Goal: Task Accomplishment & Management: Complete application form

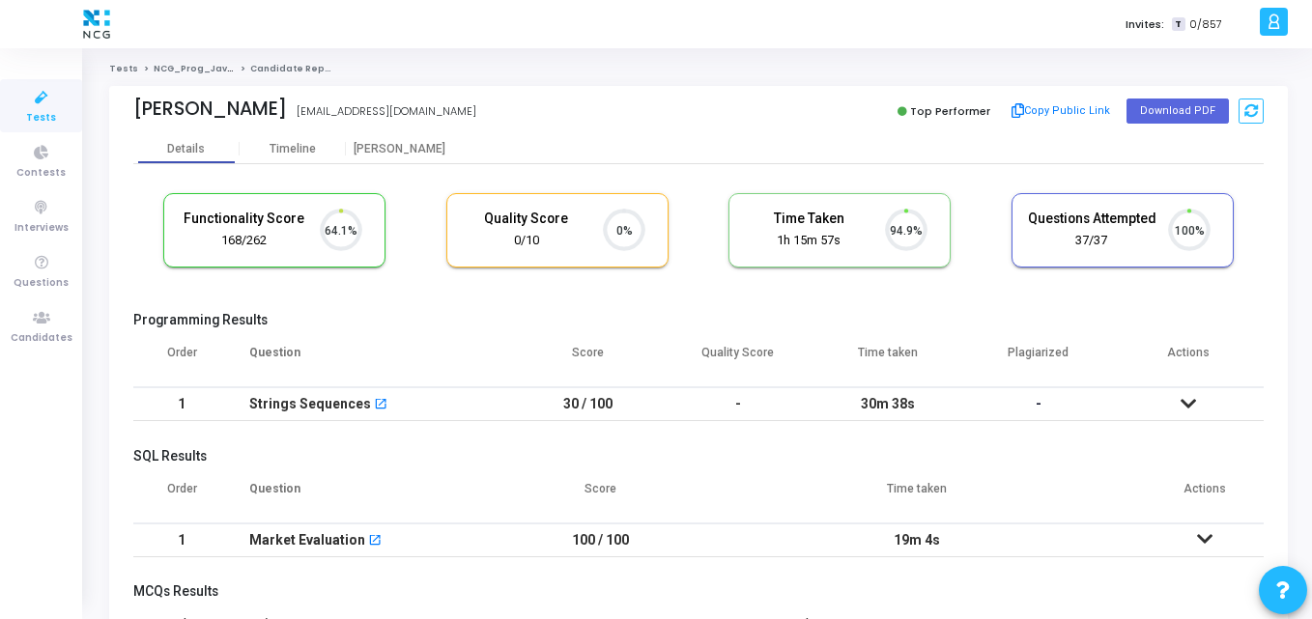
scroll to position [41, 49]
click at [464, 277] on div "Functionality Score 168/262 64.1% Quality Score 0/10 0% Time Taken calculated o…" at bounding box center [698, 240] width 1130 height 113
click at [1149, 111] on button "Download PDF" at bounding box center [1178, 111] width 102 height 25
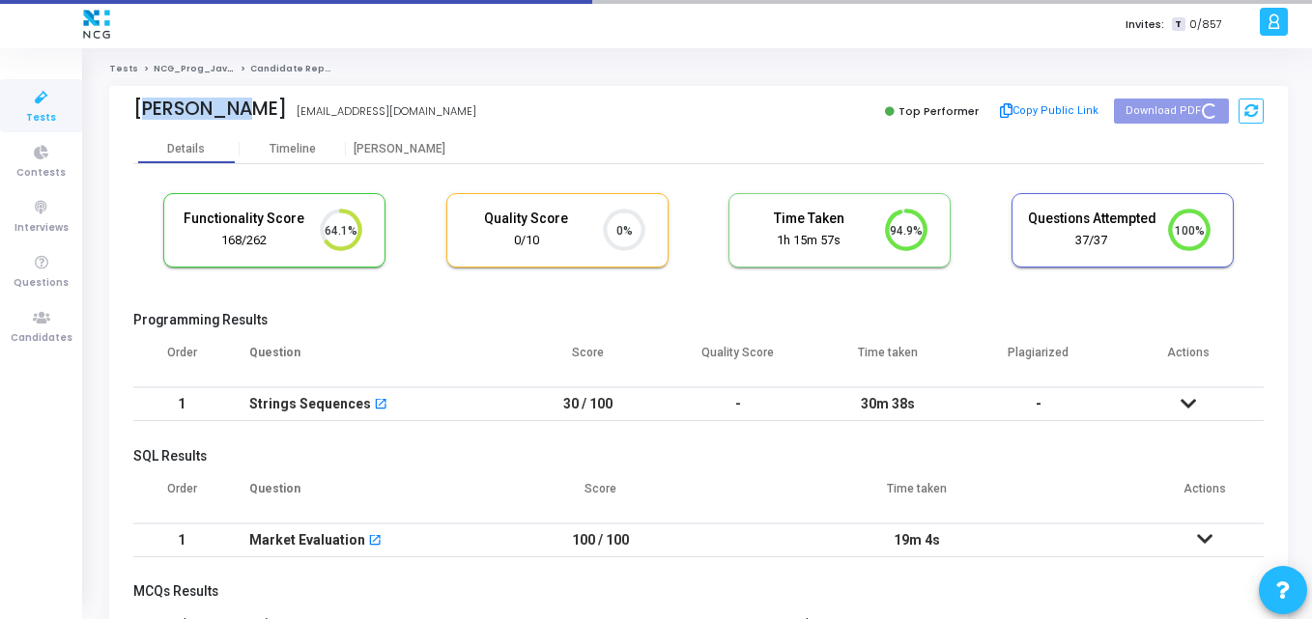
drag, startPoint x: 227, startPoint y: 105, endPoint x: 96, endPoint y: 116, distance: 131.8
click at [96, 116] on div "Tests NCG_Prog_JavaFS_2025_Test Candidate Report Sakharkar naumansakharkar@gmai…" at bounding box center [698, 506] width 1227 height 887
copy div "[PERSON_NAME]"
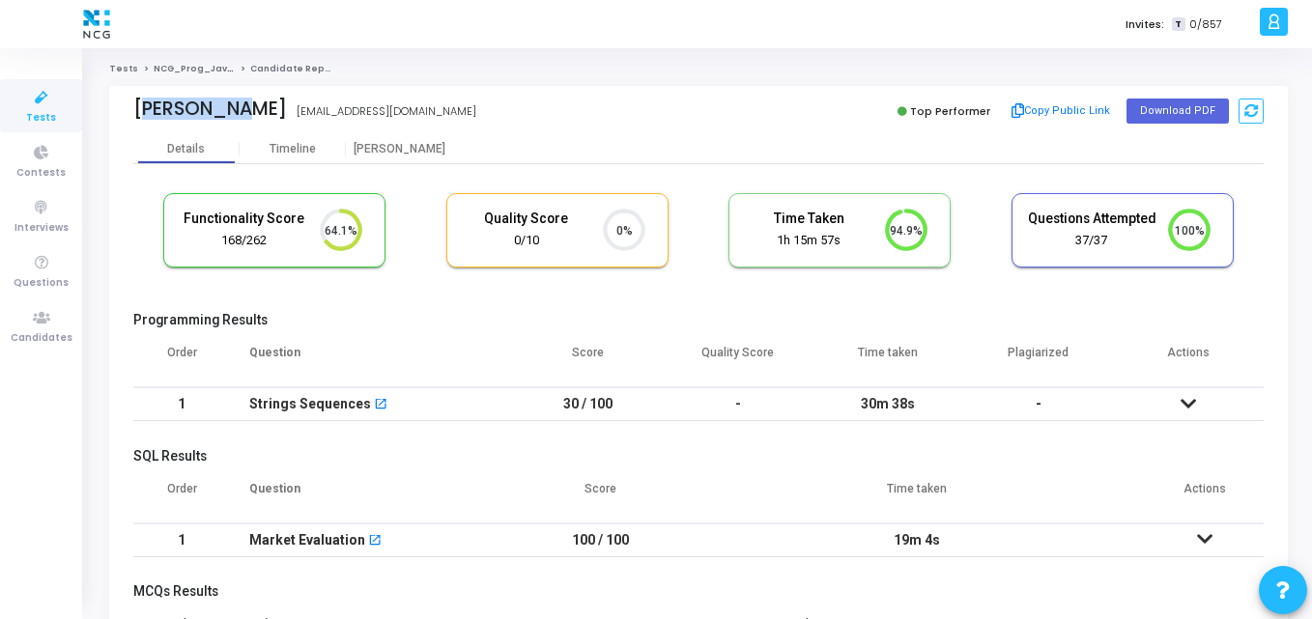
copy div "[PERSON_NAME]"
click at [481, 63] on ol "Tests NCG_Prog_JavaFS_2025_Test Candidate Report" at bounding box center [698, 69] width 1179 height 13
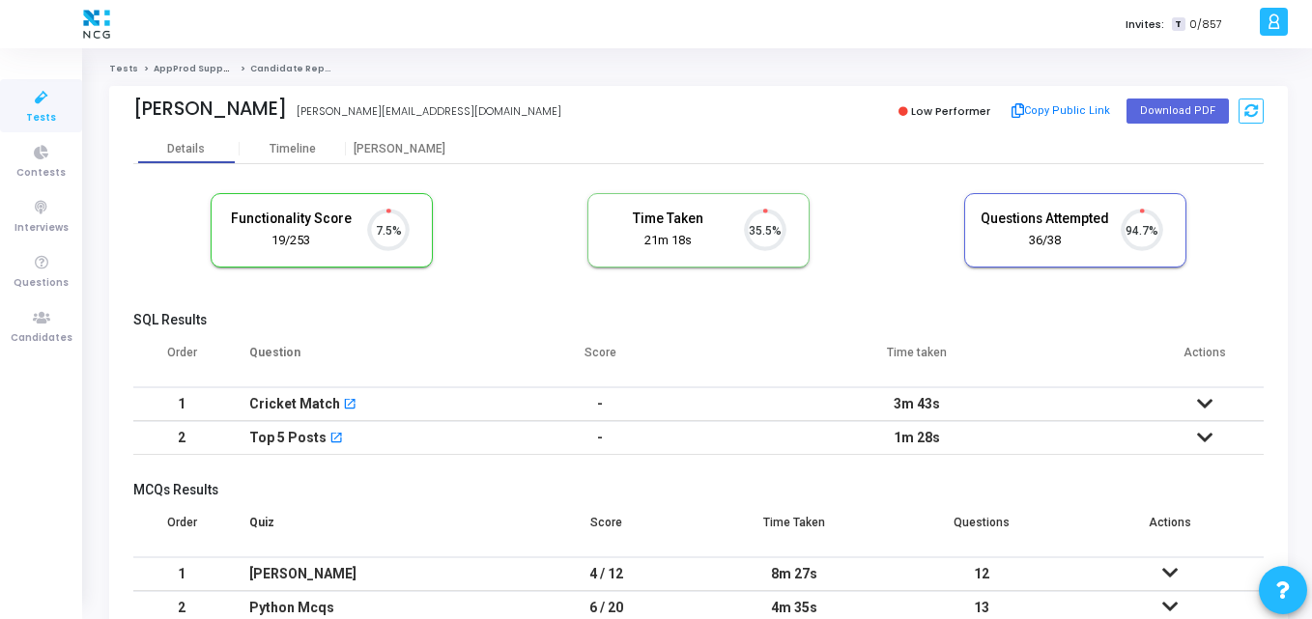
scroll to position [41, 49]
drag, startPoint x: 285, startPoint y: 112, endPoint x: 113, endPoint y: 111, distance: 172.0
click at [113, 111] on div "Dheeraj Pandey dheeraj.pandey.271994@gmail.com Low Performer Copy Public Link D…" at bounding box center [698, 110] width 1179 height 48
copy div "[PERSON_NAME]"
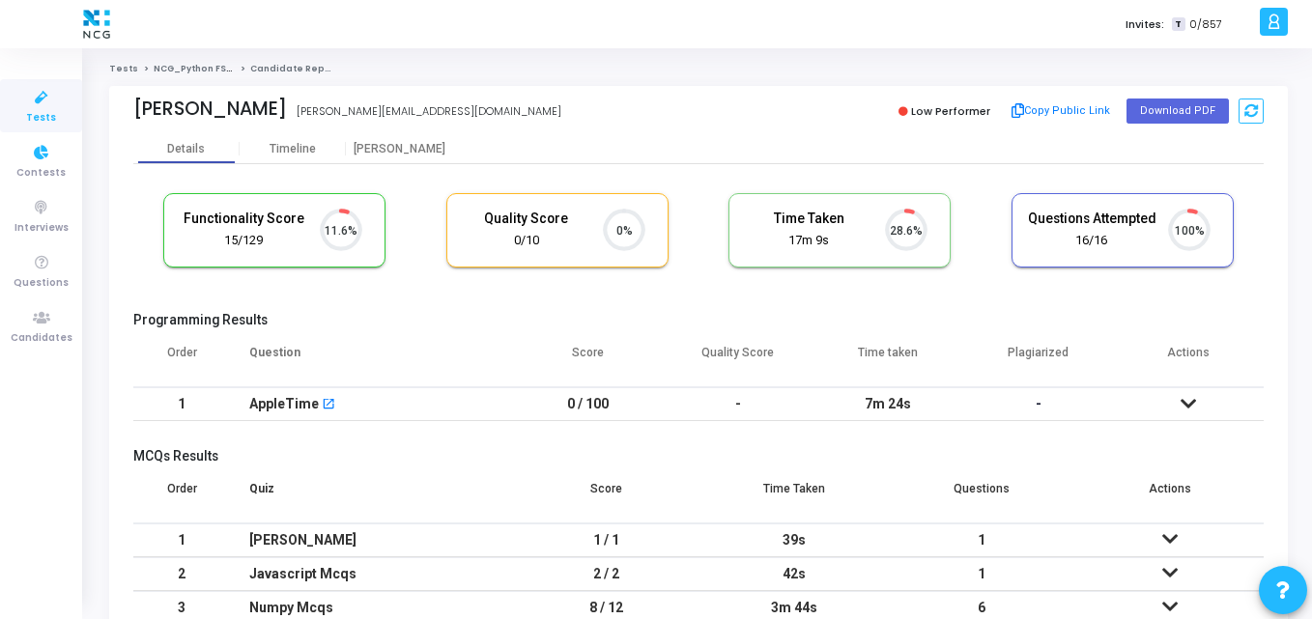
scroll to position [41, 49]
drag, startPoint x: 249, startPoint y: 108, endPoint x: 90, endPoint y: 109, distance: 159.4
click at [90, 109] on div "Tests NCG_Python FS_Developer_2025 Candidate Report Sai Maneesh Sai Maneesh kos…" at bounding box center [698, 388] width 1227 height 650
copy div "Sai Maneesh"
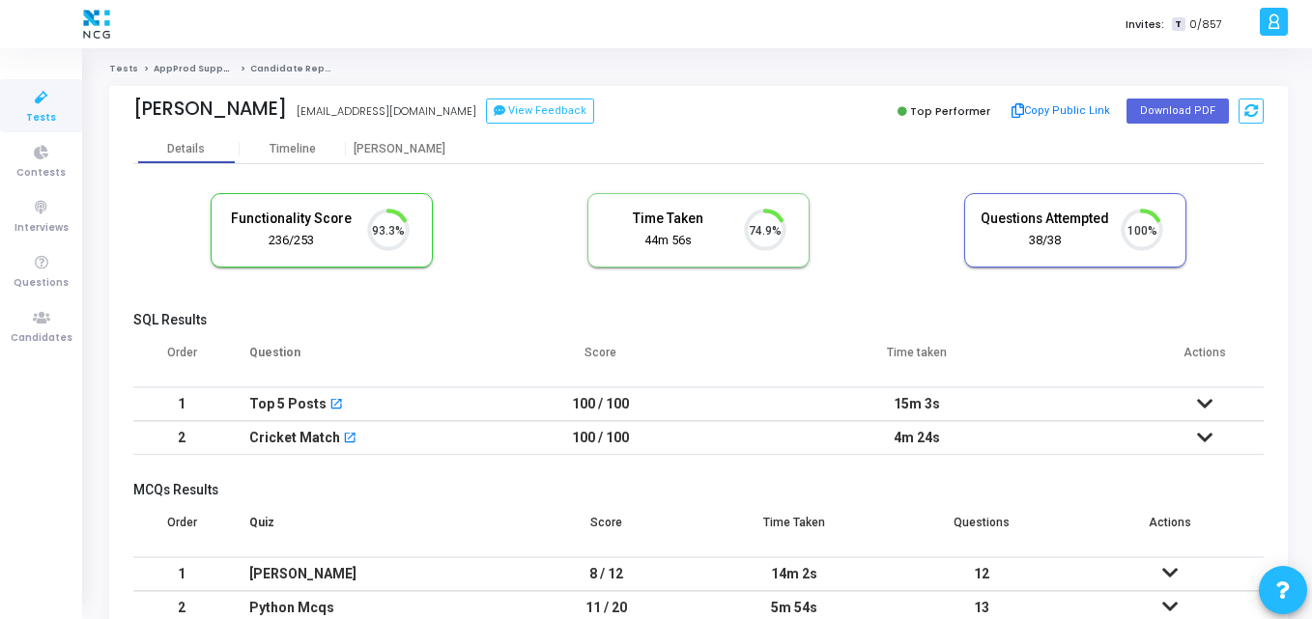
scroll to position [41, 49]
click at [48, 306] on icon at bounding box center [41, 318] width 41 height 24
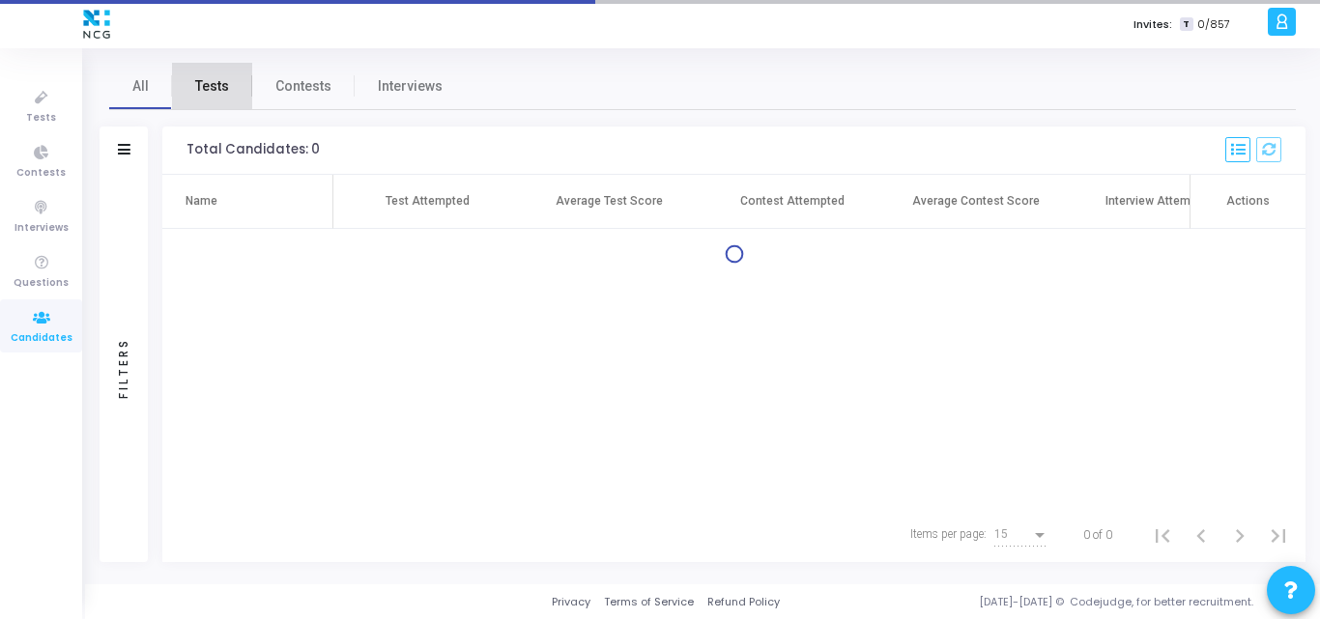
click at [206, 83] on span "Tests" at bounding box center [212, 86] width 34 height 20
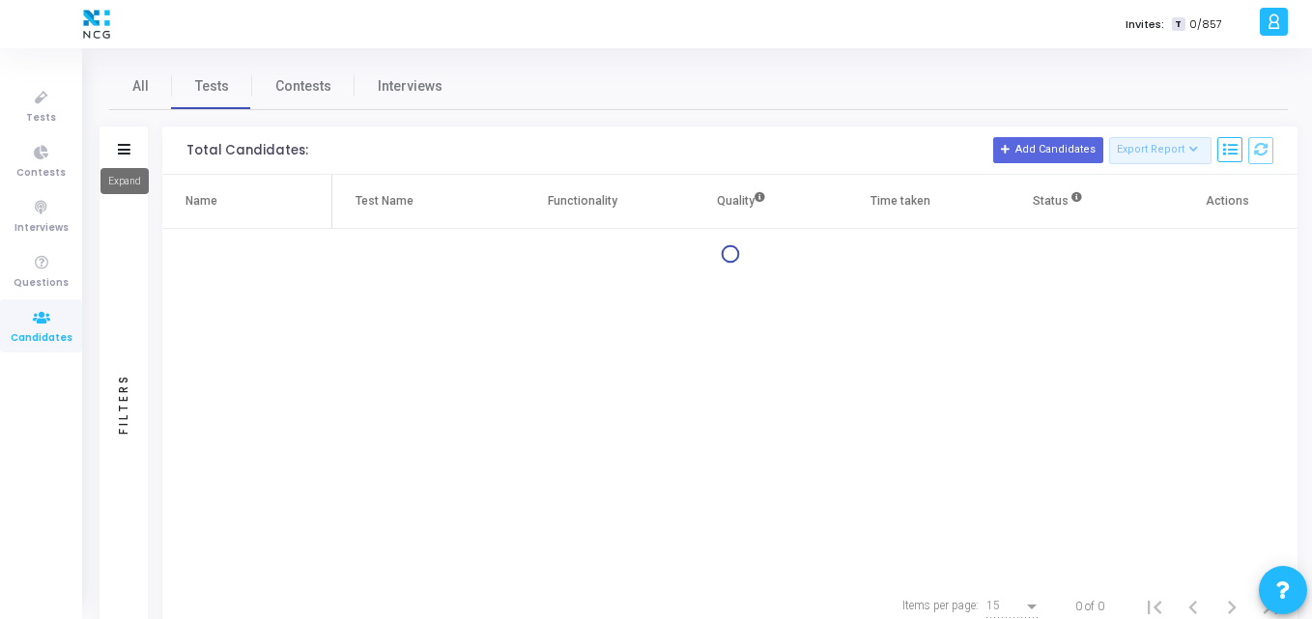
click at [123, 154] on icon at bounding box center [124, 149] width 13 height 11
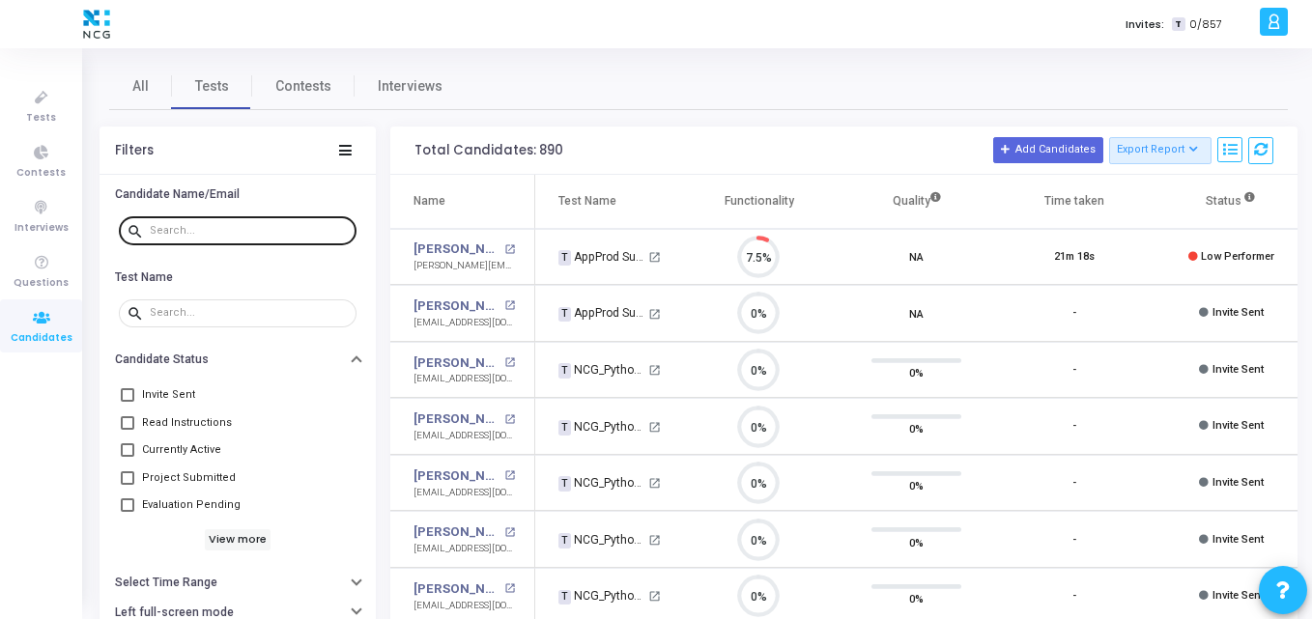
click at [178, 239] on div at bounding box center [249, 229] width 199 height 31
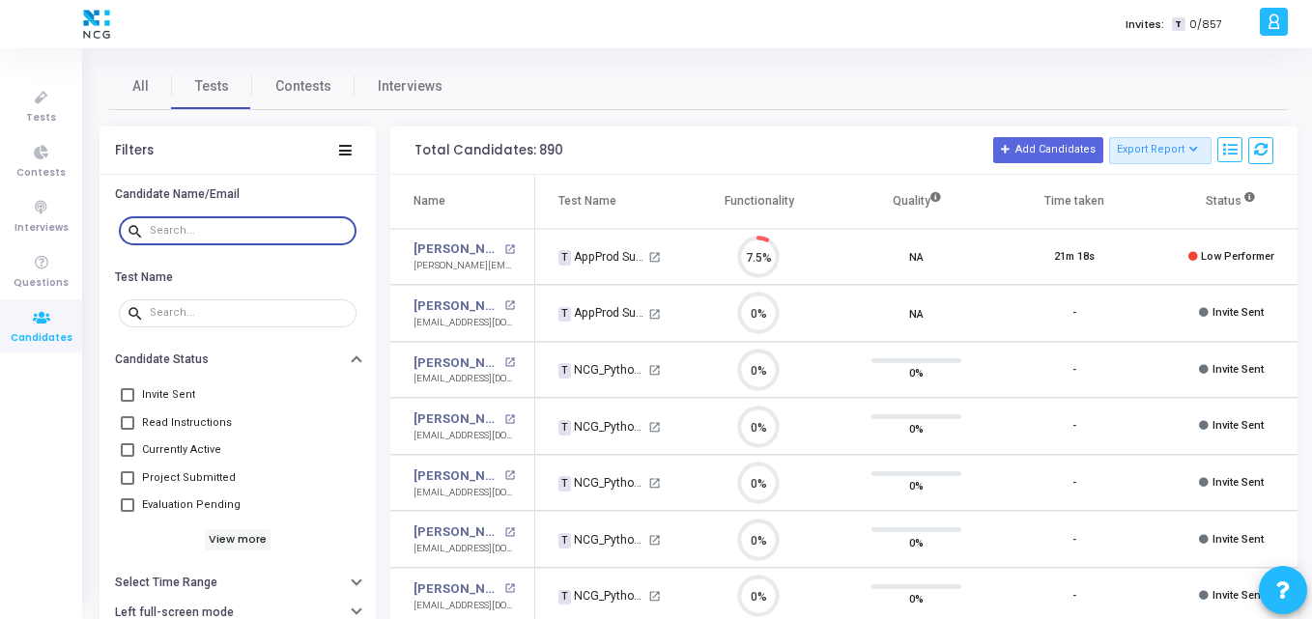
paste input "[EMAIL_ADDRESS][DOMAIN_NAME]"
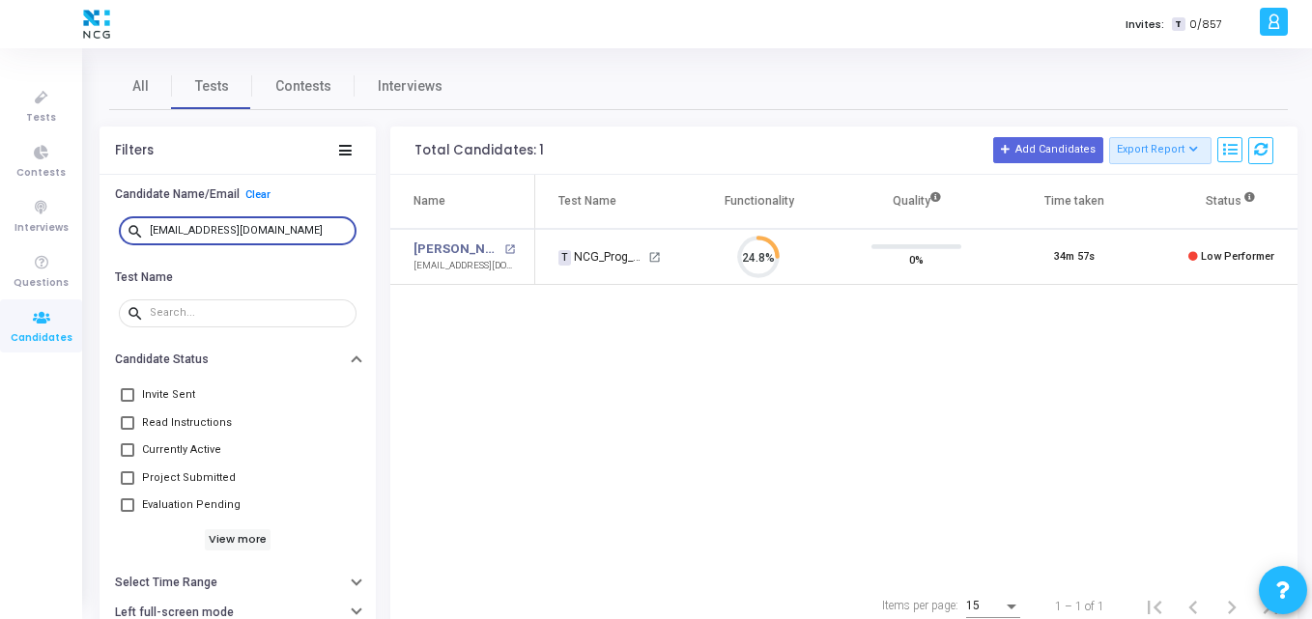
type input "[EMAIL_ADDRESS][DOMAIN_NAME]"
click at [864, 418] on div "Name Test Name Functionality Quality Time taken Status Actions [PERSON_NAME] op…" at bounding box center [843, 377] width 907 height 405
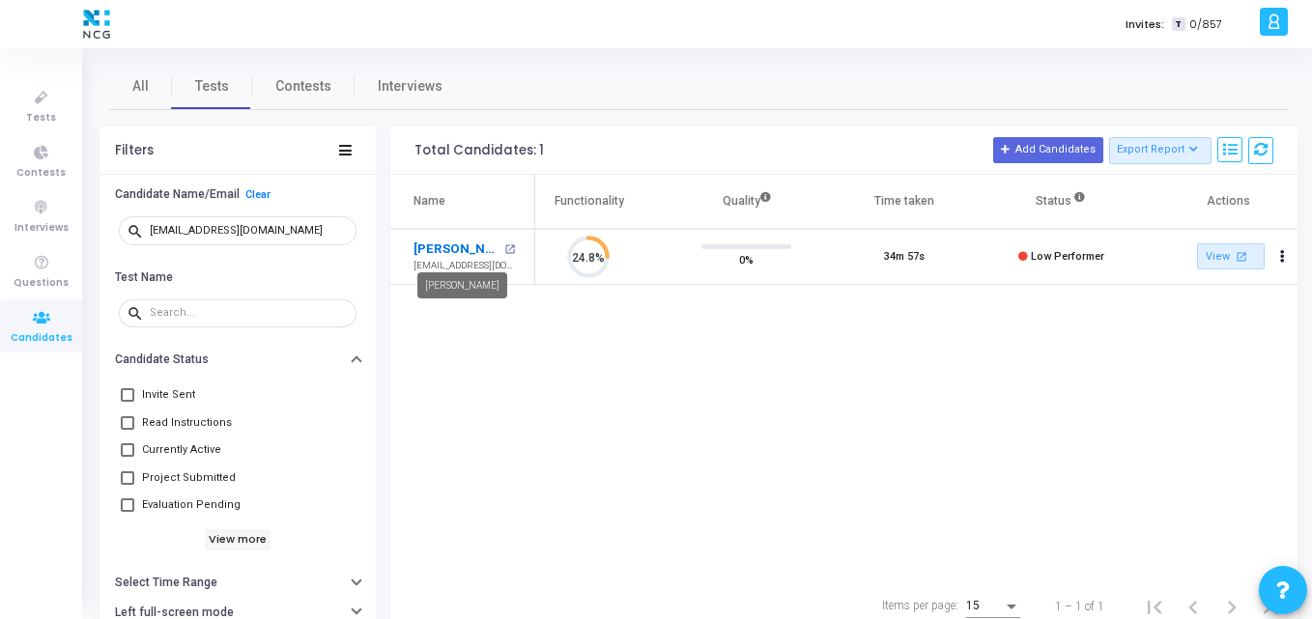
click at [451, 246] on link "[PERSON_NAME]" at bounding box center [457, 249] width 86 height 19
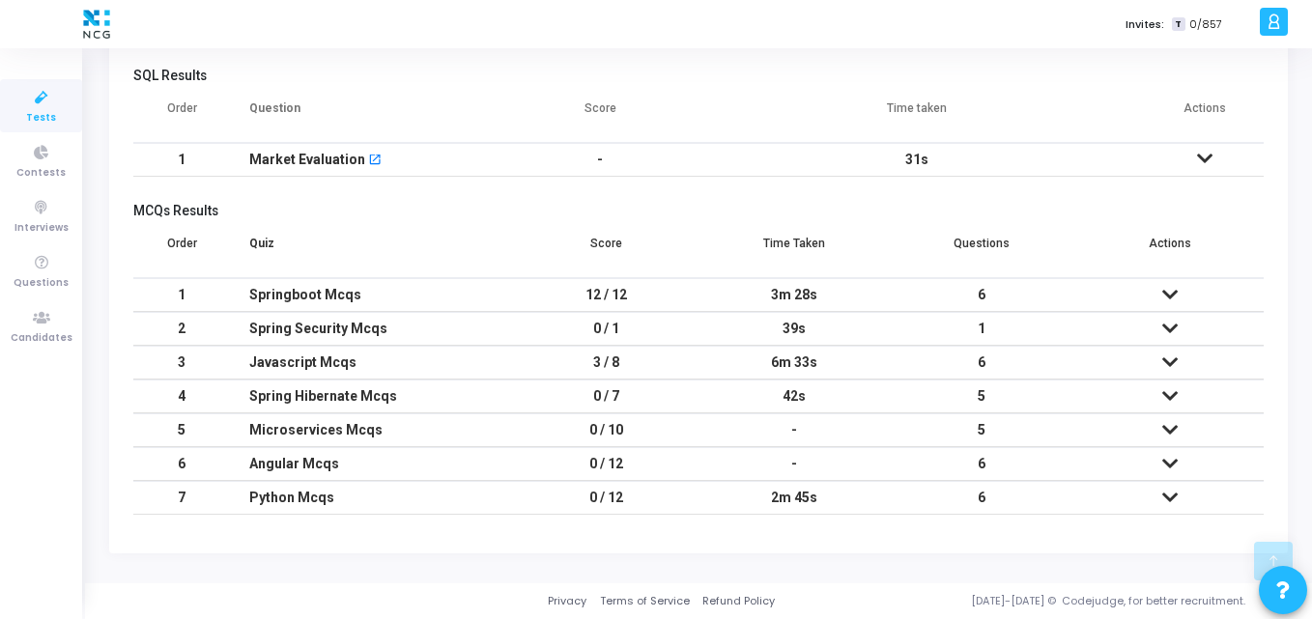
click at [544, 291] on td "12 / 12" at bounding box center [606, 295] width 187 height 34
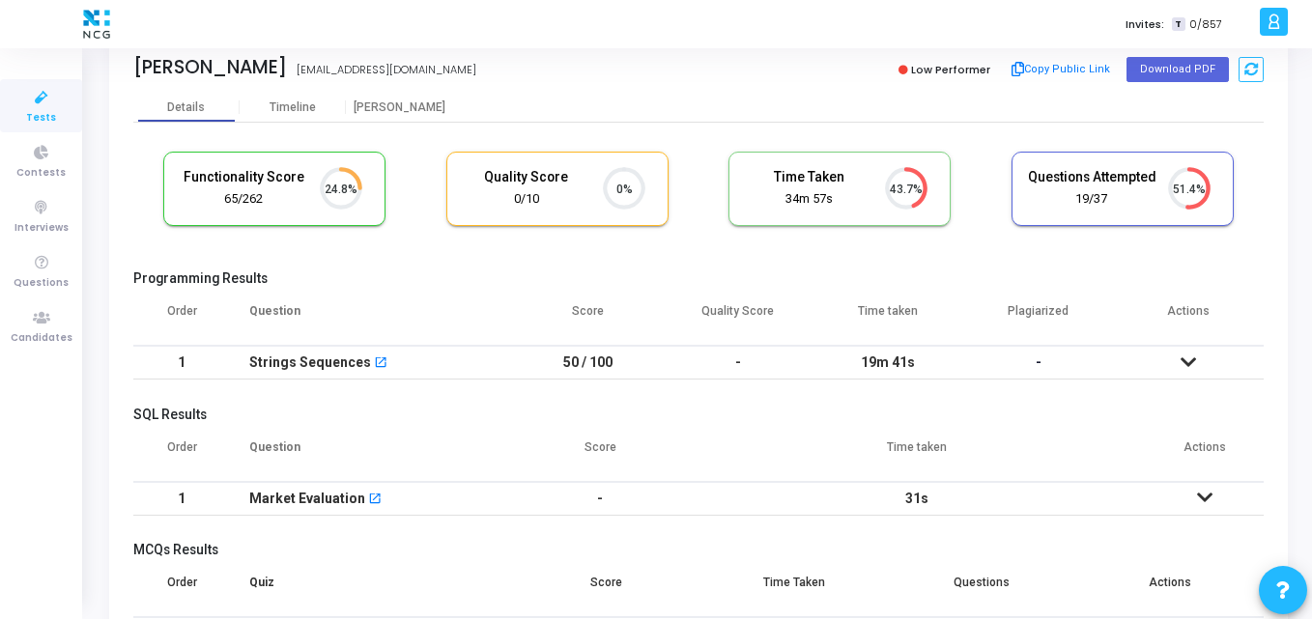
click at [501, 415] on h5 "SQL Results" at bounding box center [698, 415] width 1130 height 16
click at [394, 231] on div "Functionality Score 65/262 24.8% Quality Score 0/10 0% Time Taken calculated on…" at bounding box center [698, 198] width 1130 height 113
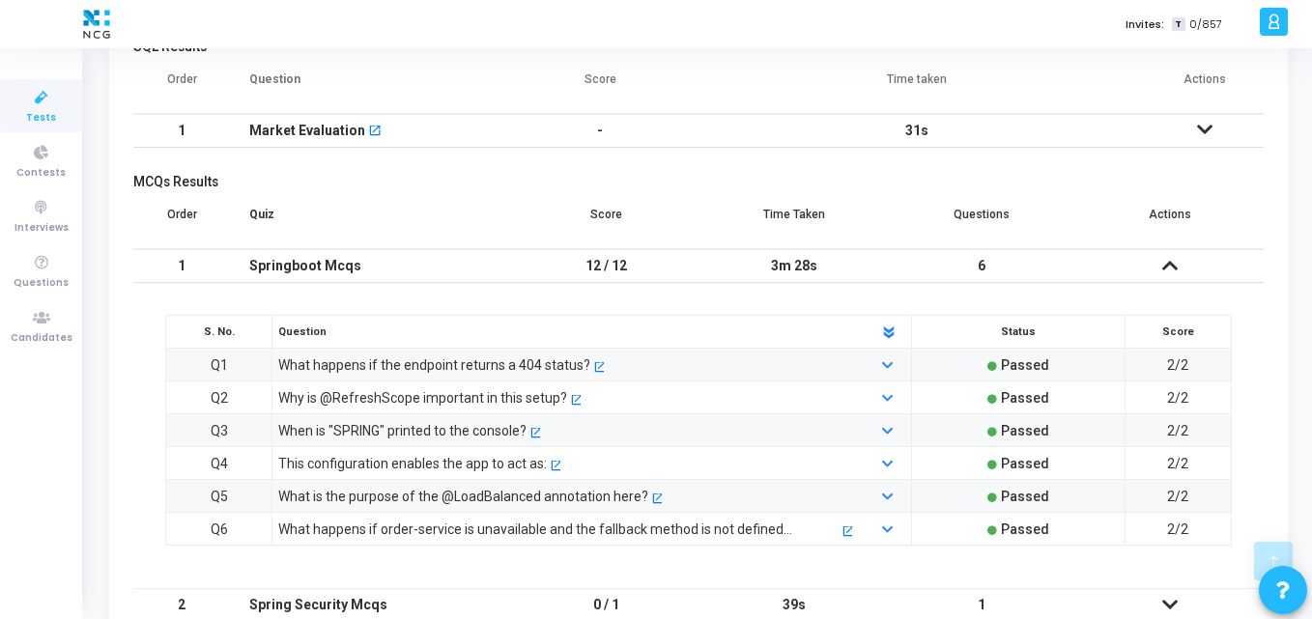
click at [1173, 265] on icon at bounding box center [1169, 266] width 15 height 14
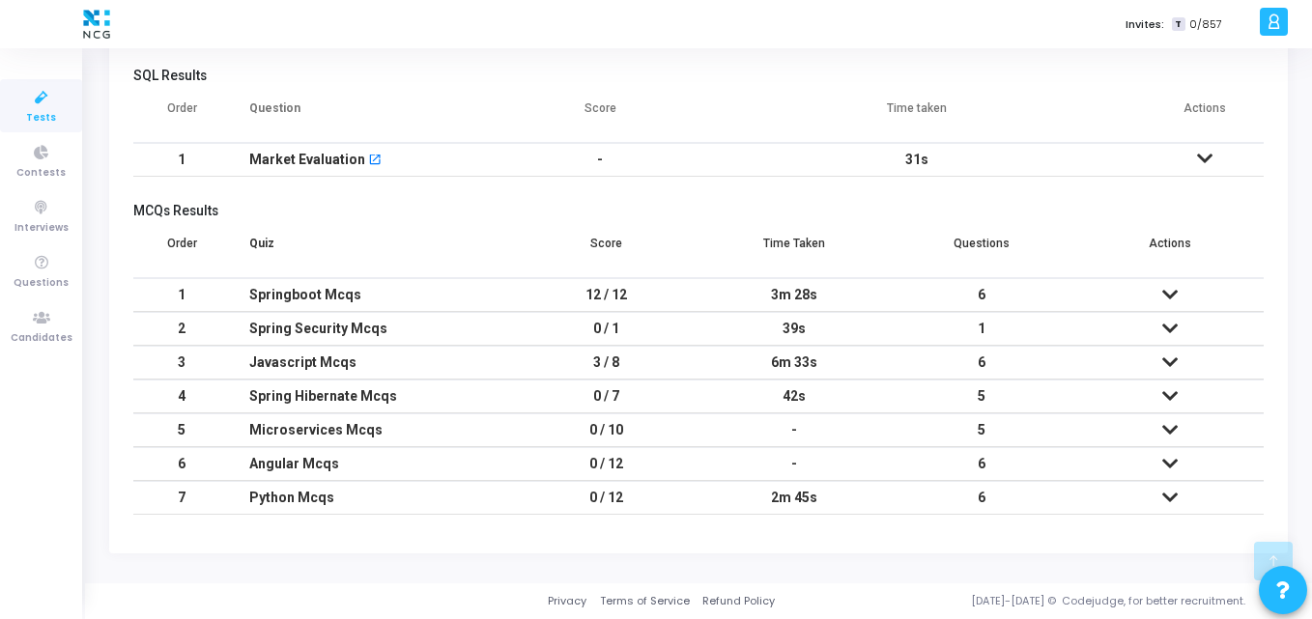
click at [1206, 156] on icon at bounding box center [1204, 159] width 15 height 14
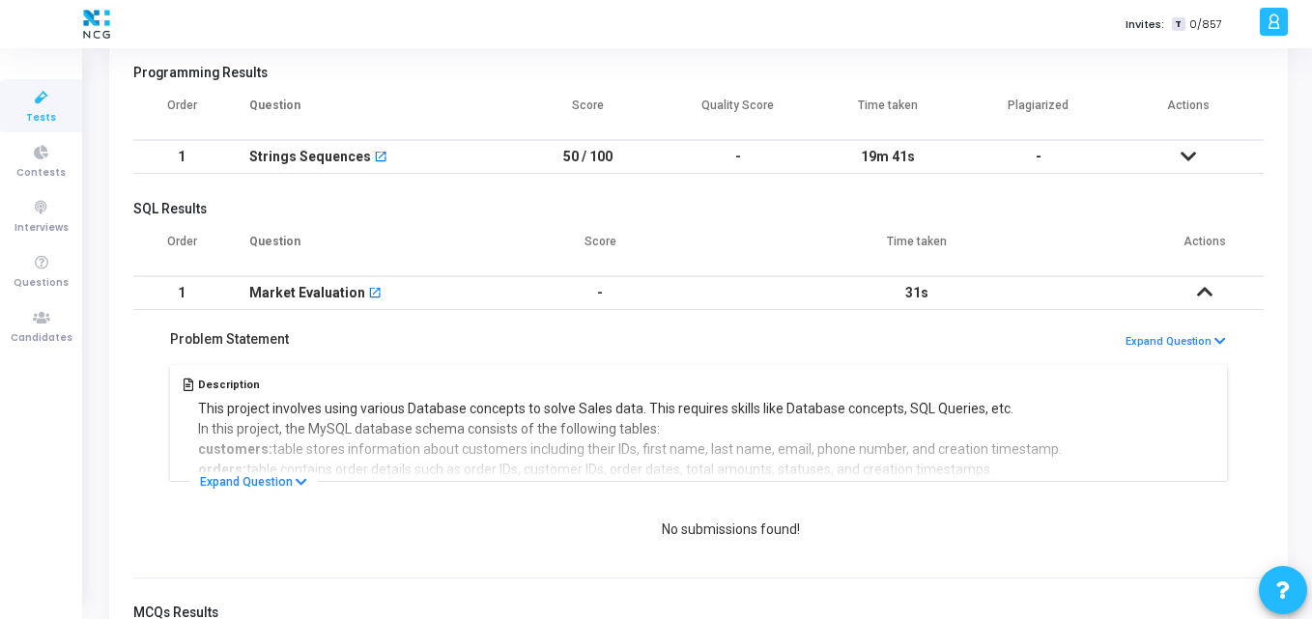
click at [1202, 285] on icon at bounding box center [1204, 292] width 15 height 14
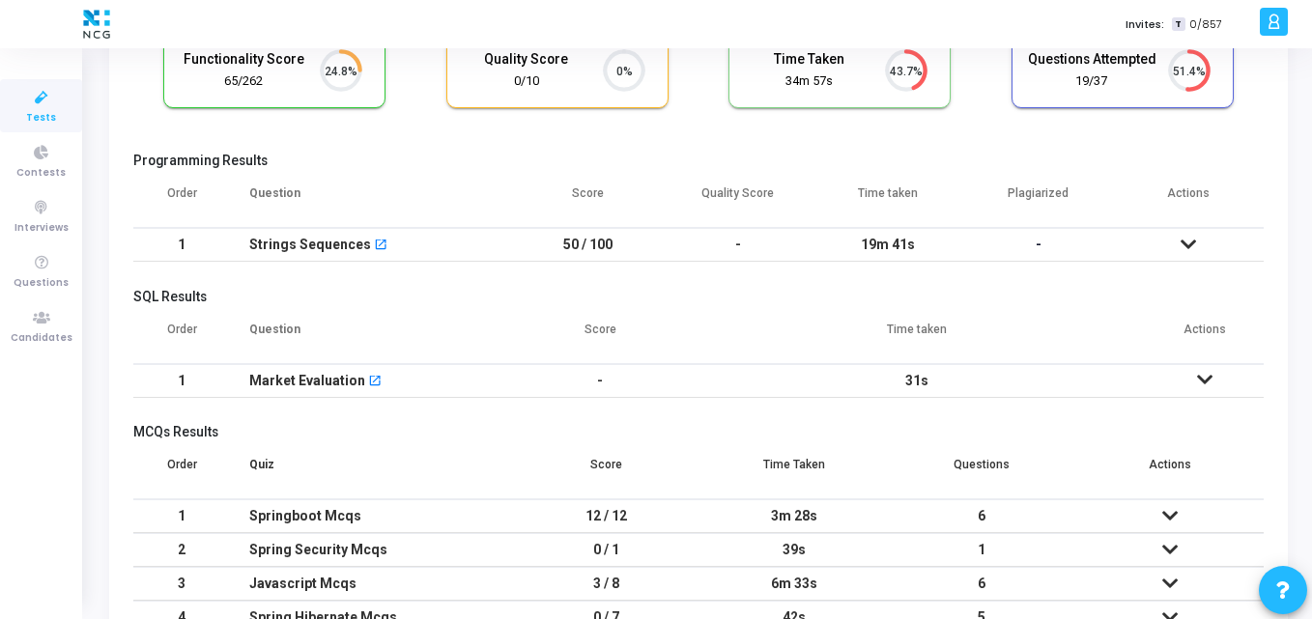
click at [1196, 246] on icon at bounding box center [1188, 245] width 15 height 14
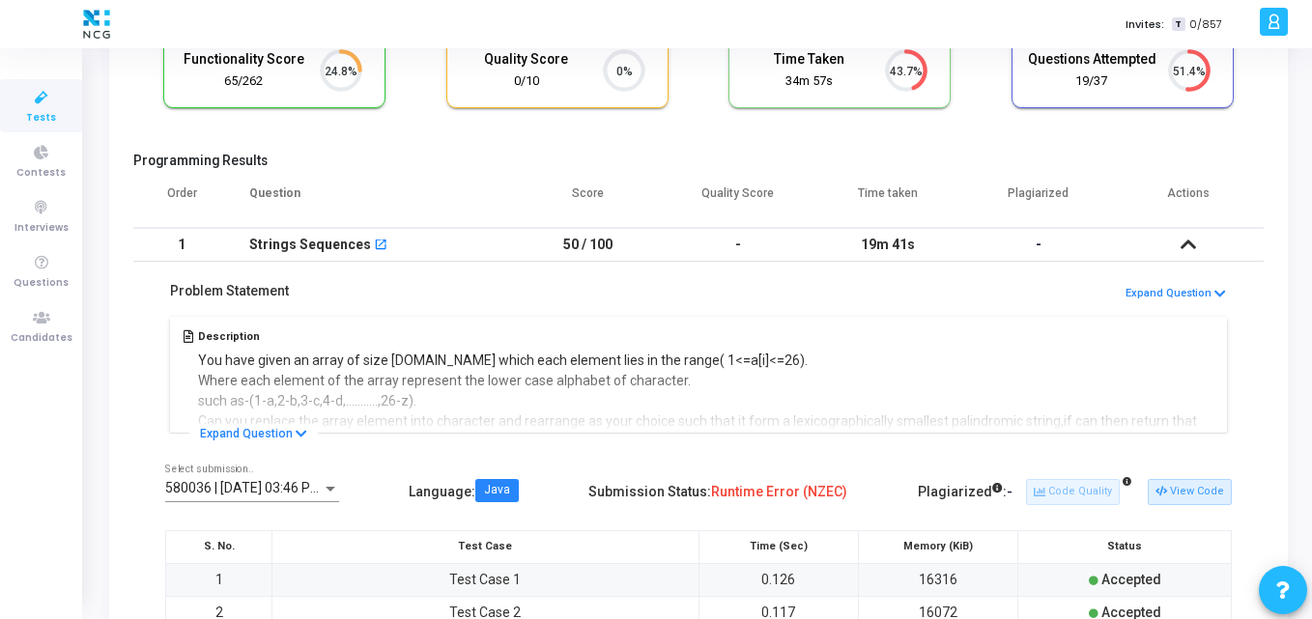
click at [1188, 244] on icon at bounding box center [1188, 245] width 15 height 14
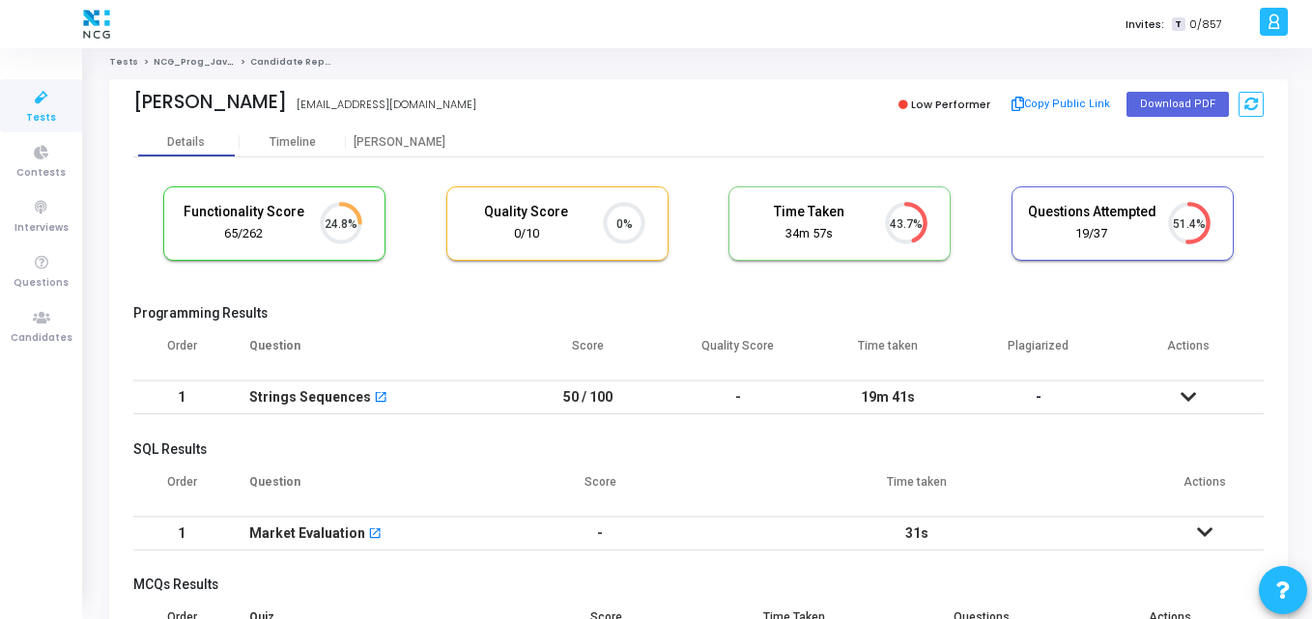
scroll to position [3, 0]
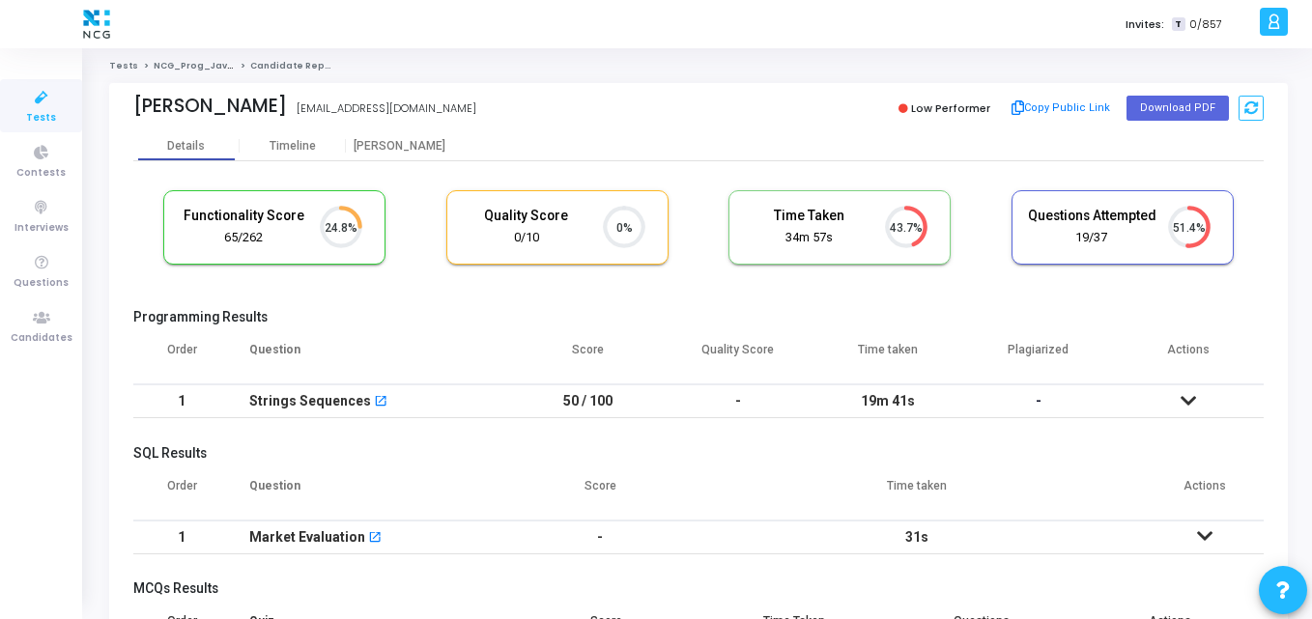
click at [456, 300] on cj-candidate-results "Functionality Score 65/262 24.8% Quality Score 0/10 0% Time Taken calculated on…" at bounding box center [698, 542] width 1130 height 723
click at [349, 211] on icon at bounding box center [350, 218] width 19 height 18
click at [428, 255] on div "Functionality Score 65/262 24.8% Quality Score 0/10 0% Time Taken calculated on…" at bounding box center [698, 237] width 1130 height 113
click at [417, 271] on div "Functionality Score 65/262 24.8% Quality Score 0/10 0% Time Taken calculated on…" at bounding box center [698, 237] width 1130 height 113
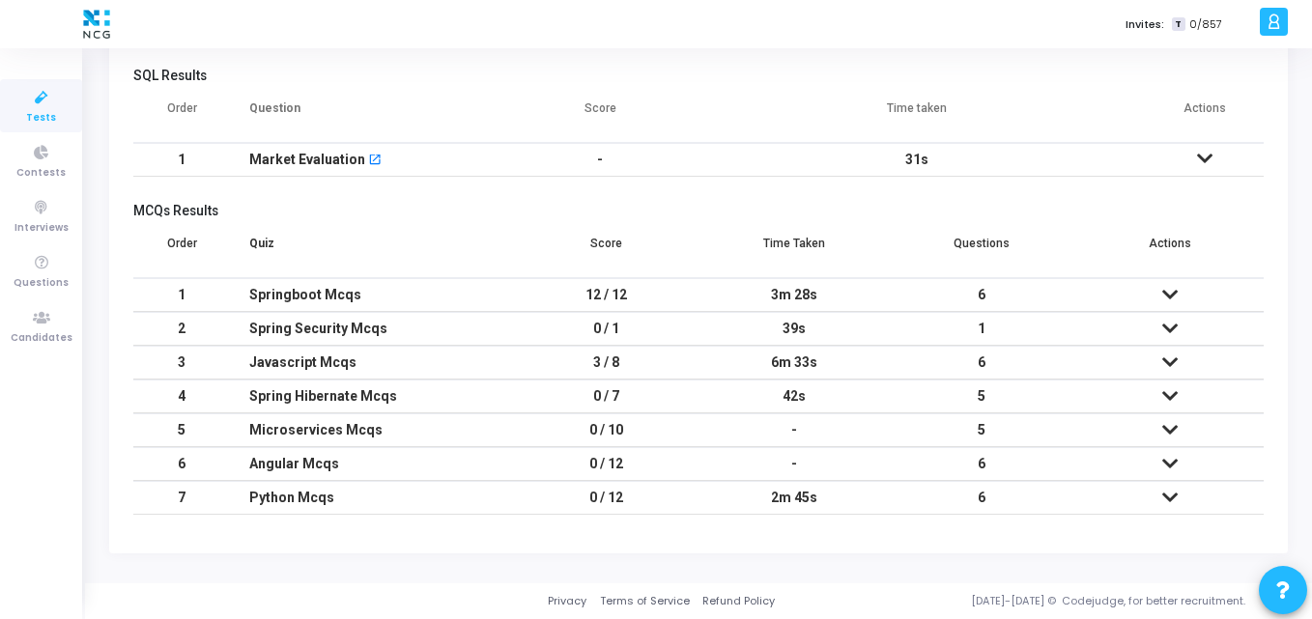
scroll to position [0, 0]
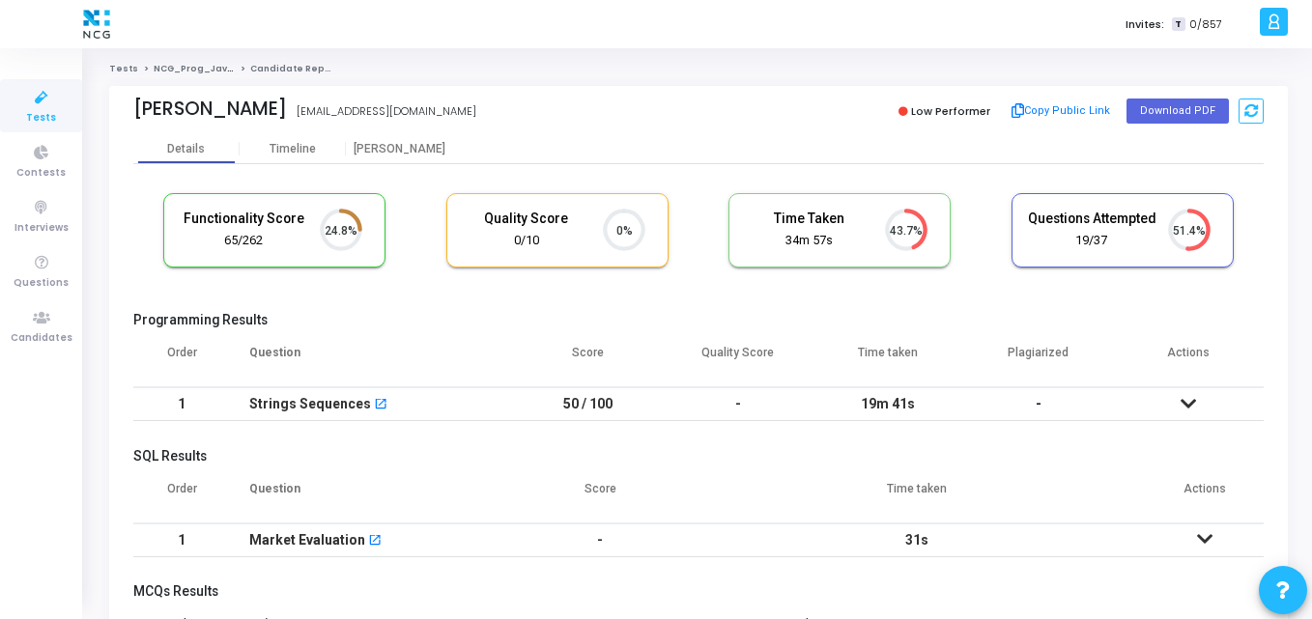
click at [402, 308] on cj-candidate-results "Functionality Score 65/262 24.8% Quality Score 0/10 0% Time Taken calculated on…" at bounding box center [698, 545] width 1130 height 723
click at [42, 120] on span "Tests" at bounding box center [41, 118] width 30 height 16
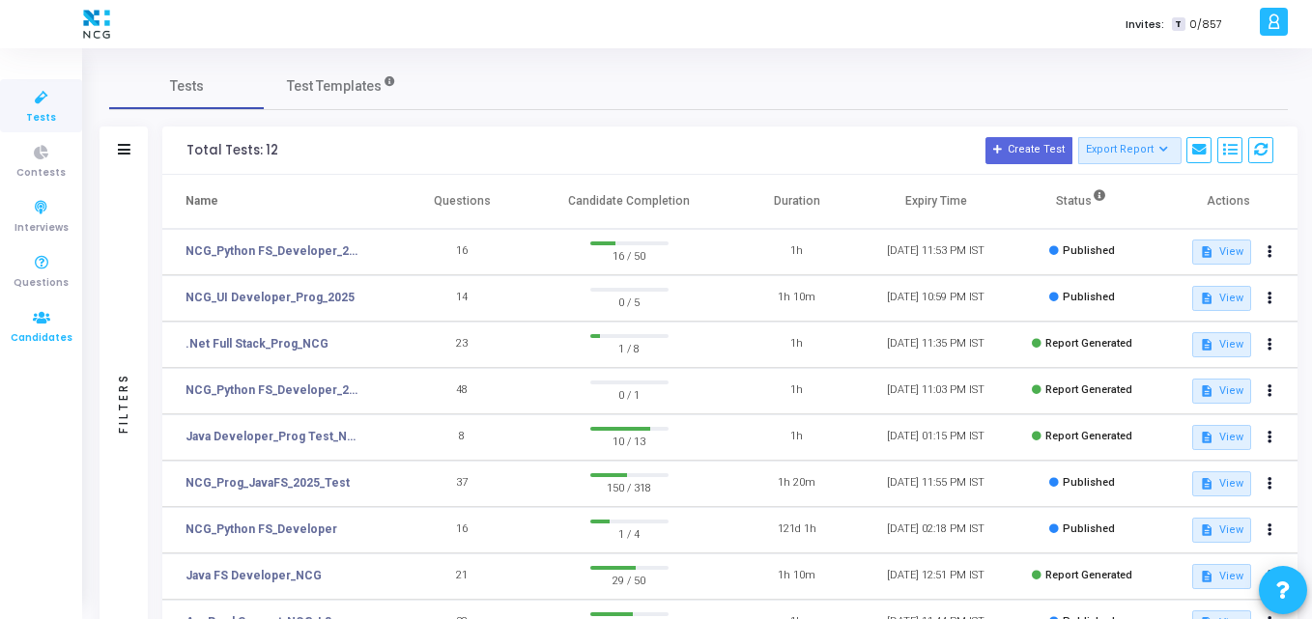
click at [25, 313] on icon at bounding box center [41, 318] width 41 height 24
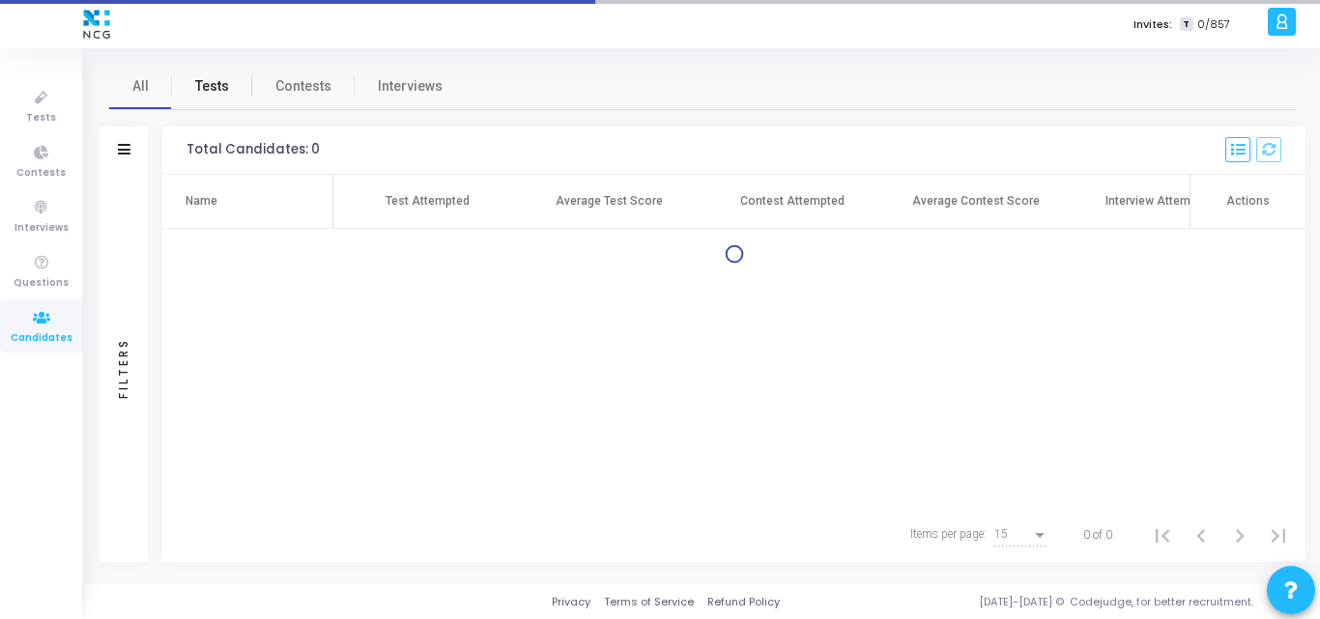
click at [201, 89] on span "Tests" at bounding box center [212, 86] width 34 height 20
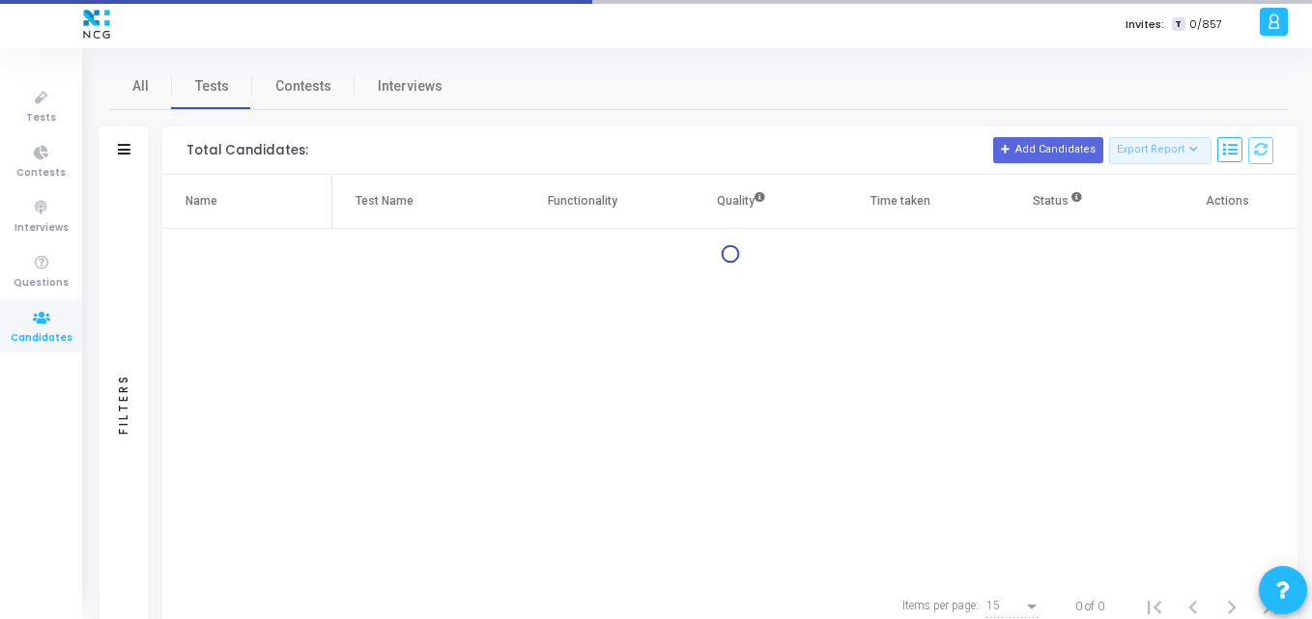
click at [116, 157] on div "Filters" at bounding box center [124, 151] width 48 height 48
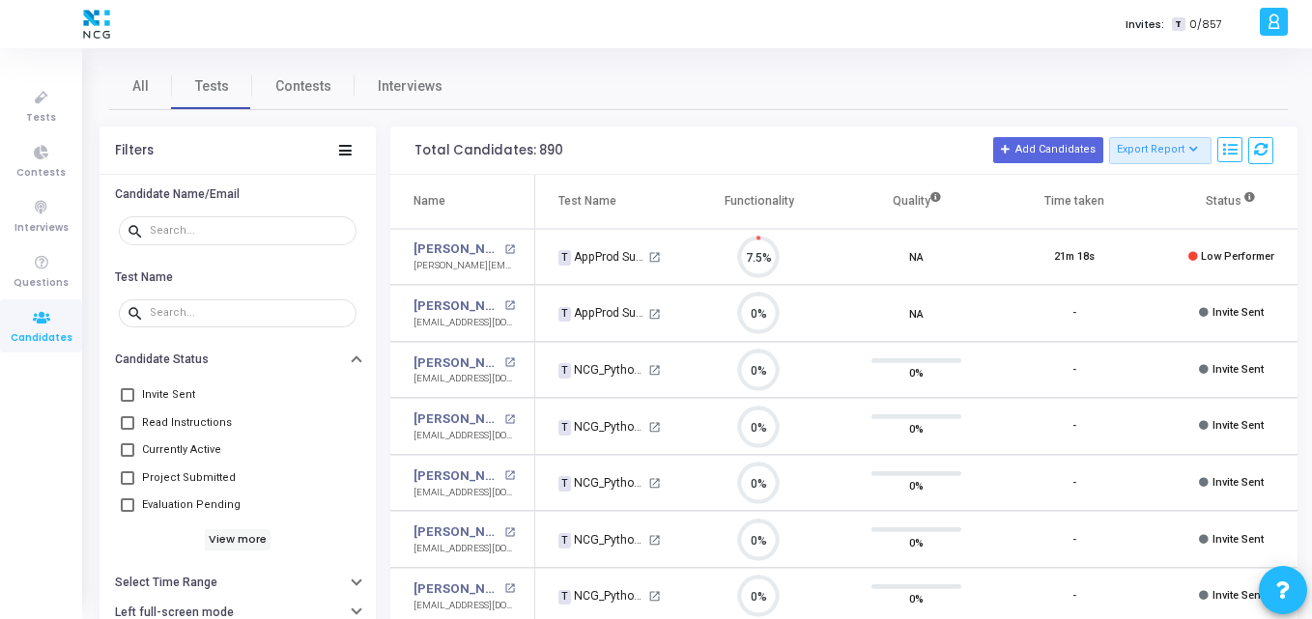
scroll to position [41, 49]
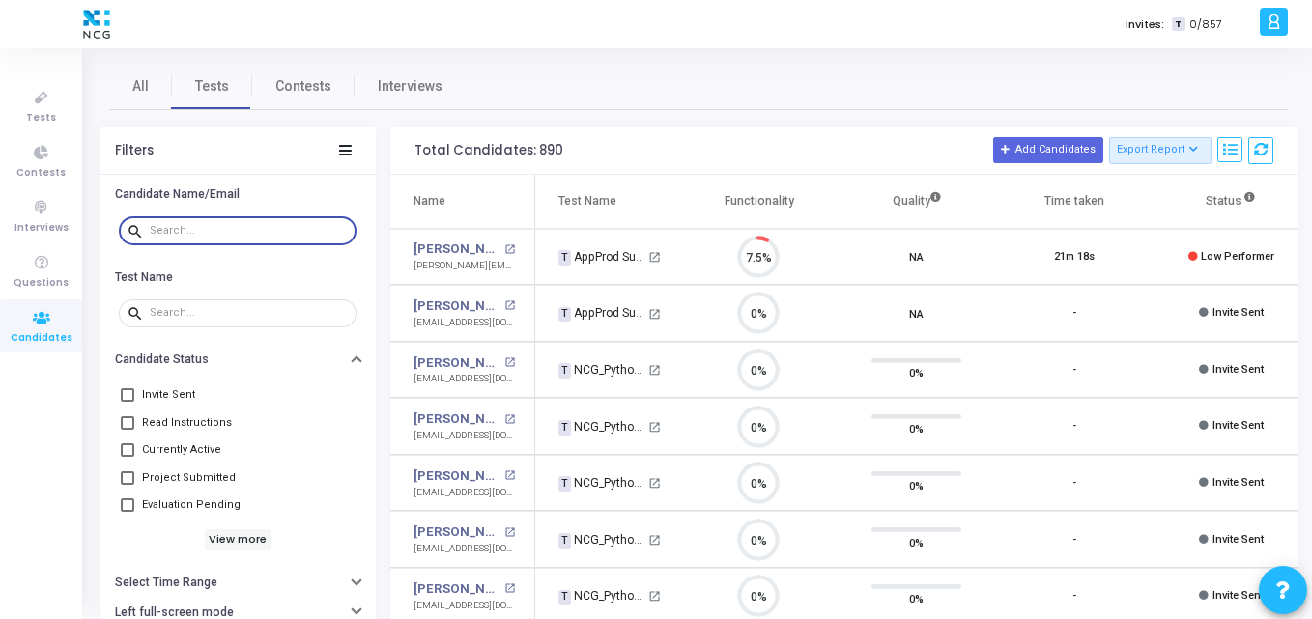
click at [174, 236] on input "text" at bounding box center [249, 231] width 199 height 12
paste input "[EMAIL_ADDRESS][DOMAIN_NAME]"
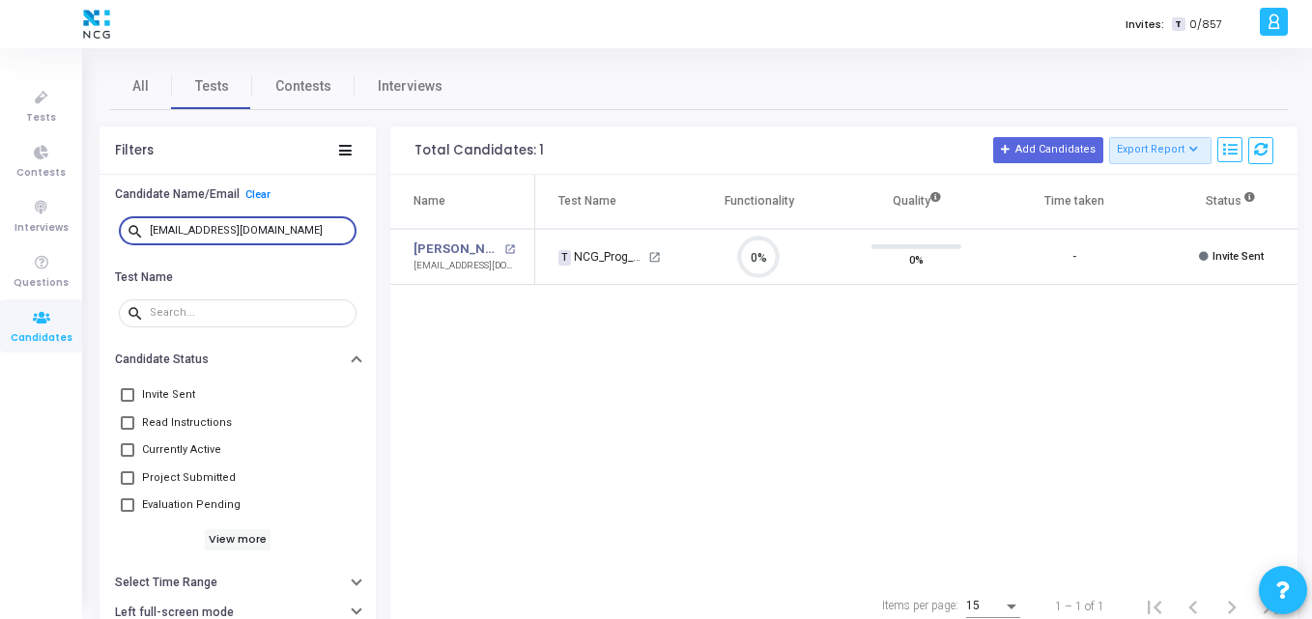
scroll to position [0, 170]
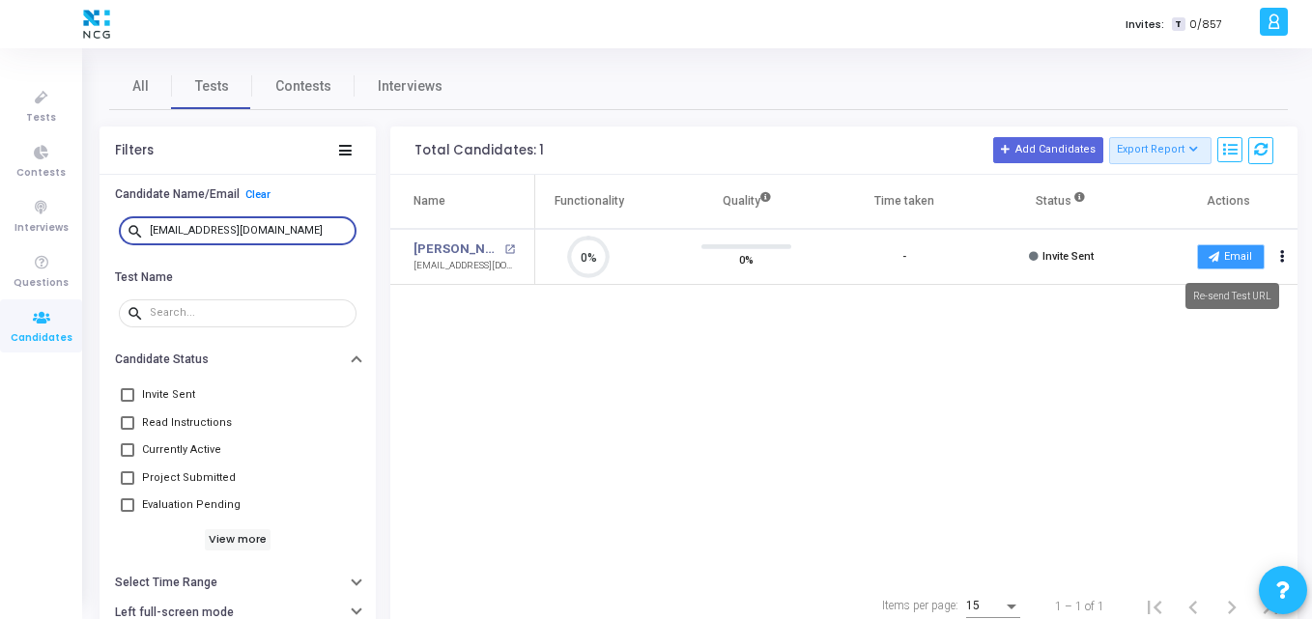
type input "[EMAIL_ADDRESS][DOMAIN_NAME]"
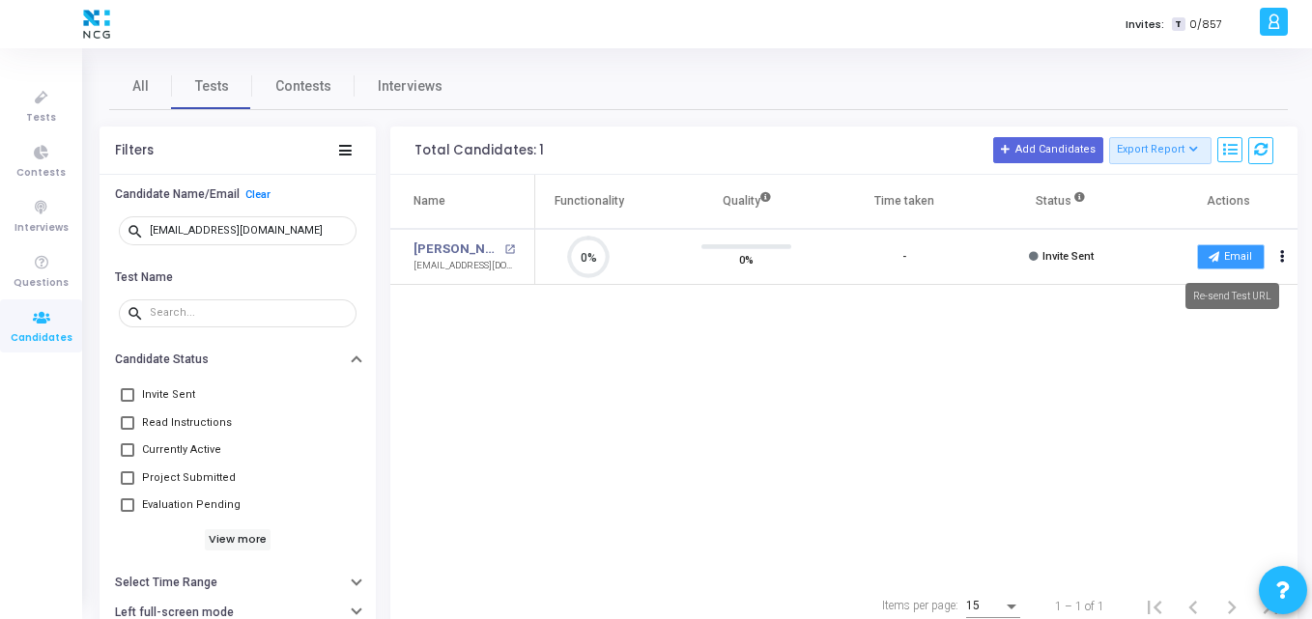
click at [1238, 262] on button "Email" at bounding box center [1231, 256] width 68 height 25
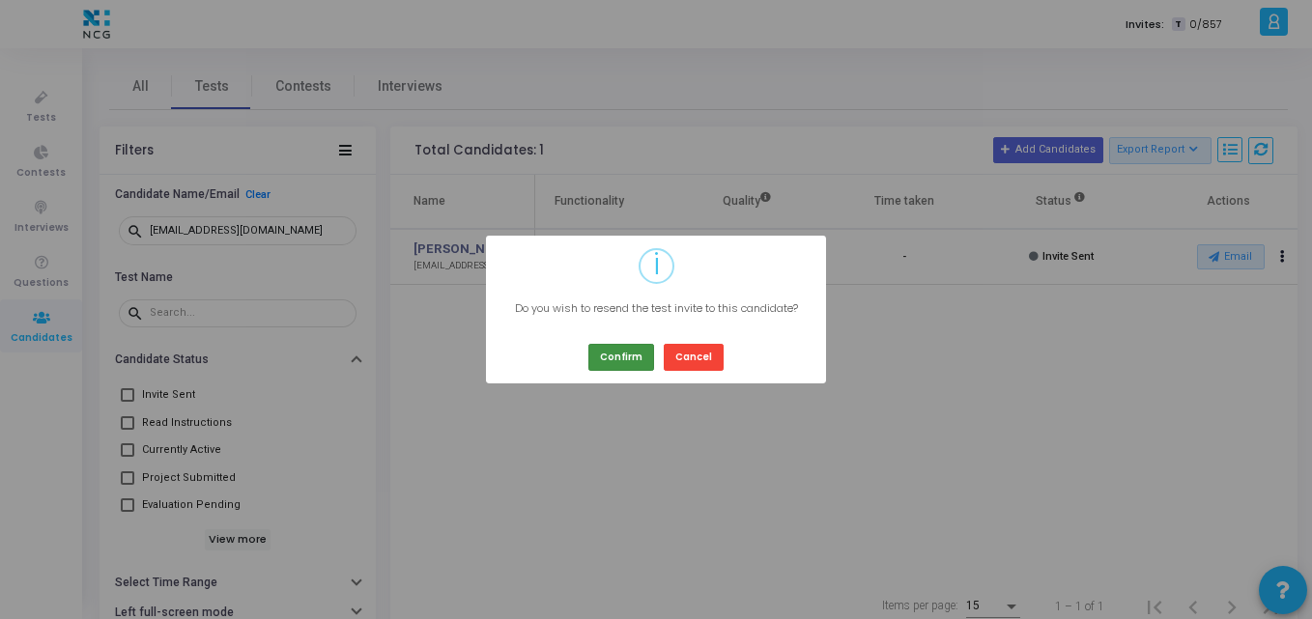
click at [614, 360] on button "Confirm" at bounding box center [621, 357] width 66 height 26
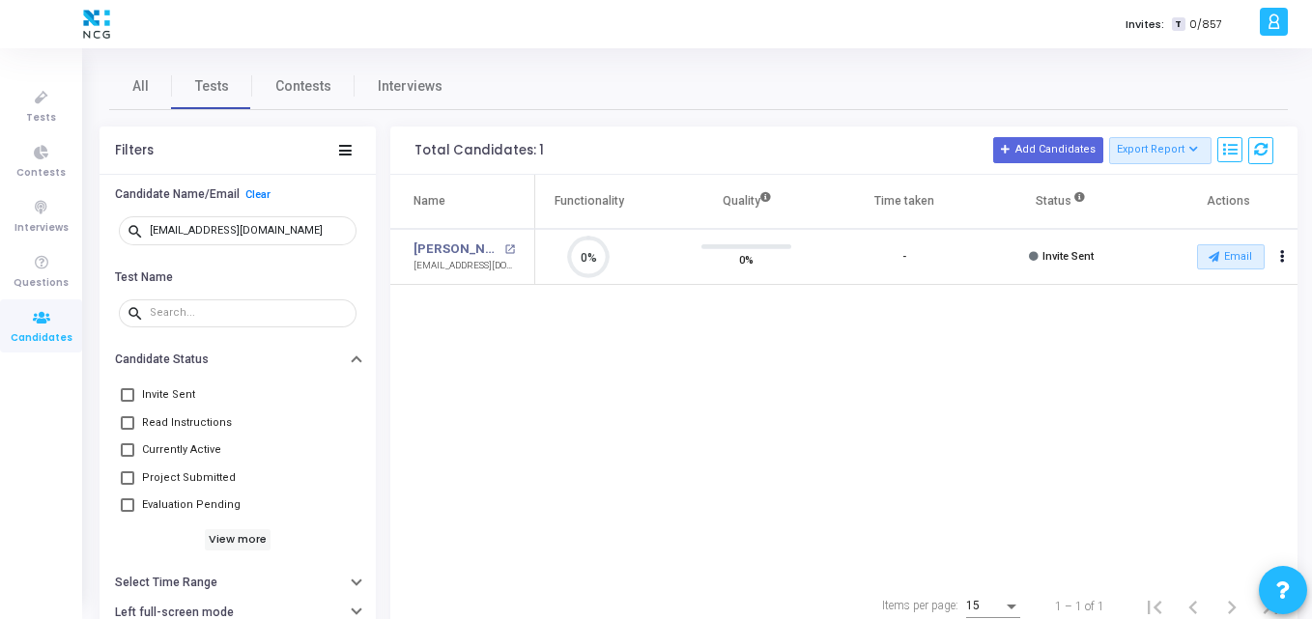
scroll to position [0, 0]
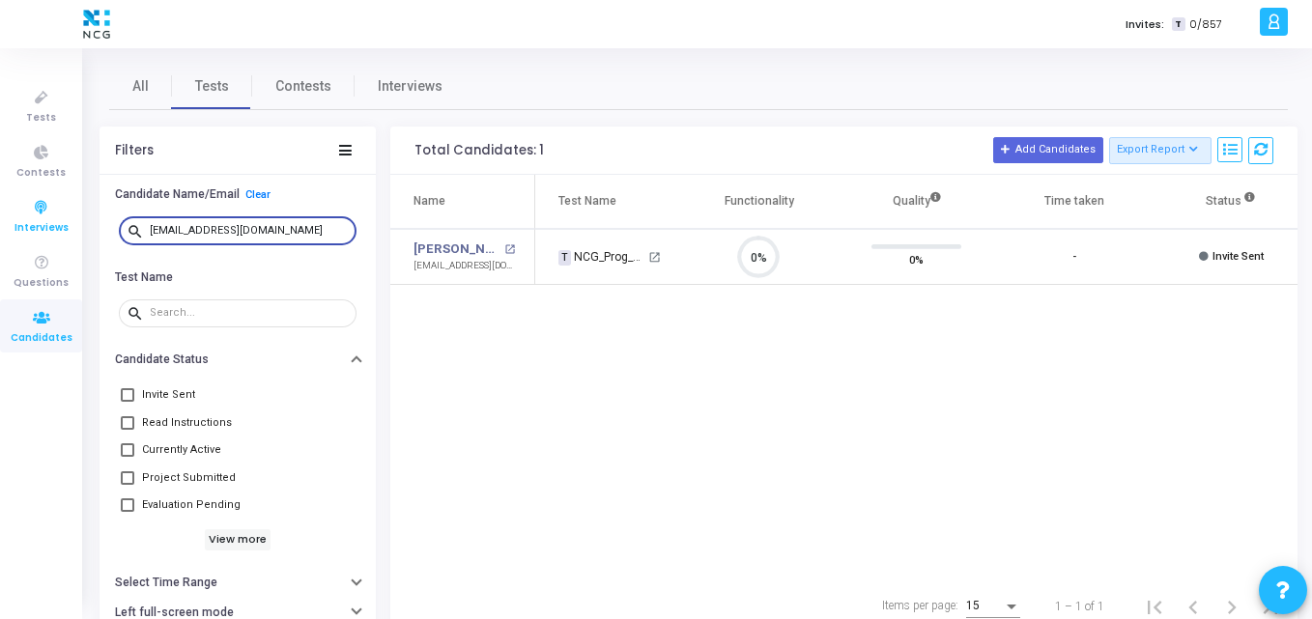
drag, startPoint x: 276, startPoint y: 229, endPoint x: 0, endPoint y: 239, distance: 276.5
click at [0, 239] on div "Tests Contests Interviews Questions Candidates Invites: T 0/857 K Kajal Setting…" at bounding box center [656, 309] width 1312 height 619
paste input "[EMAIL_ADDRESS][DOMAIN_NAME]"
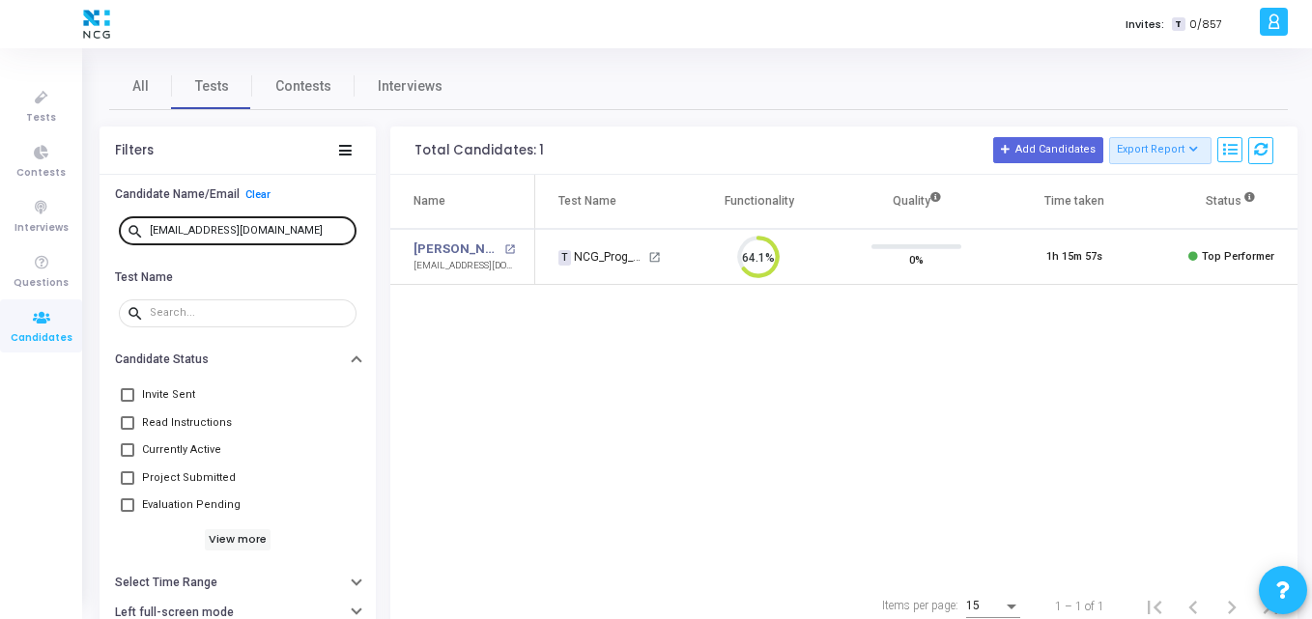
click at [298, 226] on div "[EMAIL_ADDRESS][DOMAIN_NAME]" at bounding box center [249, 229] width 199 height 31
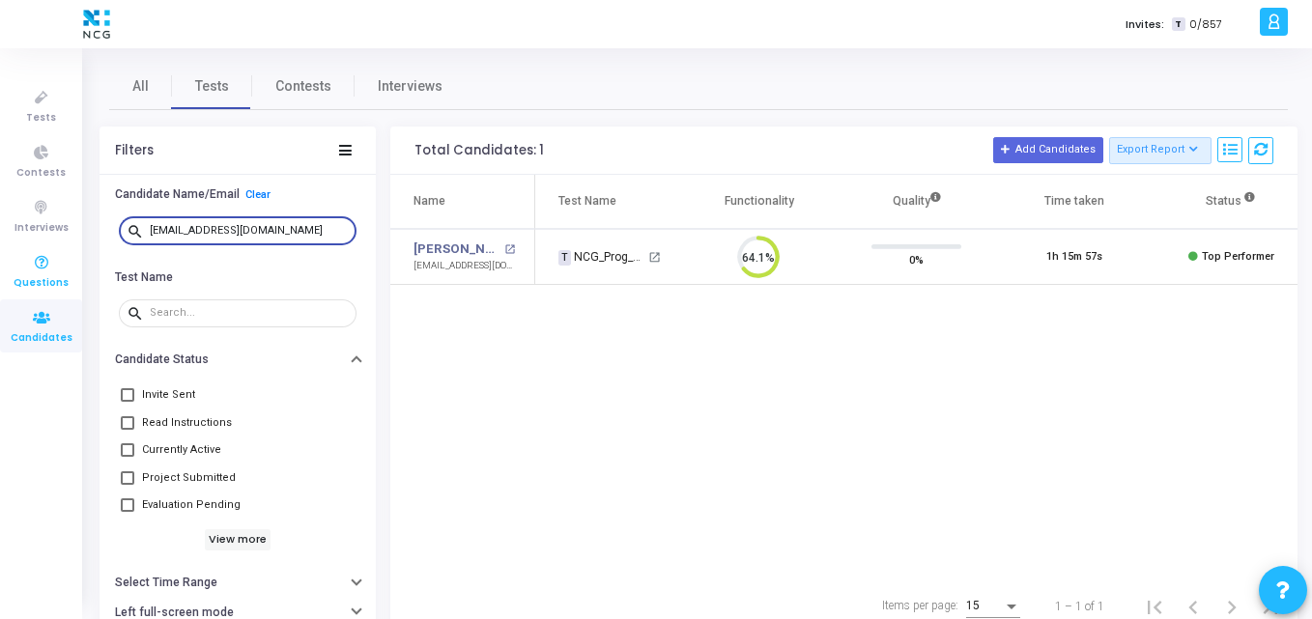
drag, startPoint x: 298, startPoint y: 226, endPoint x: 12, endPoint y: 261, distance: 288.1
click at [12, 261] on div "Tests Contests Interviews Questions Candidates Invites: T 0/857 K Kajal Setting…" at bounding box center [656, 309] width 1312 height 619
paste input "archanabankar31"
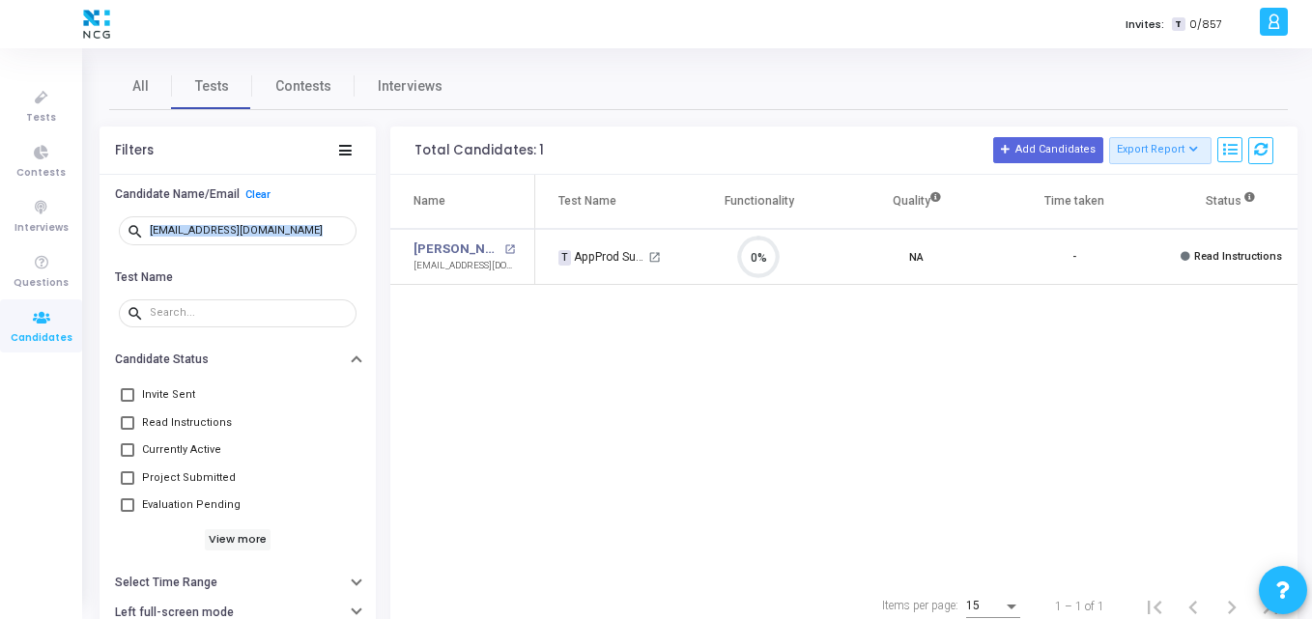
drag, startPoint x: 300, startPoint y: 220, endPoint x: 306, endPoint y: 247, distance: 27.9
click at [306, 247] on div "search [EMAIL_ADDRESS][DOMAIN_NAME]" at bounding box center [238, 231] width 238 height 43
click at [307, 247] on div "search [EMAIL_ADDRESS][DOMAIN_NAME]" at bounding box center [238, 231] width 238 height 43
drag, startPoint x: 300, startPoint y: 228, endPoint x: 83, endPoint y: 232, distance: 216.5
click at [83, 232] on div "Invites: T 0/857 K Kajal Settings Account settings and more Log Out My Profile …" at bounding box center [656, 309] width 1312 height 619
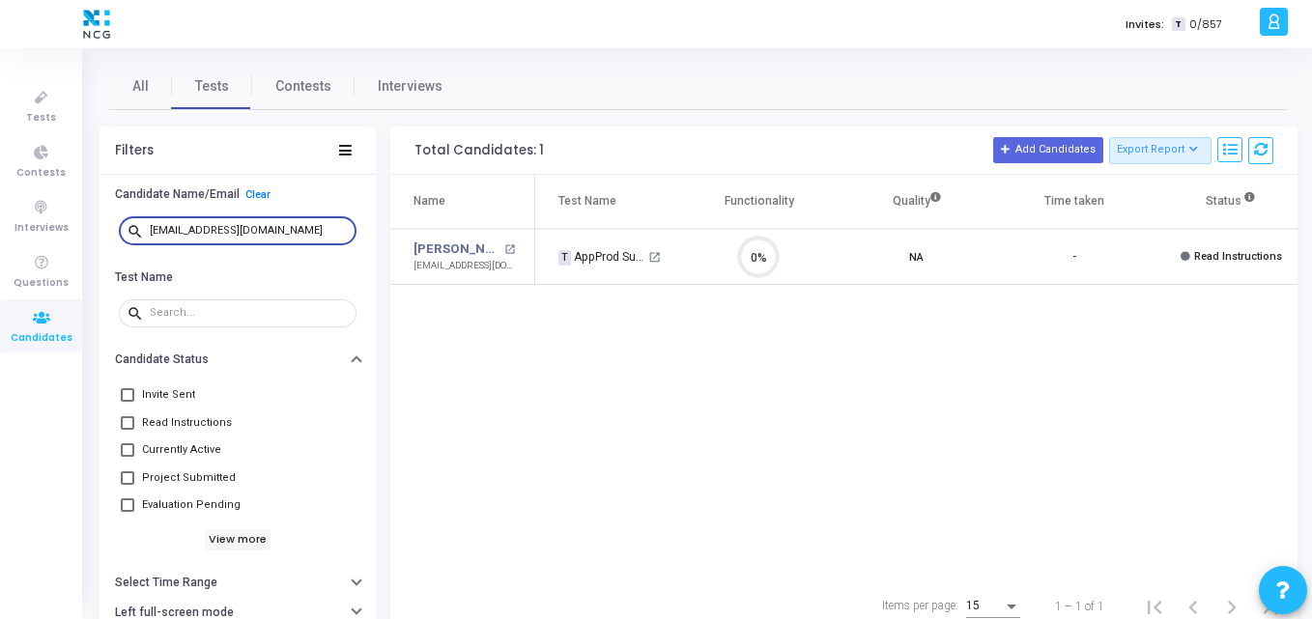
paste input "[DOMAIN_NAME]"
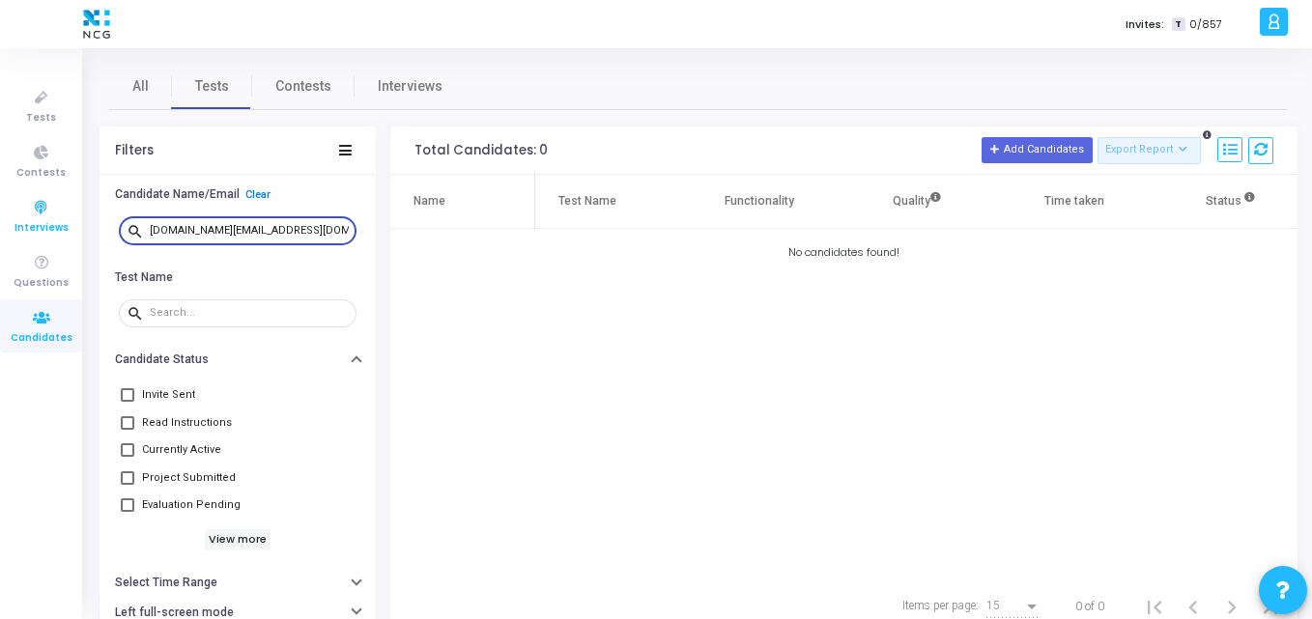
drag, startPoint x: 316, startPoint y: 227, endPoint x: 65, endPoint y: 241, distance: 251.6
click at [65, 241] on div "Tests Contests Interviews Questions Candidates Invites: T 0/857 K Kajal Setting…" at bounding box center [656, 309] width 1312 height 619
paste input "uryawanshiayush007"
drag, startPoint x: 324, startPoint y: 229, endPoint x: 0, endPoint y: 201, distance: 324.9
click at [0, 201] on div "Tests Contests Interviews Questions Candidates Invites: T 0/857 K Kajal Setting…" at bounding box center [656, 309] width 1312 height 619
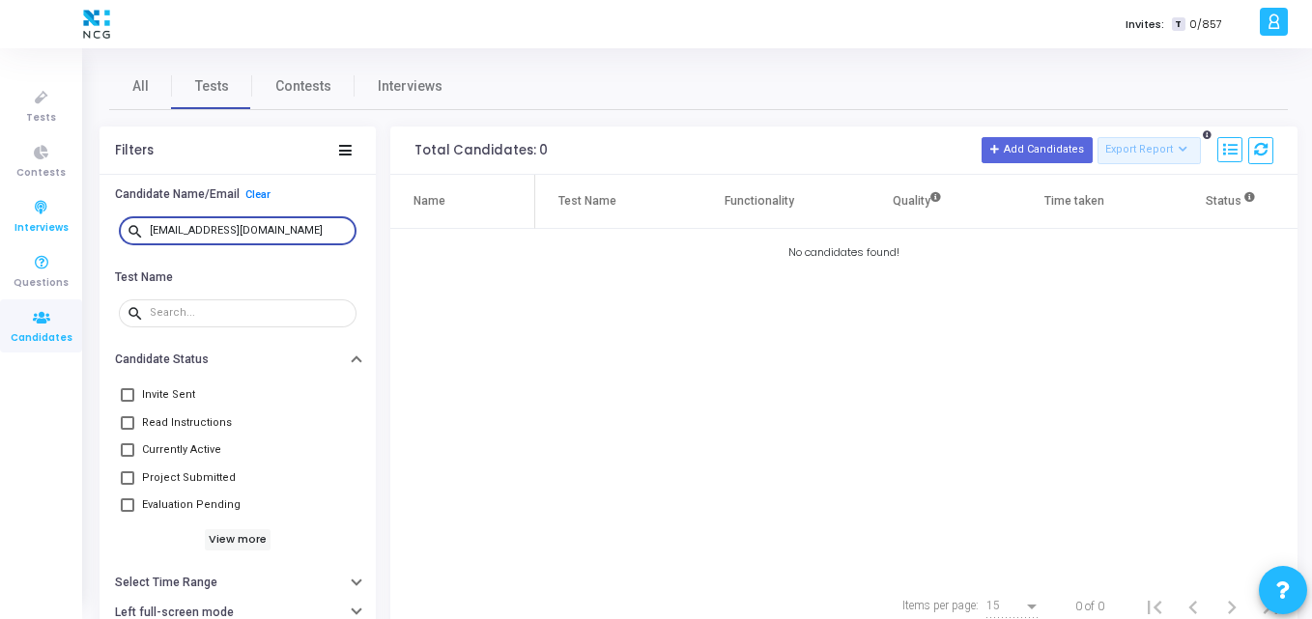
paste input "nvsravanik"
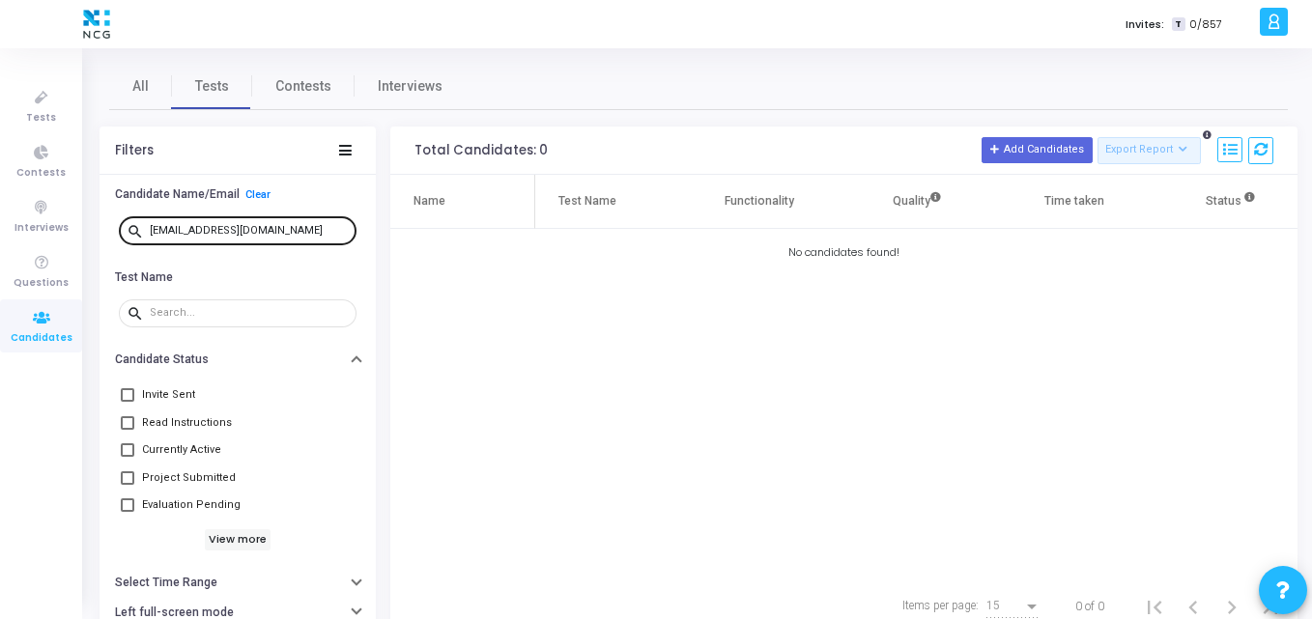
click at [291, 238] on div "[EMAIL_ADDRESS][DOMAIN_NAME]" at bounding box center [249, 229] width 199 height 31
drag, startPoint x: 291, startPoint y: 238, endPoint x: 227, endPoint y: 228, distance: 64.5
click at [227, 228] on div "[EMAIL_ADDRESS][DOMAIN_NAME]" at bounding box center [249, 229] width 199 height 31
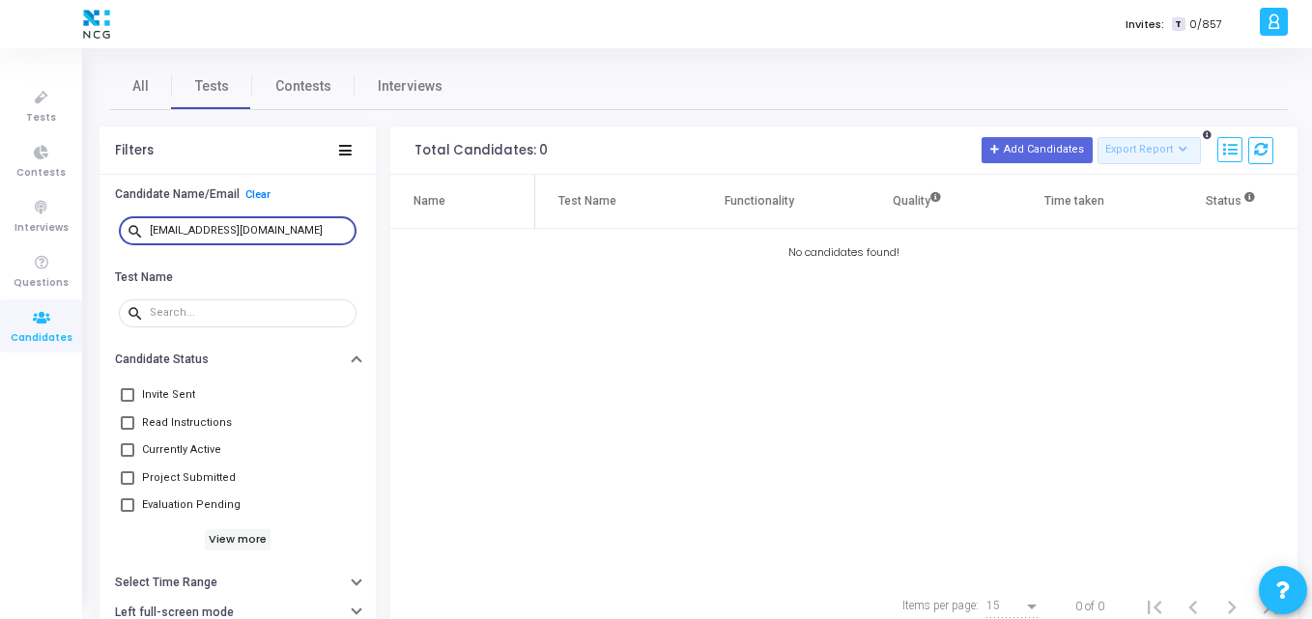
paste input "shourya0302"
drag, startPoint x: 305, startPoint y: 228, endPoint x: 0, endPoint y: 243, distance: 305.7
click at [0, 243] on div "Tests Contests Interviews Questions Candidates Invites: T 0/857 K Kajal Setting…" at bounding box center [656, 309] width 1312 height 619
paste input "[PERSON_NAME].1510n"
type input "[PERSON_NAME][EMAIL_ADDRESS][DOMAIN_NAME]"
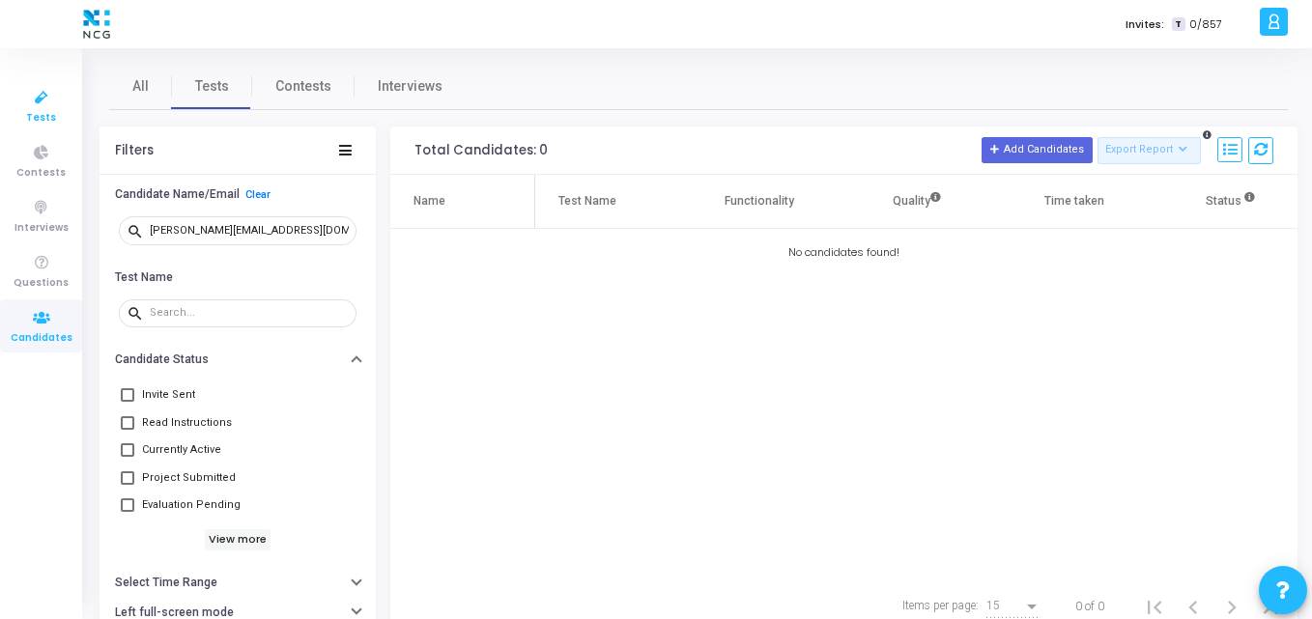
click at [58, 110] on link "Tests" at bounding box center [41, 105] width 82 height 53
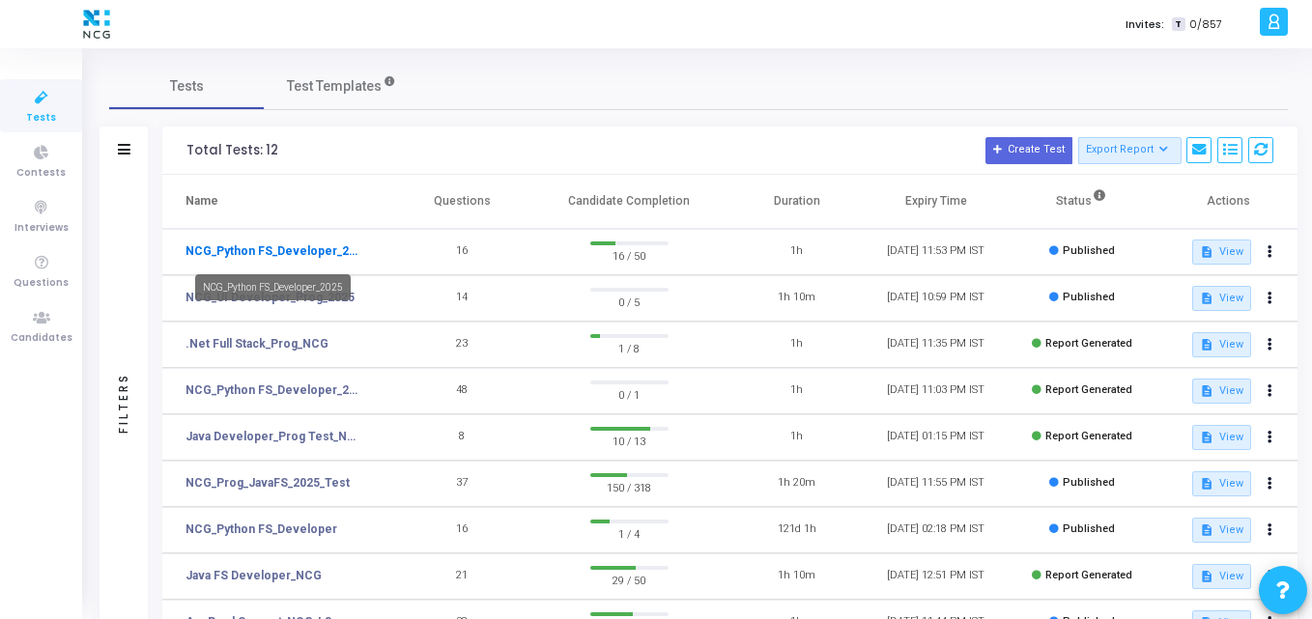
click at [285, 244] on link "NCG_Python FS_Developer_2025" at bounding box center [275, 251] width 178 height 17
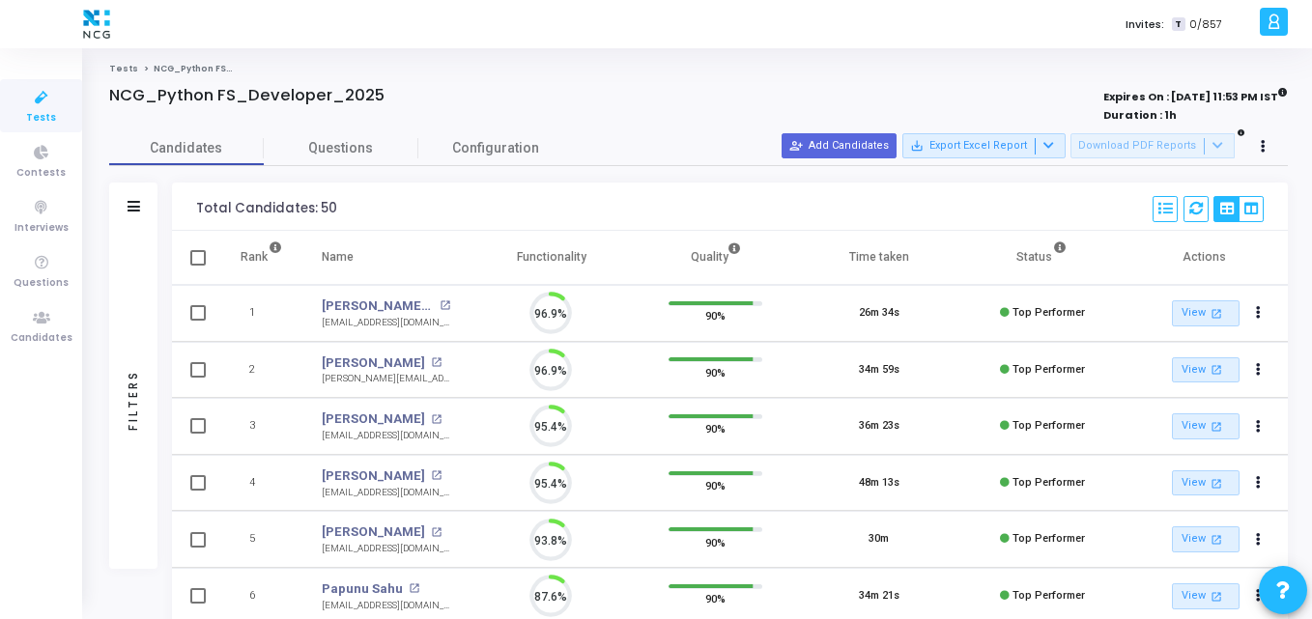
scroll to position [41, 49]
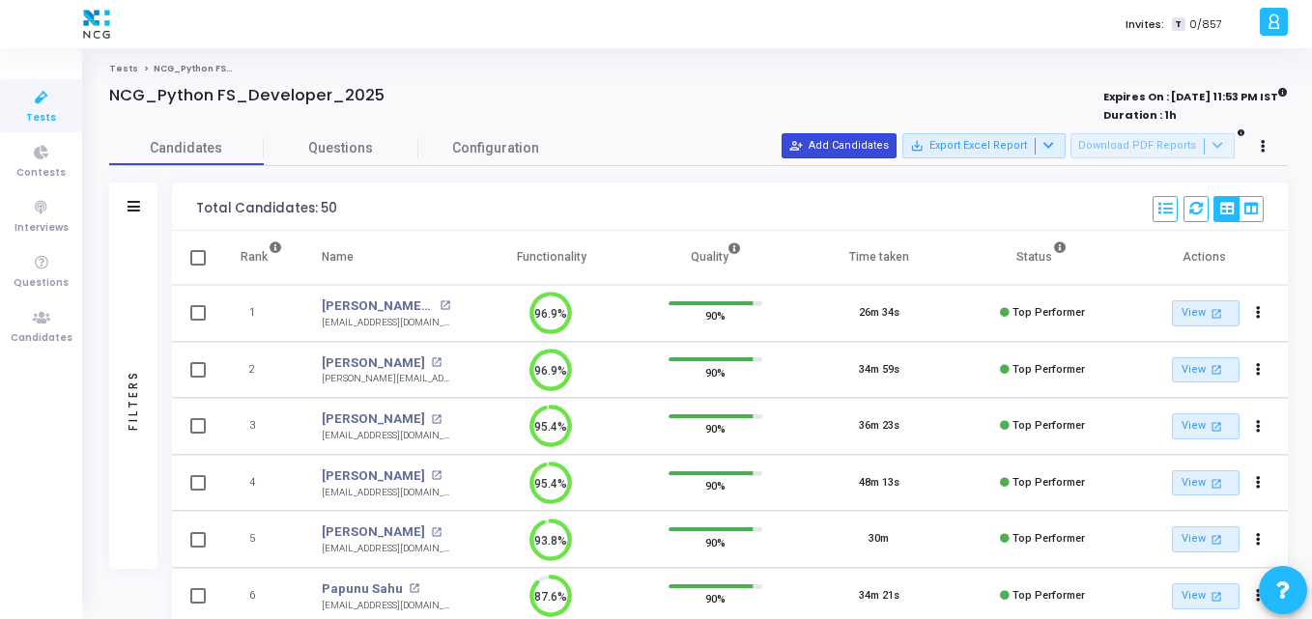
click at [841, 157] on button "person_add_alt Add Candidates" at bounding box center [839, 145] width 115 height 25
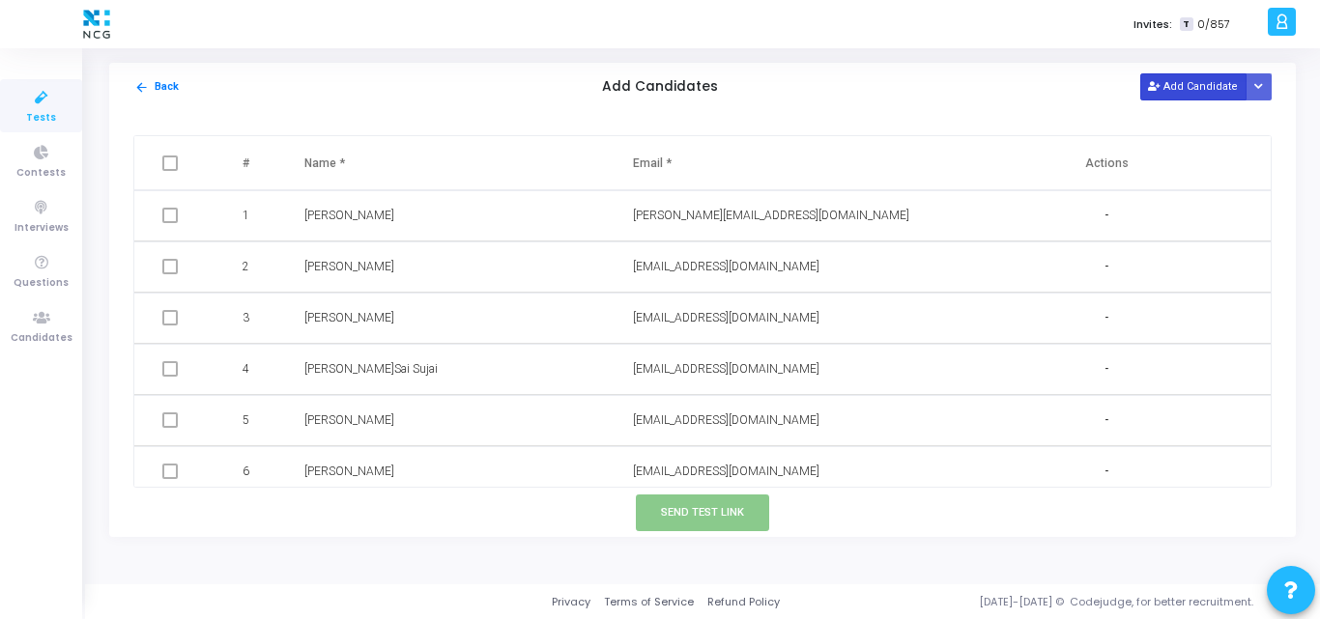
click at [1184, 95] on button "Add Candidate" at bounding box center [1193, 86] width 106 height 26
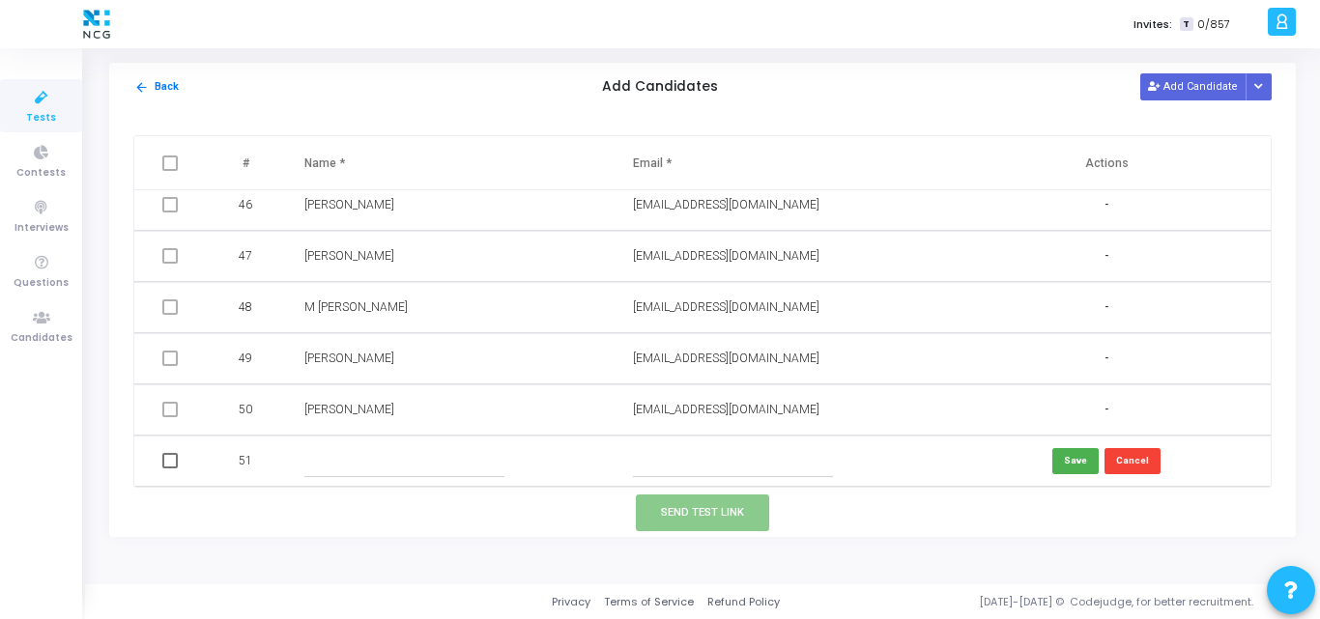
paste input "[DOMAIN_NAME][EMAIL_ADDRESS][DOMAIN_NAME]"
click at [709, 464] on input "text" at bounding box center [733, 461] width 200 height 32
type input "[DOMAIN_NAME][EMAIL_ADDRESS][DOMAIN_NAME]"
click at [416, 448] on input "text" at bounding box center [404, 461] width 200 height 32
paste input "[PERSON_NAME]"
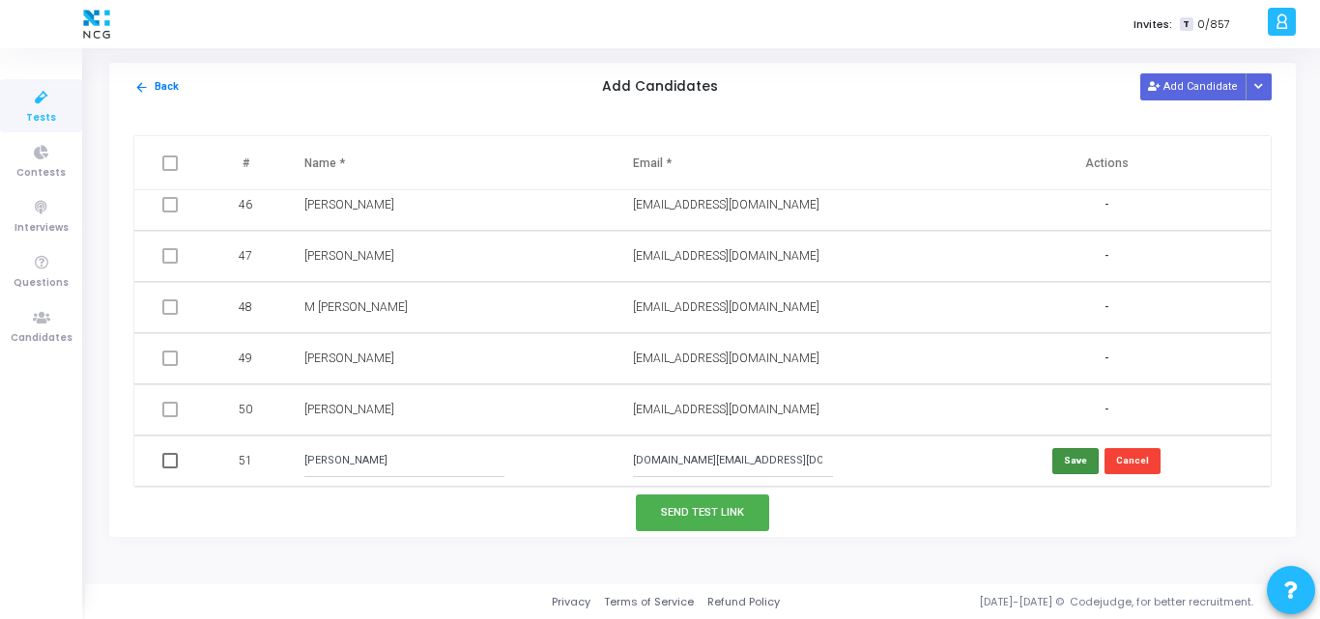
type input "[PERSON_NAME]"
click at [1071, 466] on button "Save" at bounding box center [1075, 461] width 46 height 26
click at [1204, 95] on button "Add Candidate" at bounding box center [1193, 86] width 106 height 26
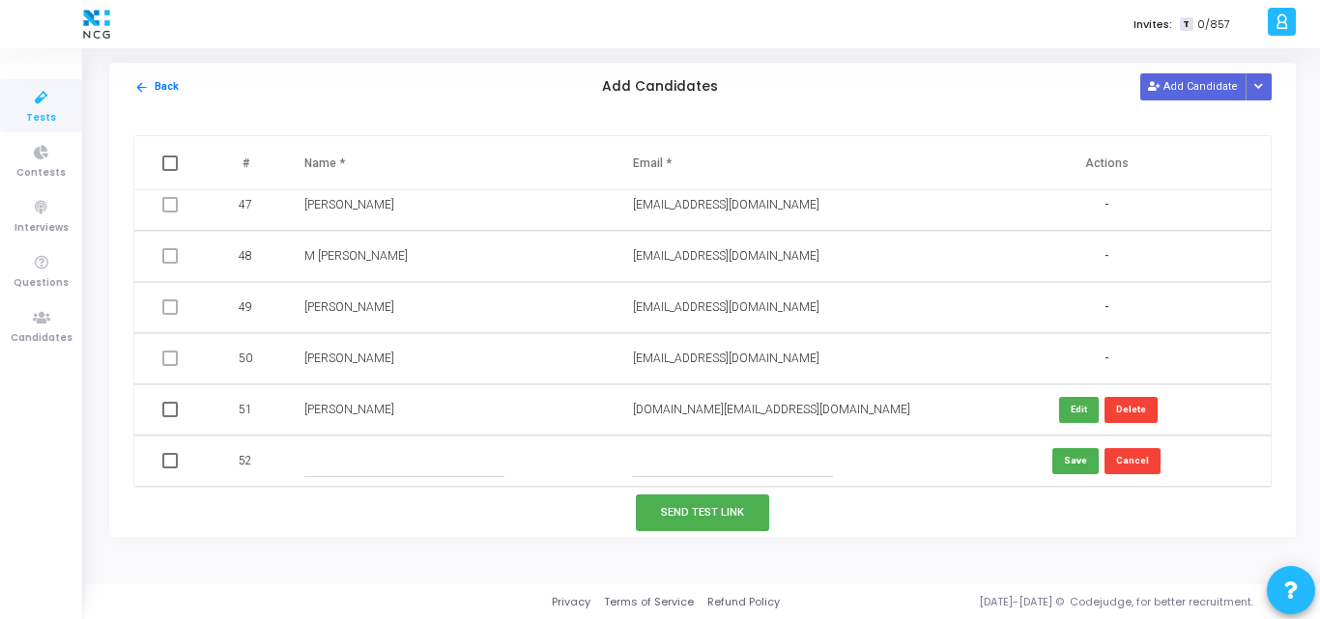
click at [678, 469] on input "text" at bounding box center [733, 461] width 200 height 32
paste input "[EMAIL_ADDRESS][DOMAIN_NAME]"
type input "[EMAIL_ADDRESS][DOMAIN_NAME]"
click at [392, 437] on td at bounding box center [449, 461] width 328 height 51
click at [476, 464] on input "text" at bounding box center [404, 461] width 200 height 32
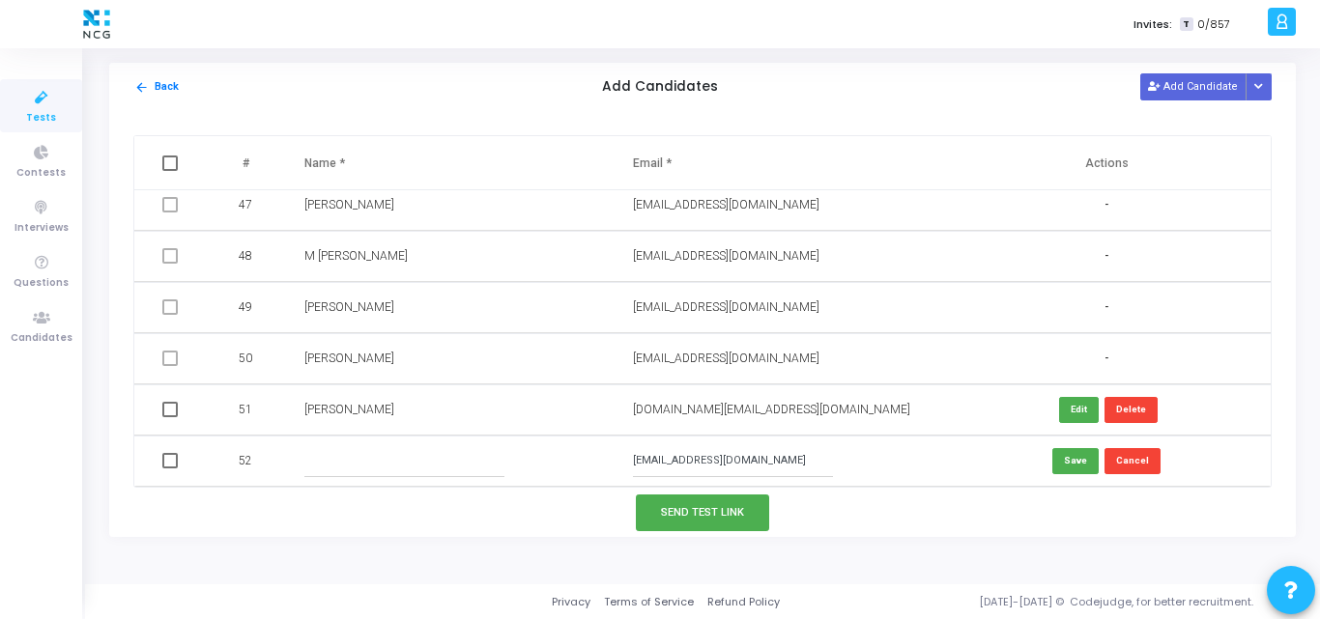
paste input "[PERSON_NAME]"
type input "[PERSON_NAME]"
click at [1067, 467] on button "Save" at bounding box center [1075, 461] width 46 height 26
click at [1192, 79] on button "Add Candidate" at bounding box center [1193, 86] width 106 height 26
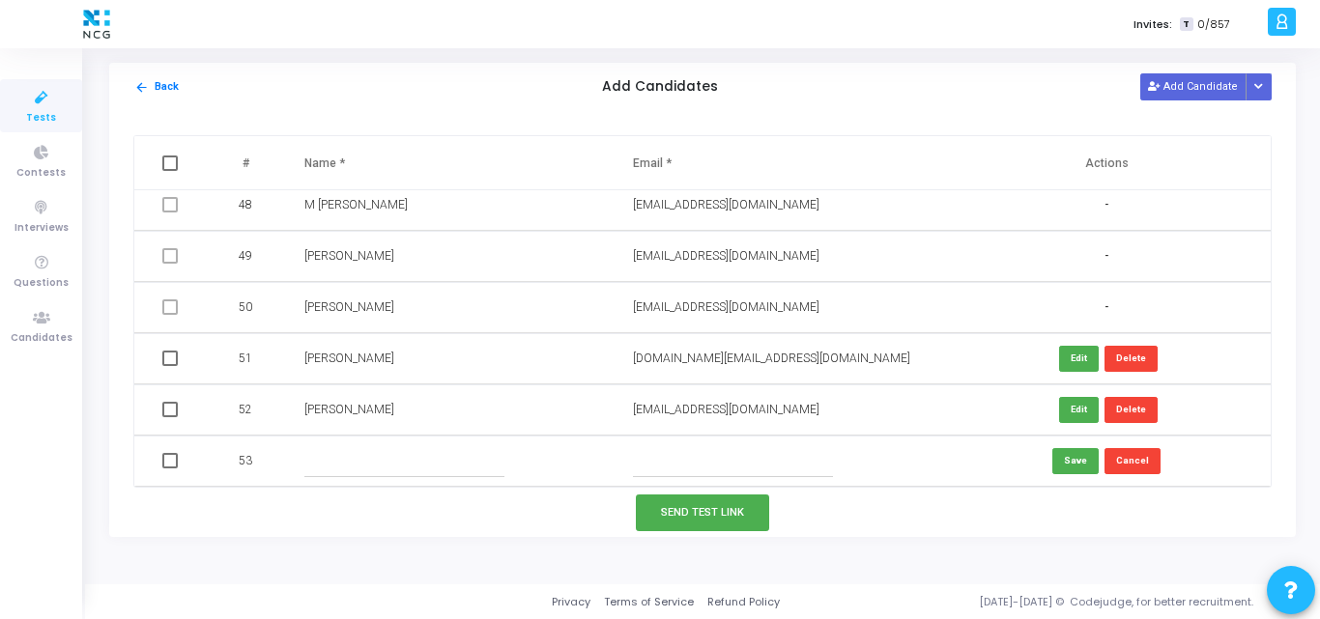
click at [663, 461] on input "text" at bounding box center [733, 461] width 200 height 32
paste input "[EMAIL_ADDRESS][DOMAIN_NAME]"
type input "[EMAIL_ADDRESS][DOMAIN_NAME]"
click at [382, 453] on input "text" at bounding box center [404, 461] width 200 height 32
paste input "[PERSON_NAME]"
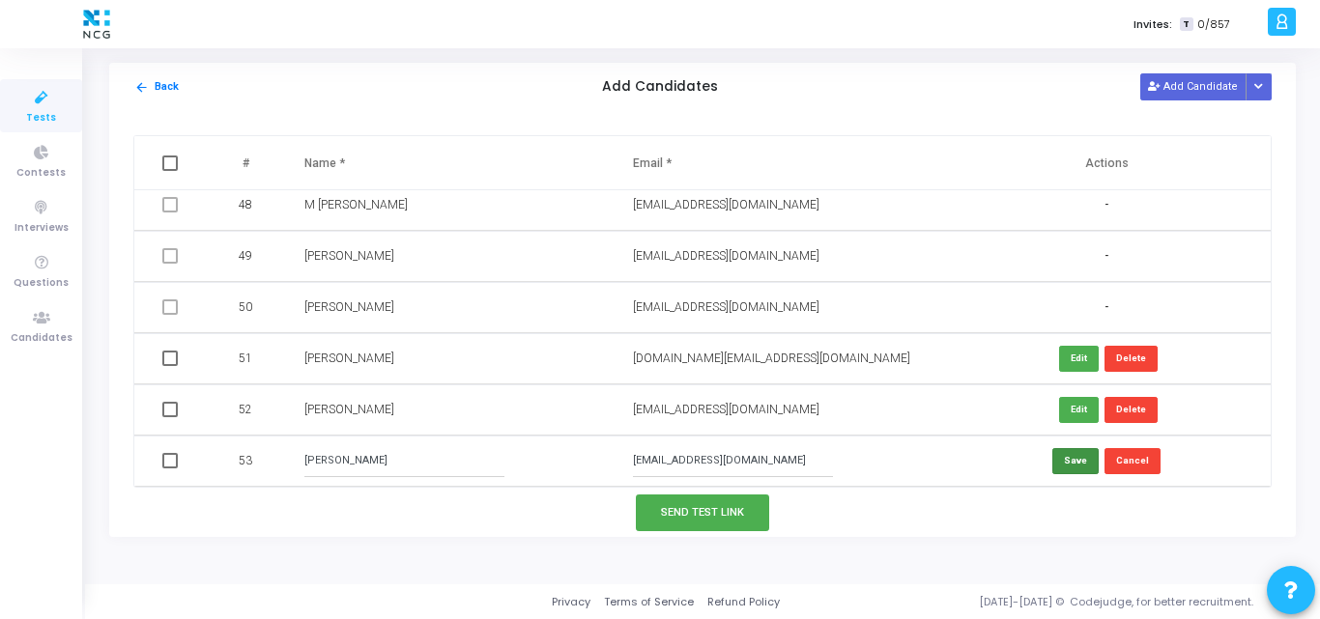
type input "[PERSON_NAME]"
click at [1062, 463] on button "Save" at bounding box center [1075, 461] width 46 height 26
click at [1207, 76] on button "Add Candidate" at bounding box center [1193, 86] width 106 height 26
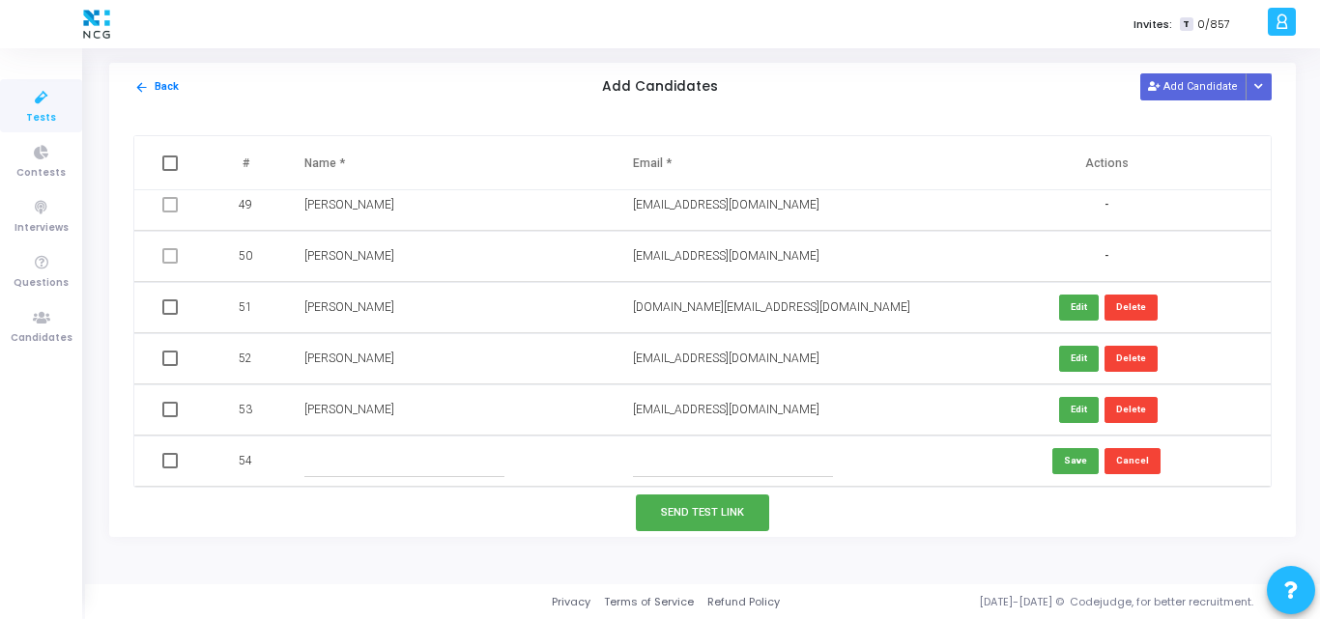
click at [677, 467] on input "text" at bounding box center [733, 461] width 200 height 32
paste input "[EMAIL_ADDRESS][DOMAIN_NAME]"
drag, startPoint x: 652, startPoint y: 461, endPoint x: 454, endPoint y: 443, distance: 198.9
click at [454, 443] on tr "54 [EMAIL_ADDRESS][DOMAIN_NAME] Save Cancel" at bounding box center [702, 461] width 1136 height 51
type input "[EMAIL_ADDRESS][DOMAIN_NAME]"
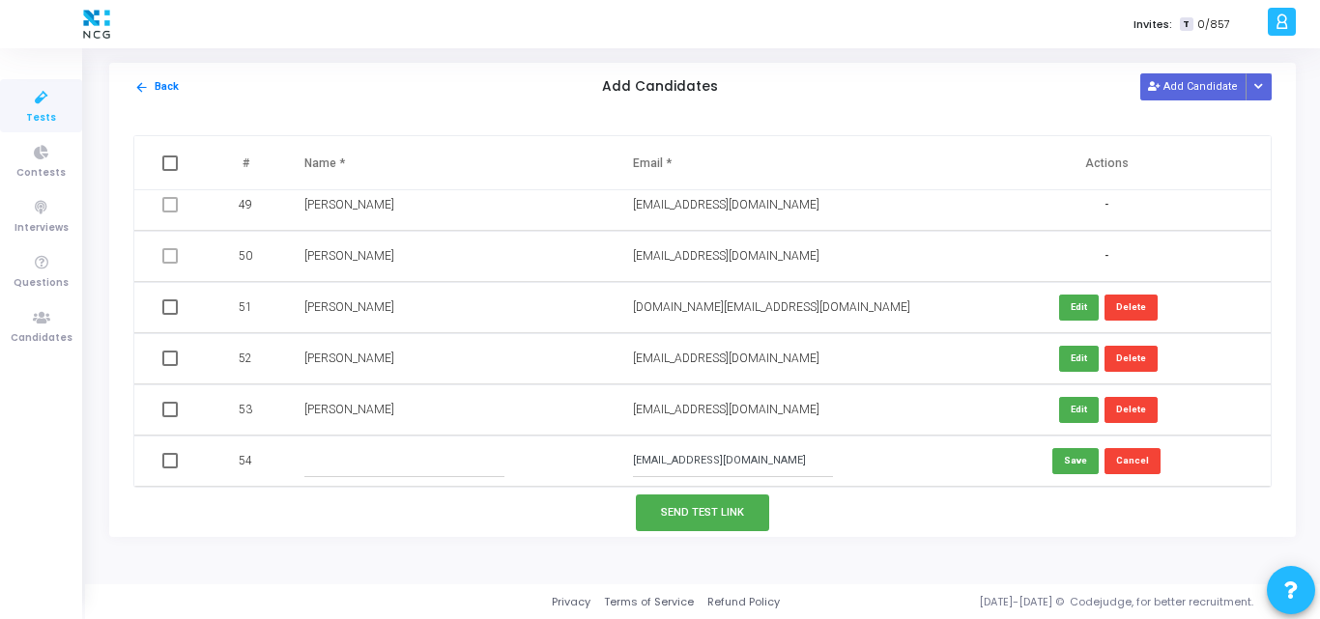
click at [403, 461] on input "text" at bounding box center [404, 461] width 200 height 32
paste input "[PERSON_NAME]"
type input "[PERSON_NAME]"
click at [1082, 469] on button "Save" at bounding box center [1075, 461] width 46 height 26
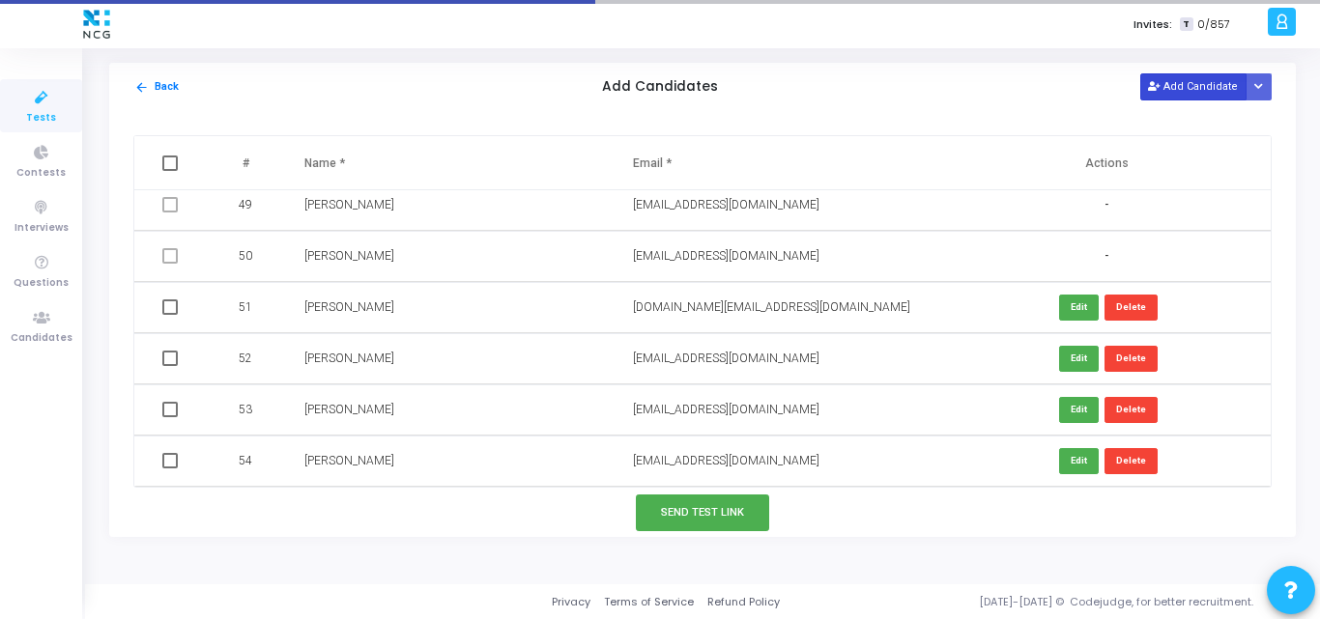
click at [1190, 95] on button "Add Candidate" at bounding box center [1193, 86] width 106 height 26
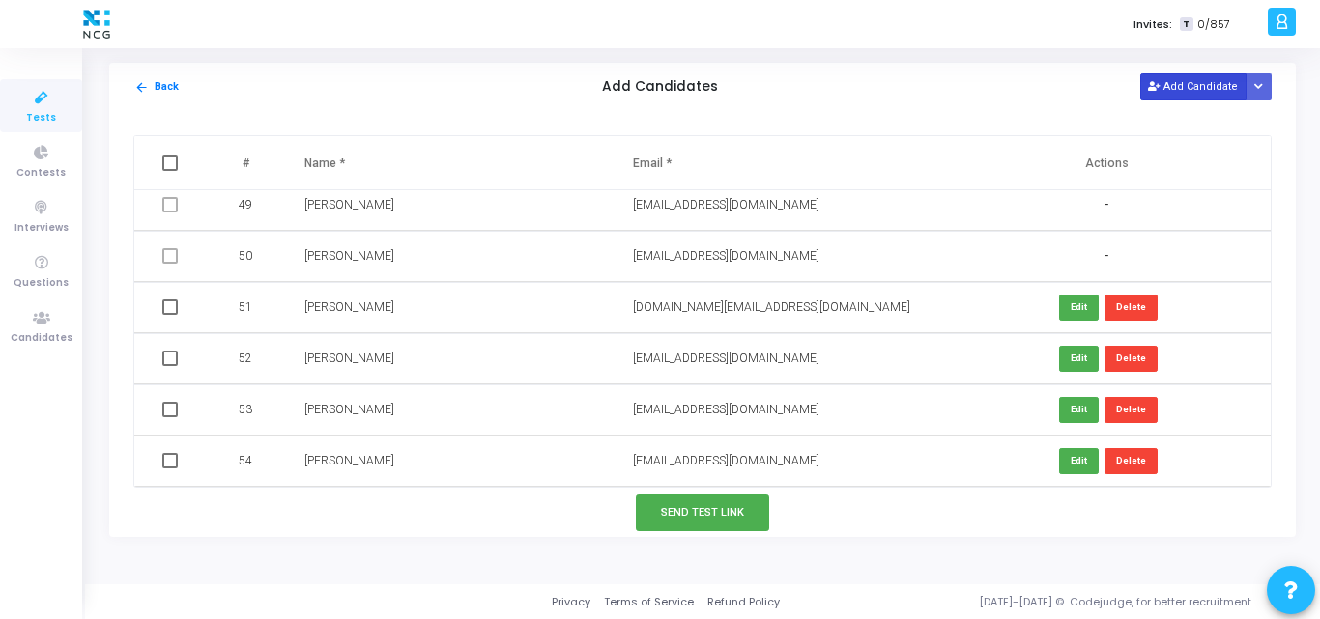
scroll to position [2520, 0]
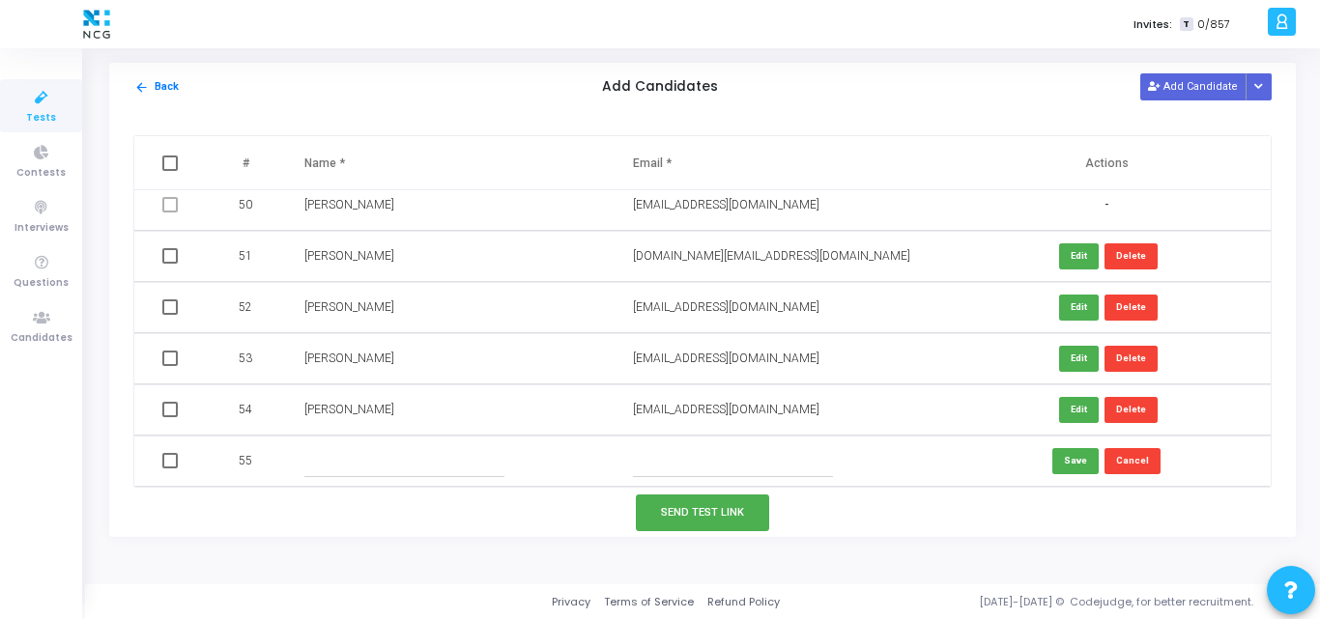
click at [636, 455] on input "text" at bounding box center [733, 461] width 200 height 32
paste input "[EMAIL_ADDRESS][DOMAIN_NAME]"
type input "[EMAIL_ADDRESS][DOMAIN_NAME]"
click at [481, 456] on input "text" at bounding box center [404, 461] width 200 height 32
paste input "[PERSON_NAME]"
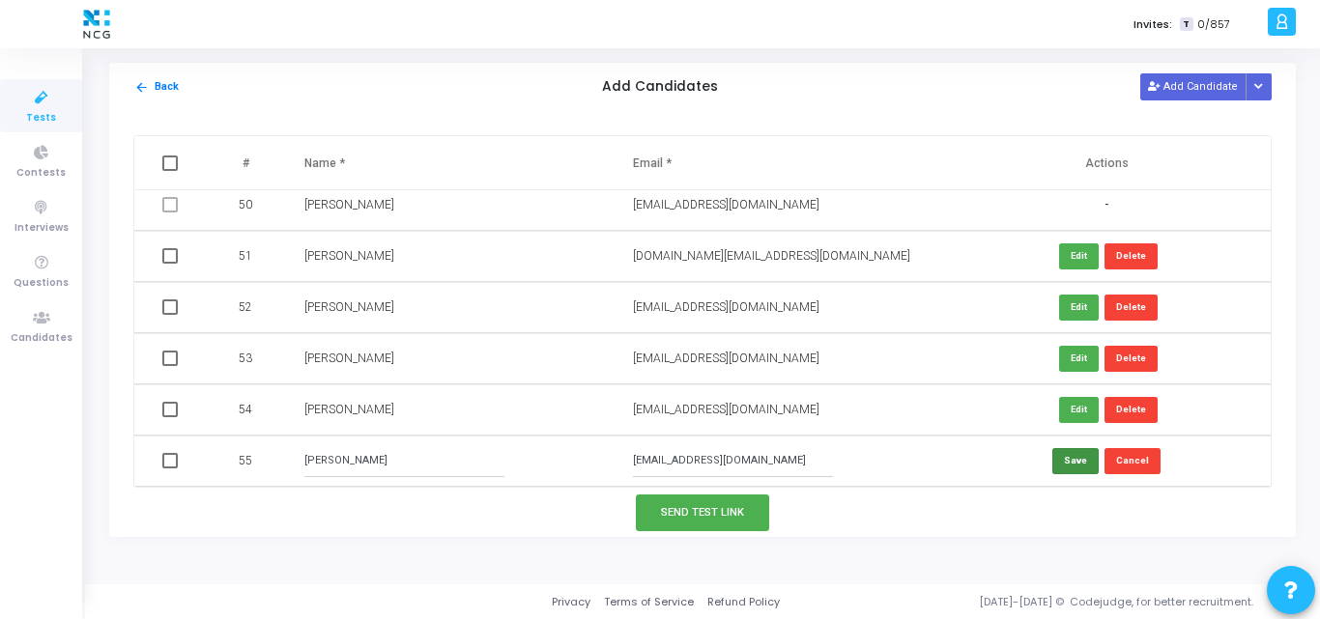
type input "[PERSON_NAME]"
click at [1059, 466] on button "Save" at bounding box center [1075, 461] width 46 height 26
click at [1178, 85] on button "Add Candidate" at bounding box center [1193, 86] width 106 height 26
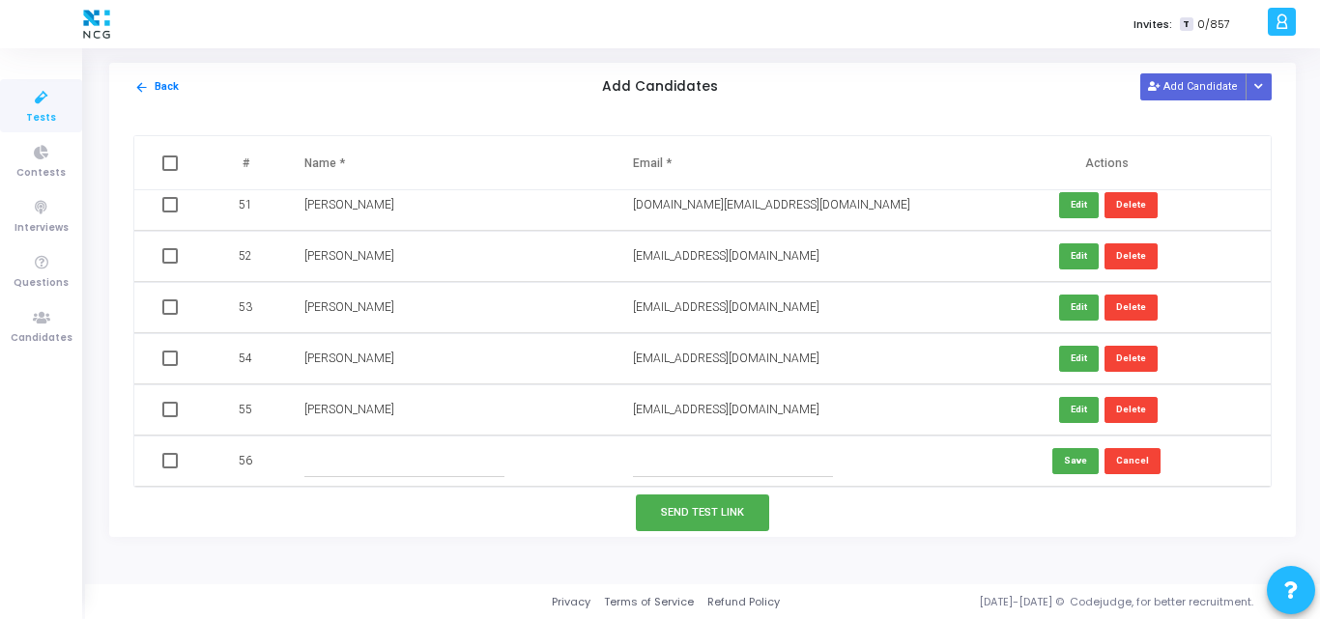
click at [653, 459] on input "text" at bounding box center [733, 461] width 200 height 32
paste input "[PERSON_NAME][EMAIL_ADDRESS][DOMAIN_NAME]"
type input "[PERSON_NAME][EMAIL_ADDRESS][DOMAIN_NAME]"
click at [427, 469] on input "text" at bounding box center [404, 461] width 200 height 32
click at [1136, 458] on button "Cancel" at bounding box center [1132, 461] width 56 height 26
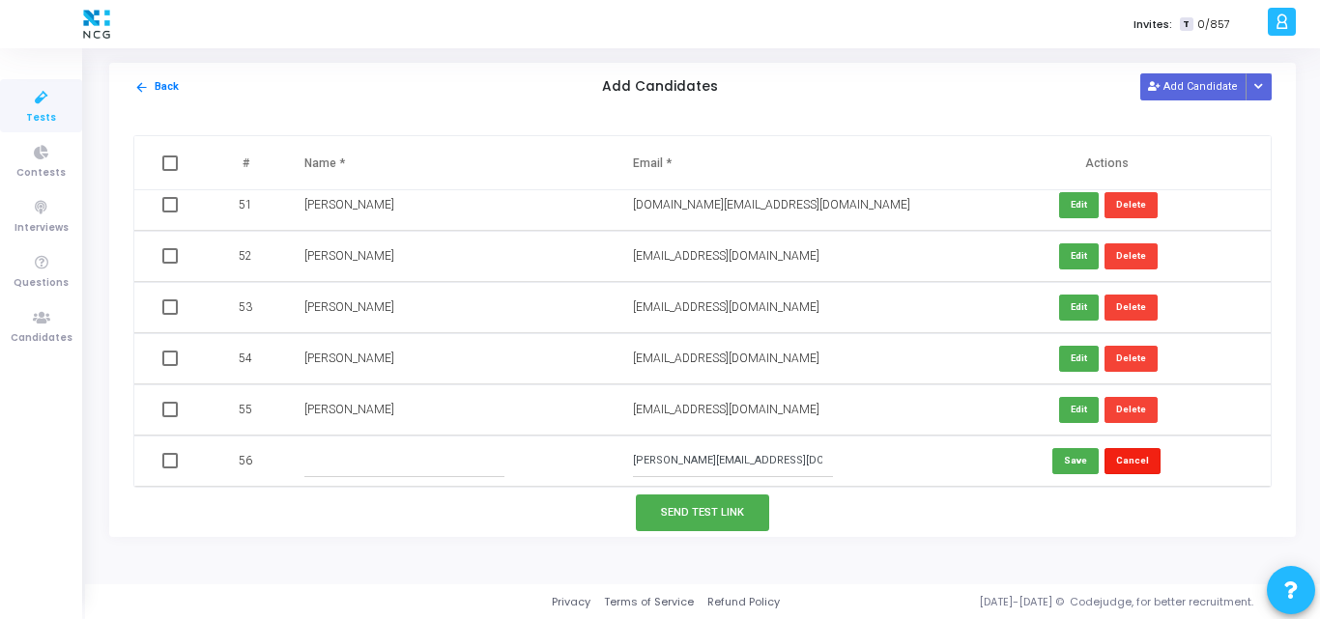
scroll to position [2520, 0]
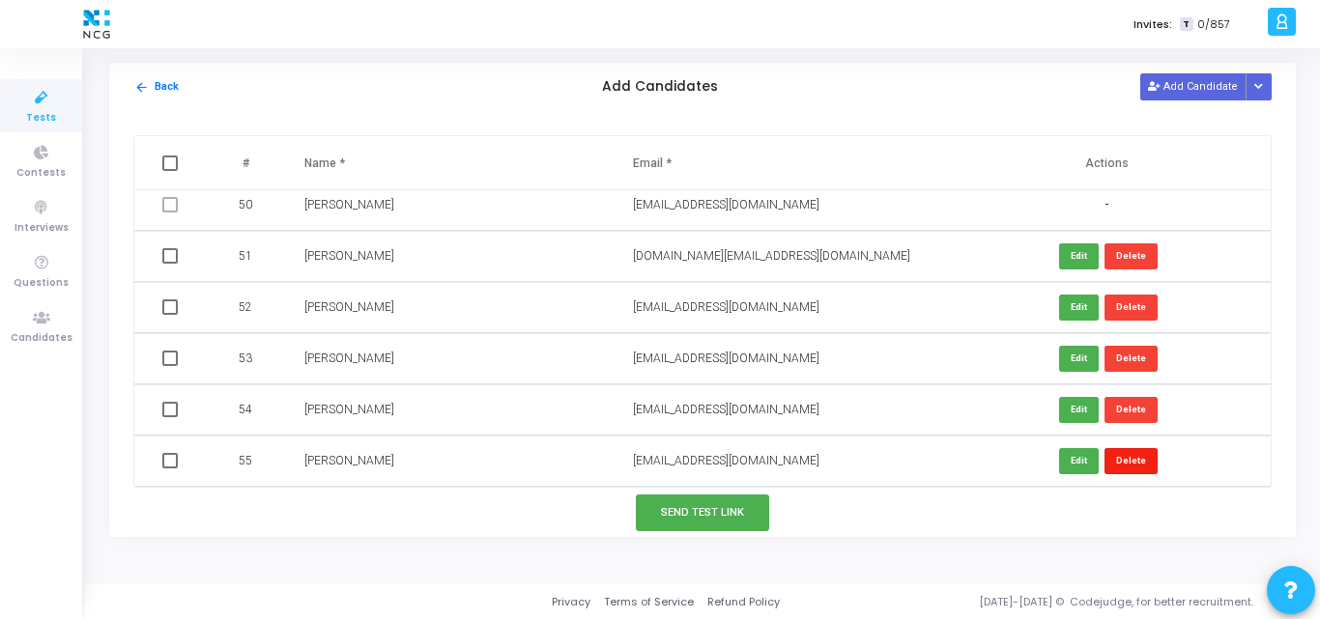
click at [1131, 461] on button "Delete" at bounding box center [1130, 461] width 53 height 26
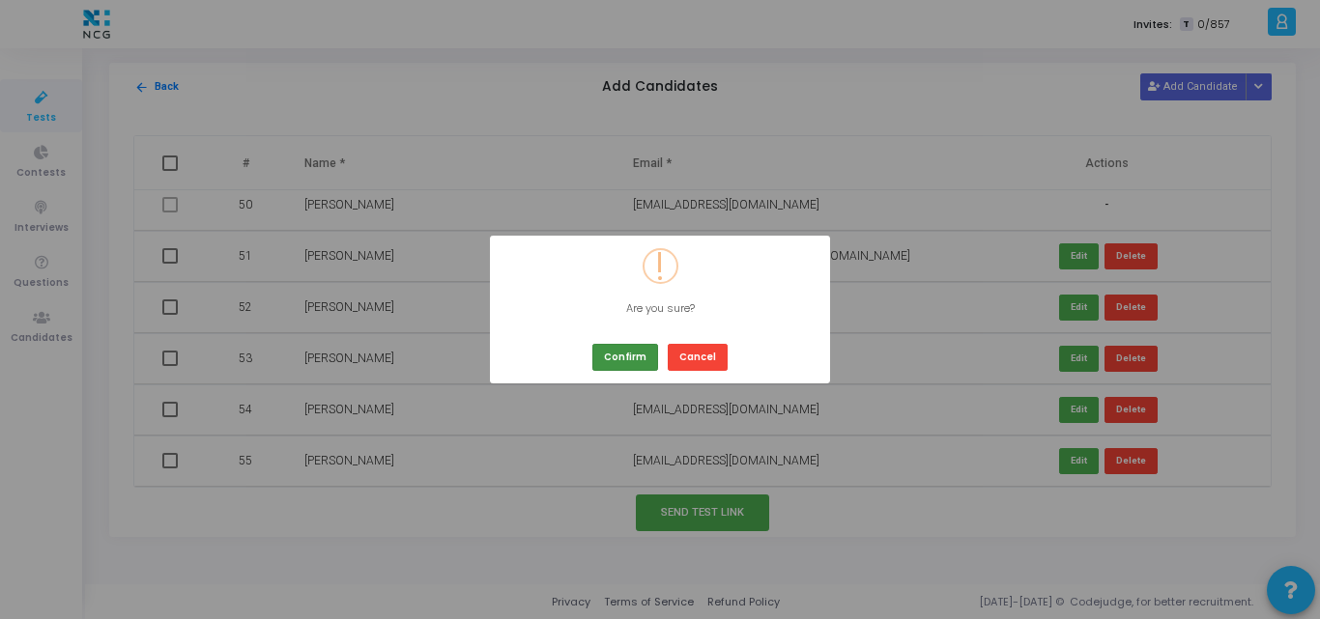
click at [638, 359] on button "Confirm" at bounding box center [625, 357] width 66 height 26
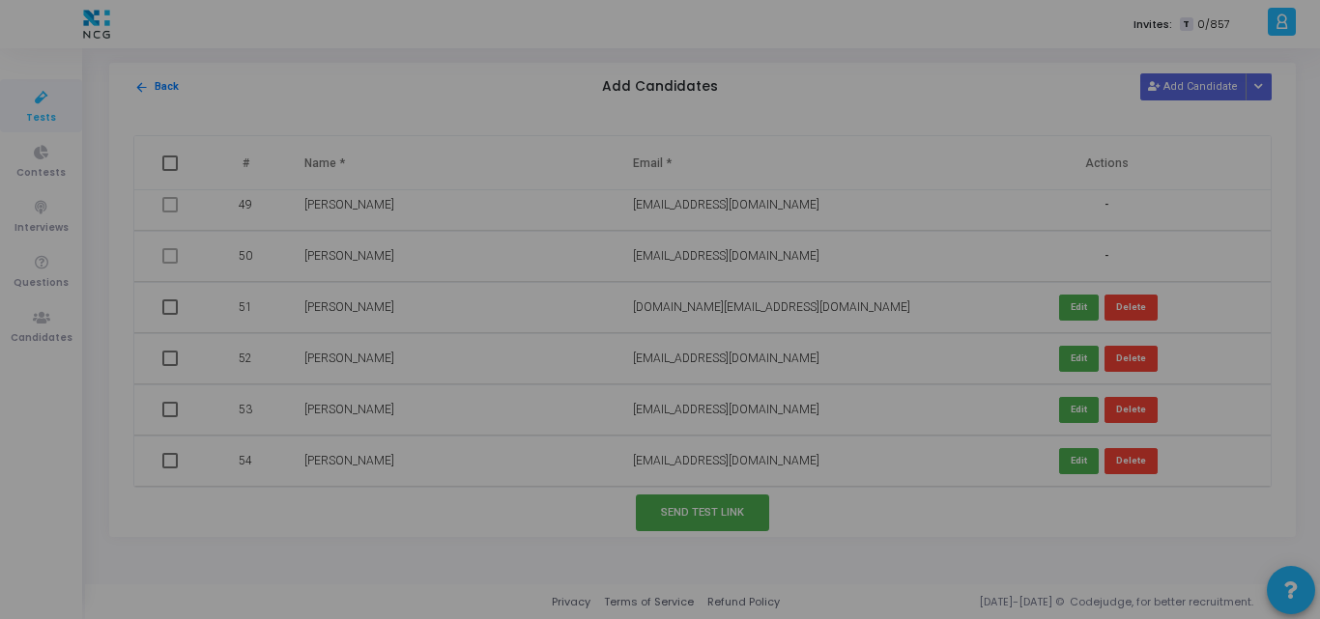
scroll to position [2469, 0]
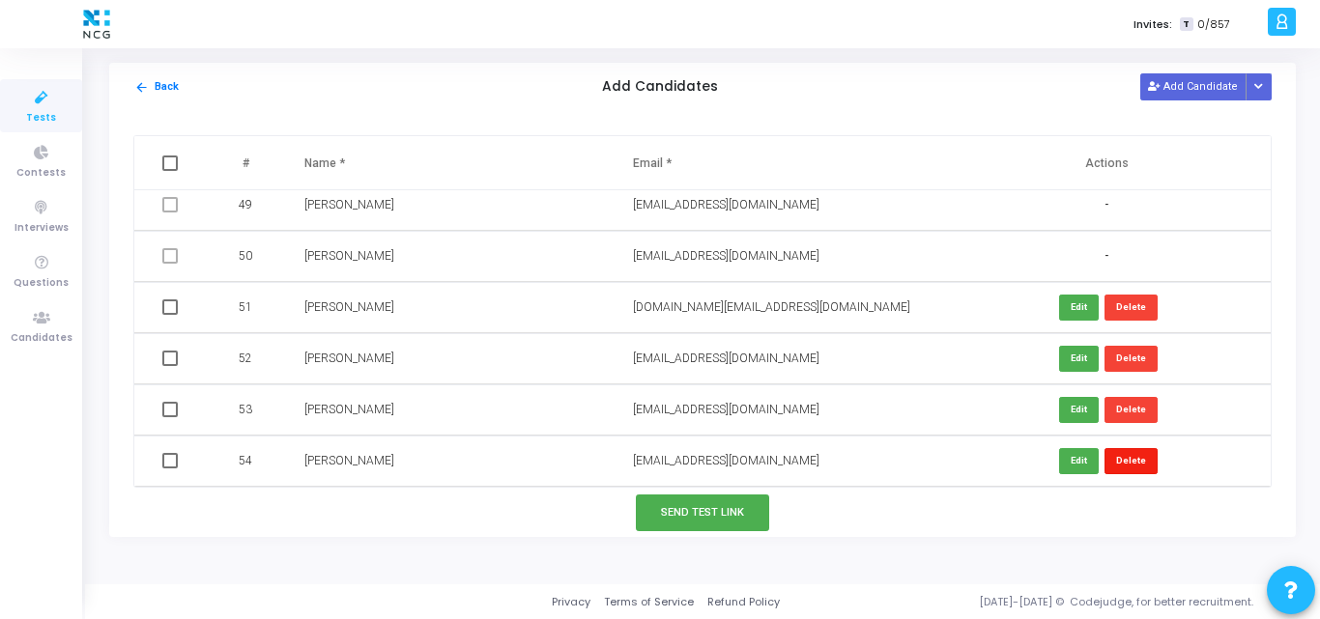
click at [1118, 458] on button "Delete" at bounding box center [1130, 461] width 53 height 26
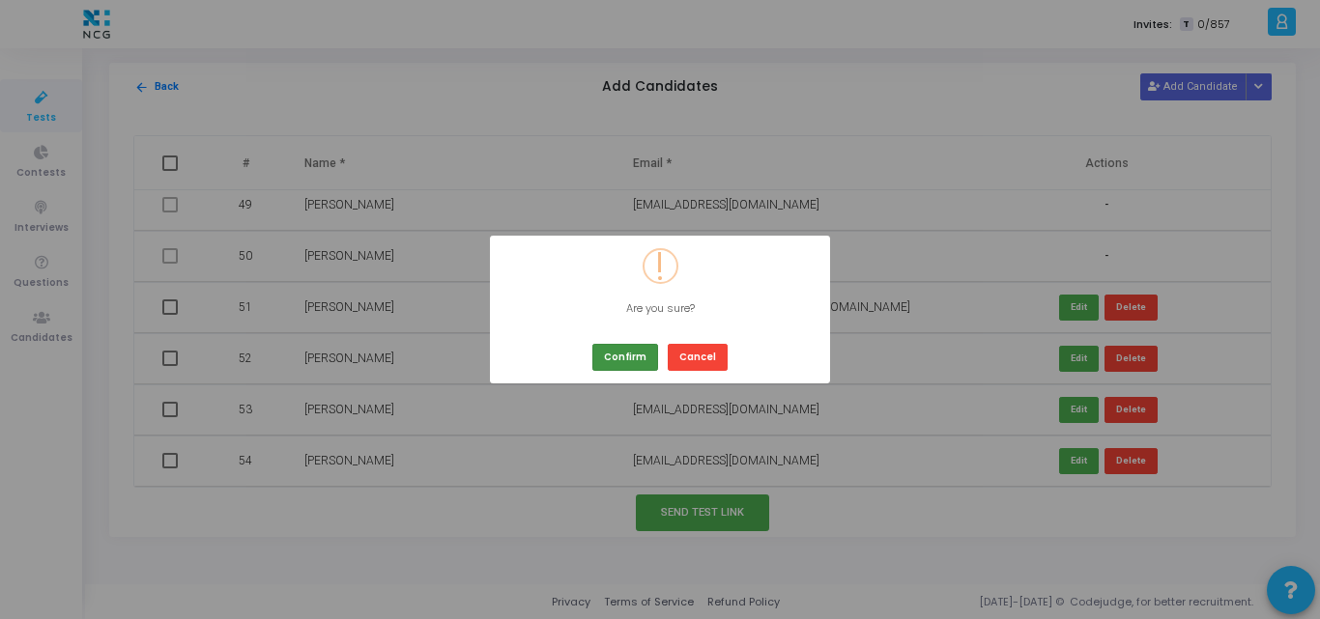
click at [633, 358] on button "Confirm" at bounding box center [625, 357] width 66 height 26
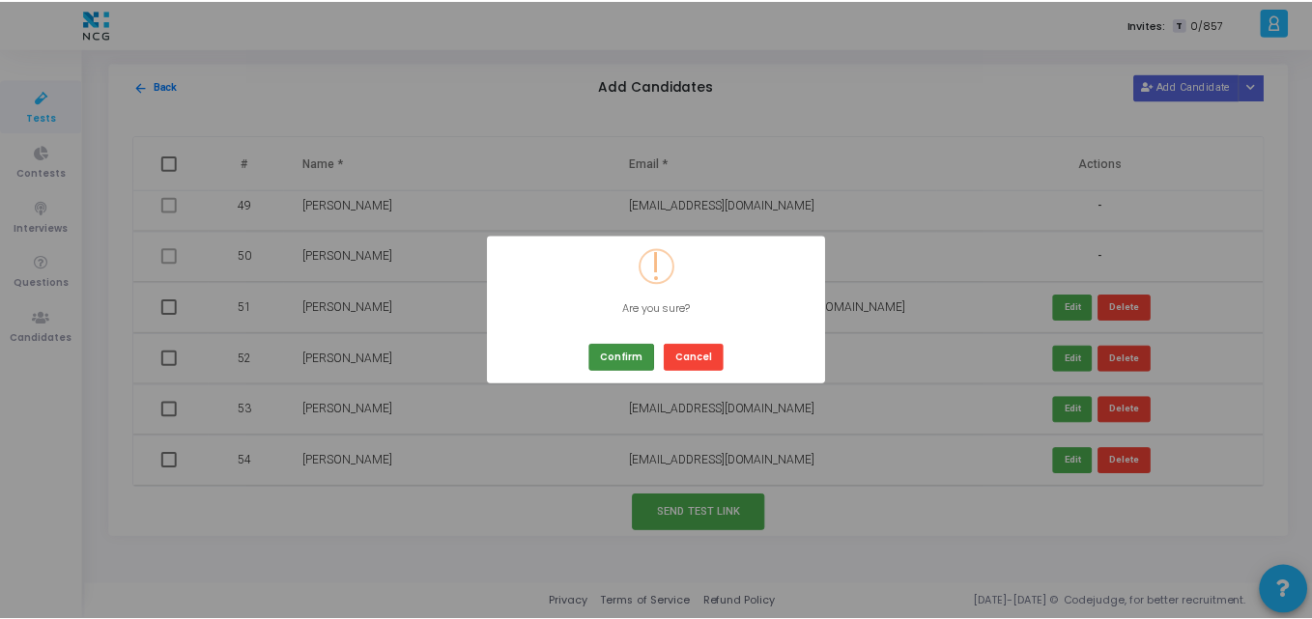
scroll to position [2417, 0]
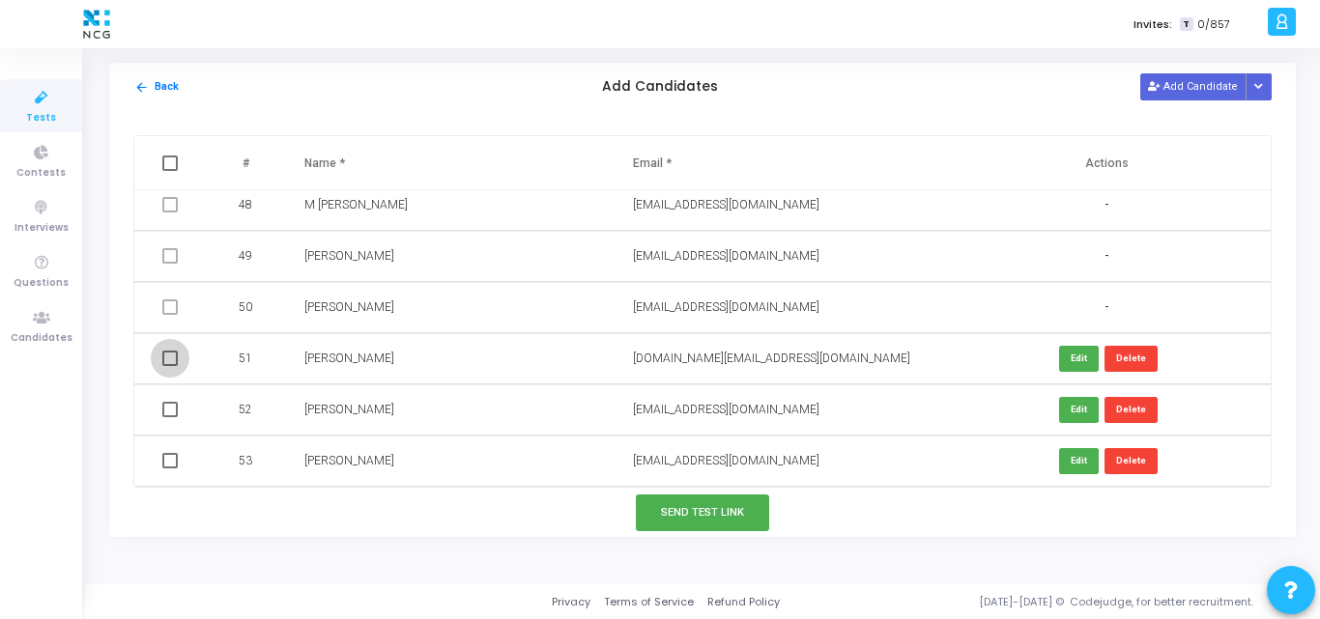
click at [168, 362] on span at bounding box center [169, 358] width 15 height 15
click at [169, 366] on input "checkbox" at bounding box center [169, 366] width 1 height 1
checkbox input "true"
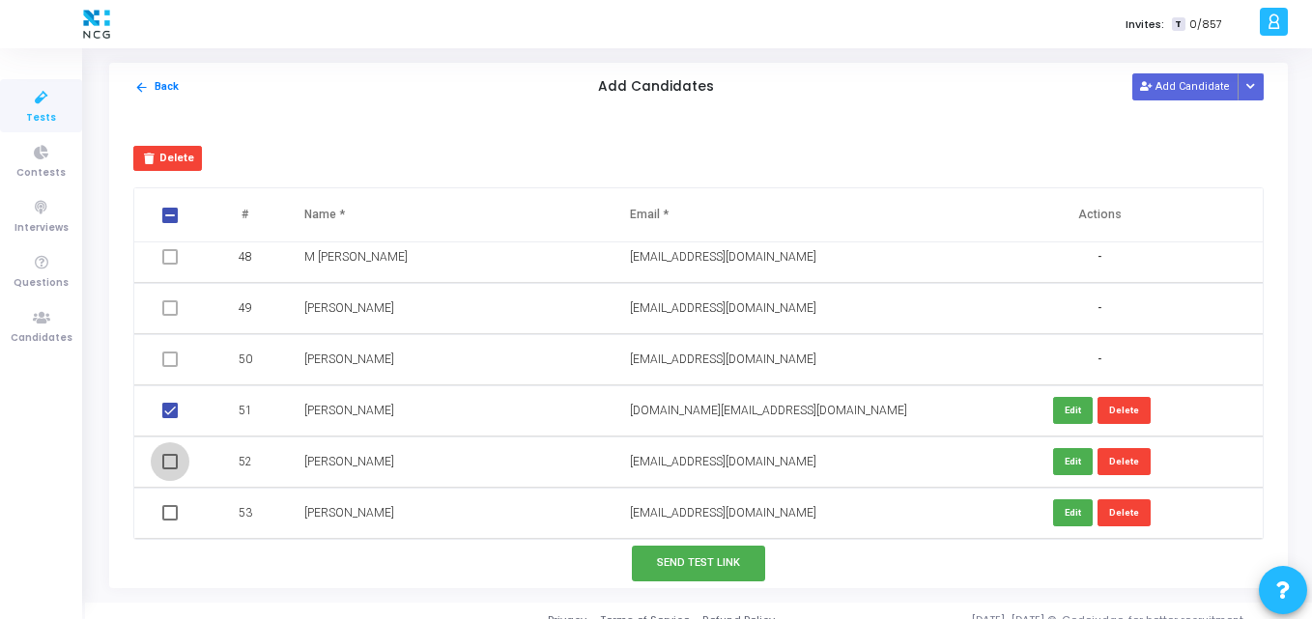
click at [165, 460] on span at bounding box center [169, 461] width 15 height 15
click at [169, 470] on input "checkbox" at bounding box center [169, 470] width 1 height 1
checkbox input "true"
click at [165, 512] on span at bounding box center [169, 512] width 15 height 15
click at [169, 521] on input "checkbox" at bounding box center [169, 521] width 1 height 1
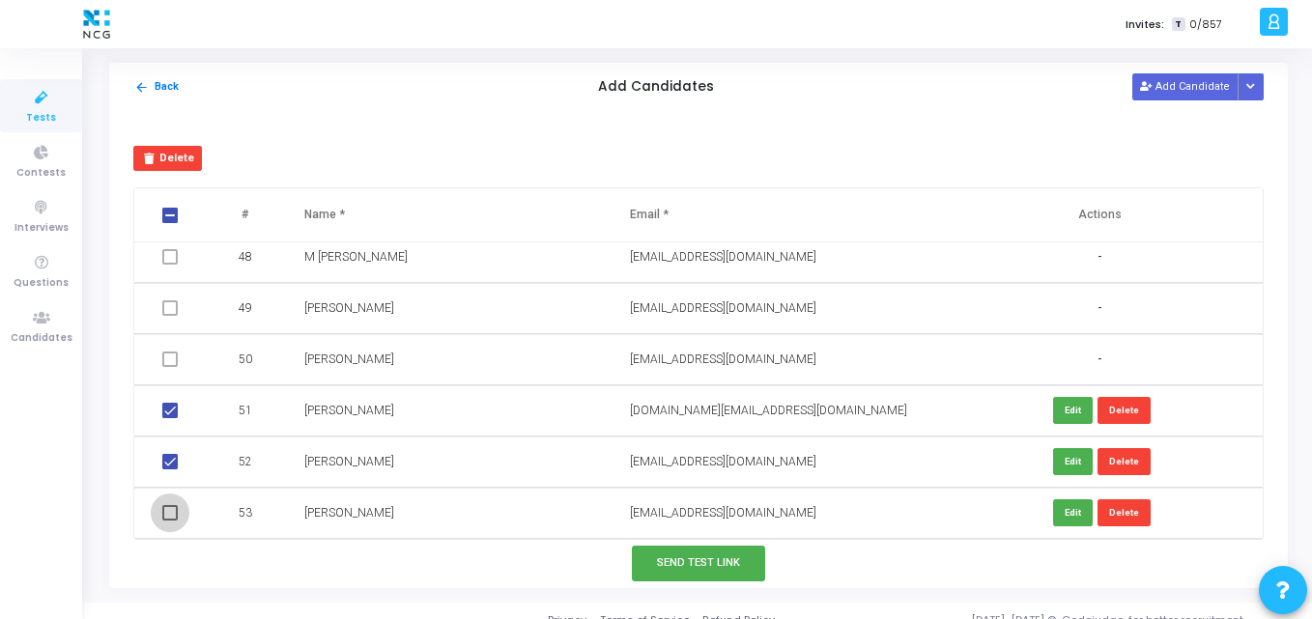
checkbox input "true"
click at [683, 550] on button "Send Test Link" at bounding box center [698, 564] width 133 height 36
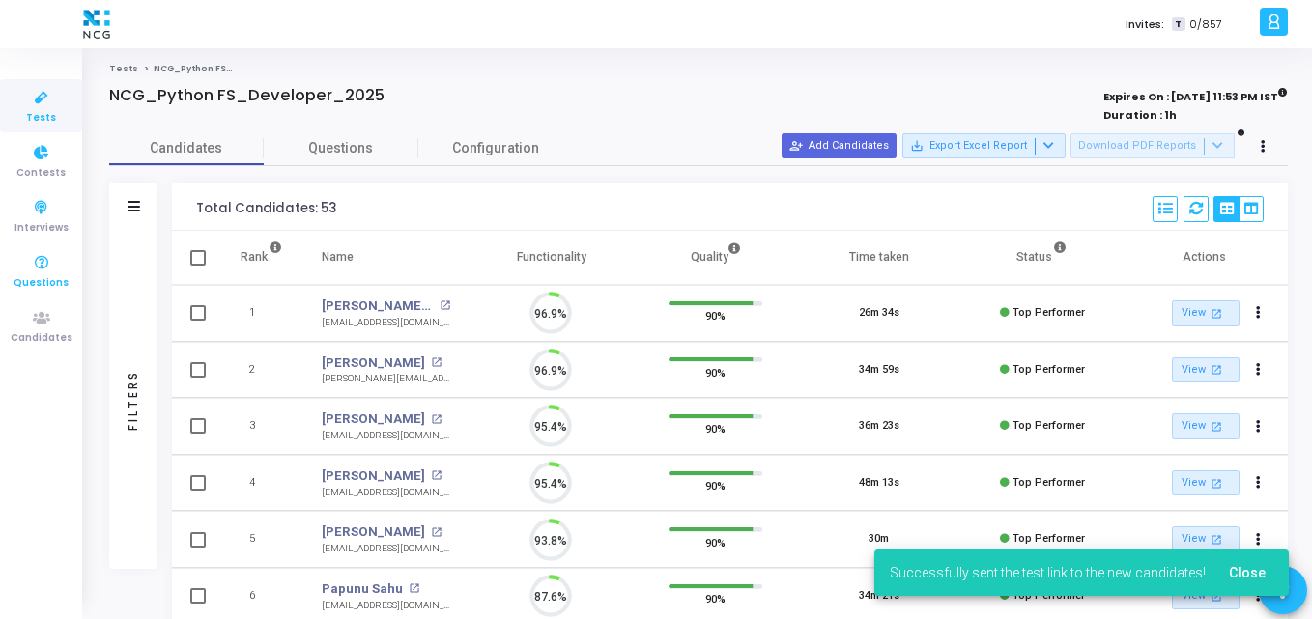
scroll to position [41, 49]
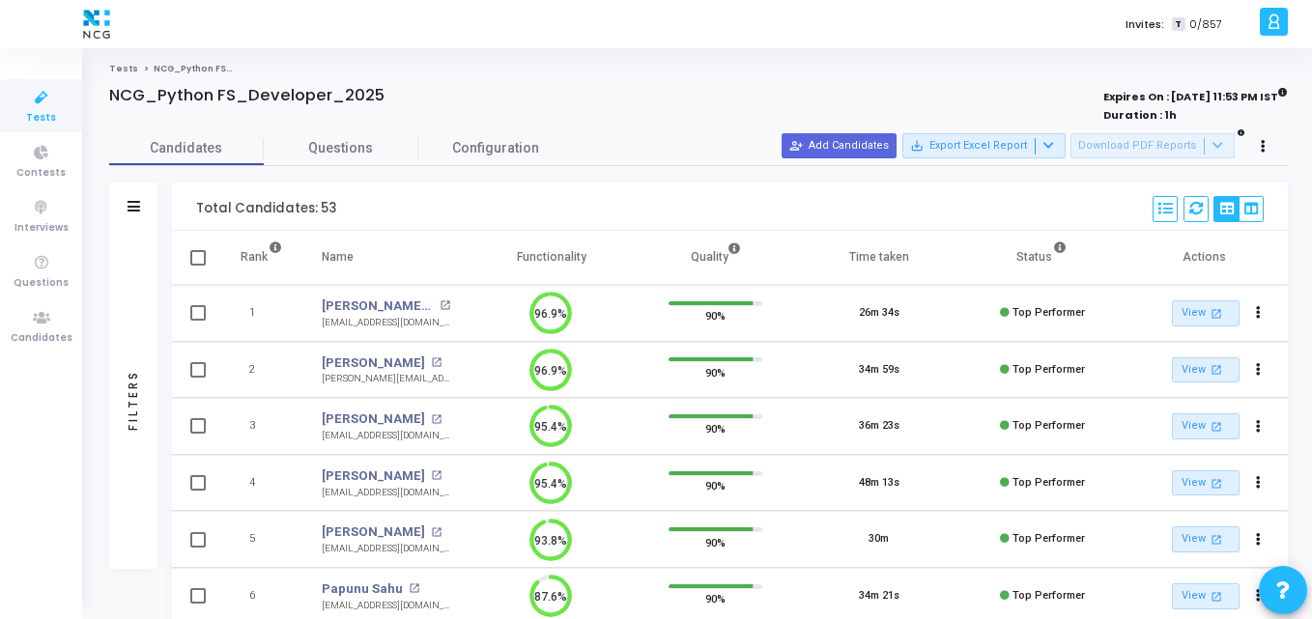
click at [36, 113] on span "Tests" at bounding box center [41, 118] width 30 height 16
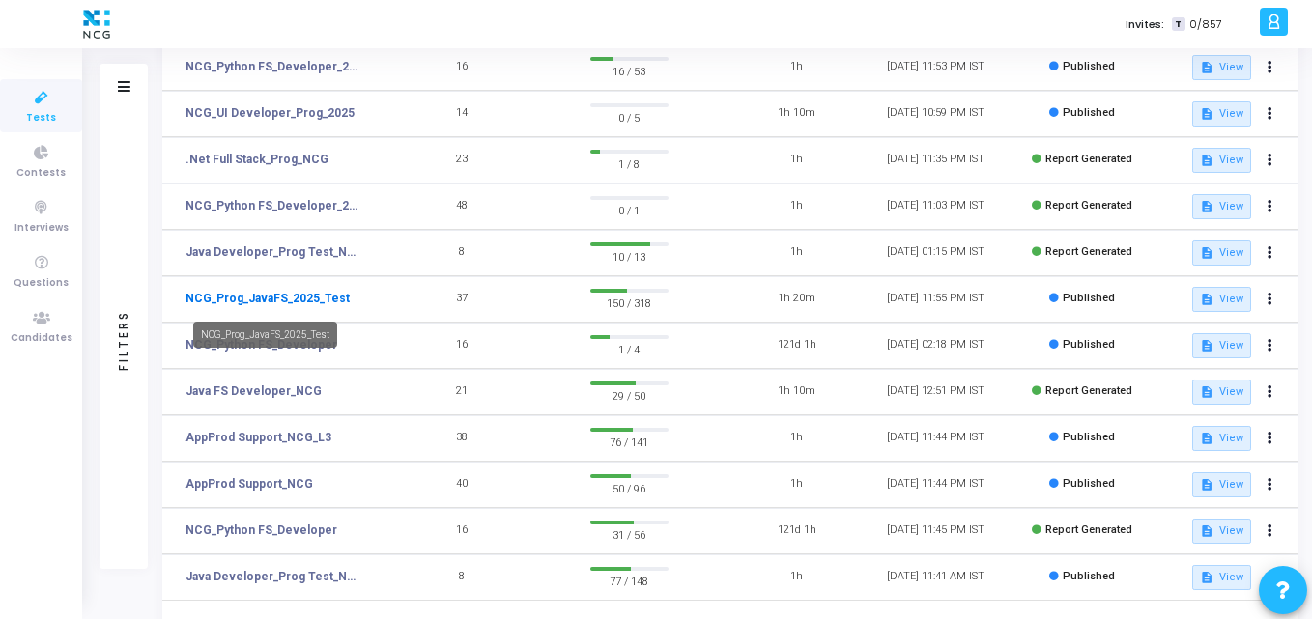
click at [248, 298] on link "NCG_Prog_JavaFS_2025_Test" at bounding box center [268, 298] width 164 height 17
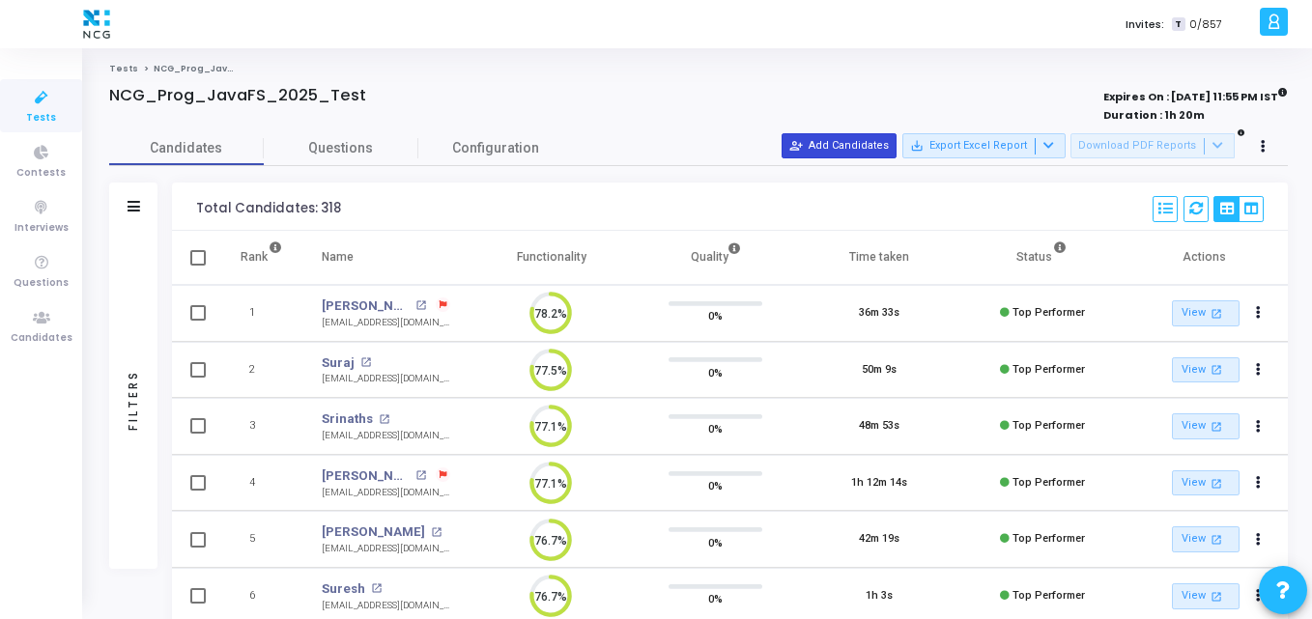
click at [838, 153] on button "person_add_alt Add Candidates" at bounding box center [839, 145] width 115 height 25
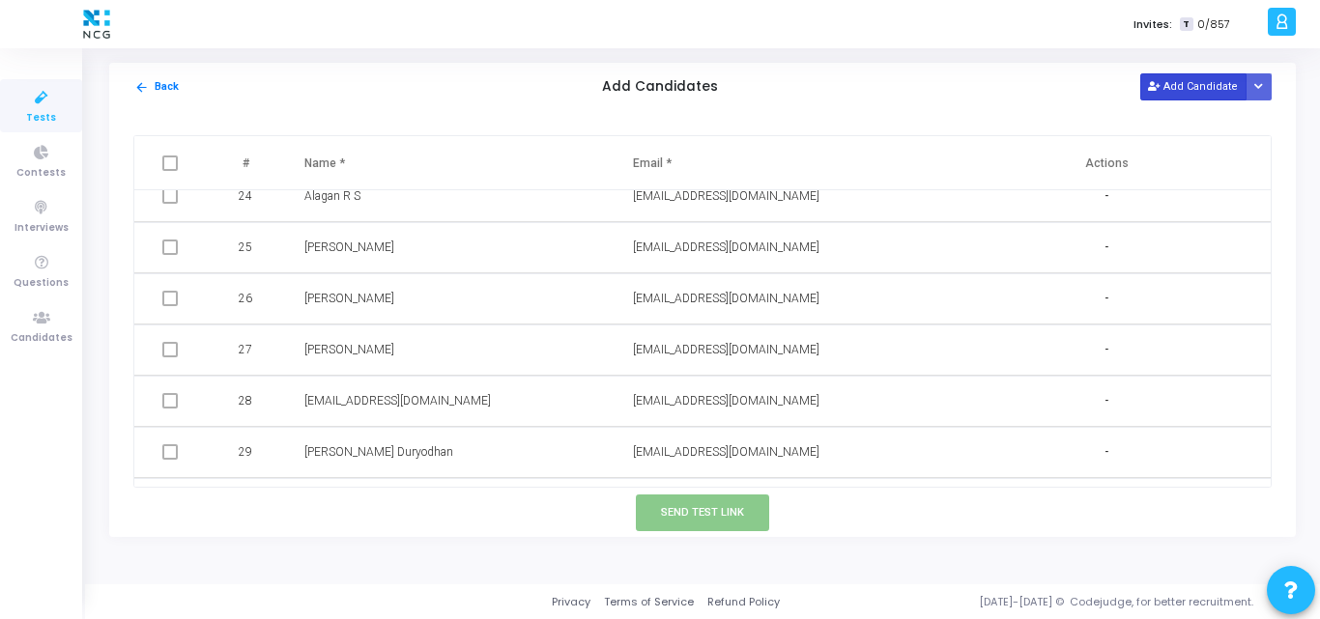
click at [1192, 90] on button "Add Candidate" at bounding box center [1193, 86] width 106 height 26
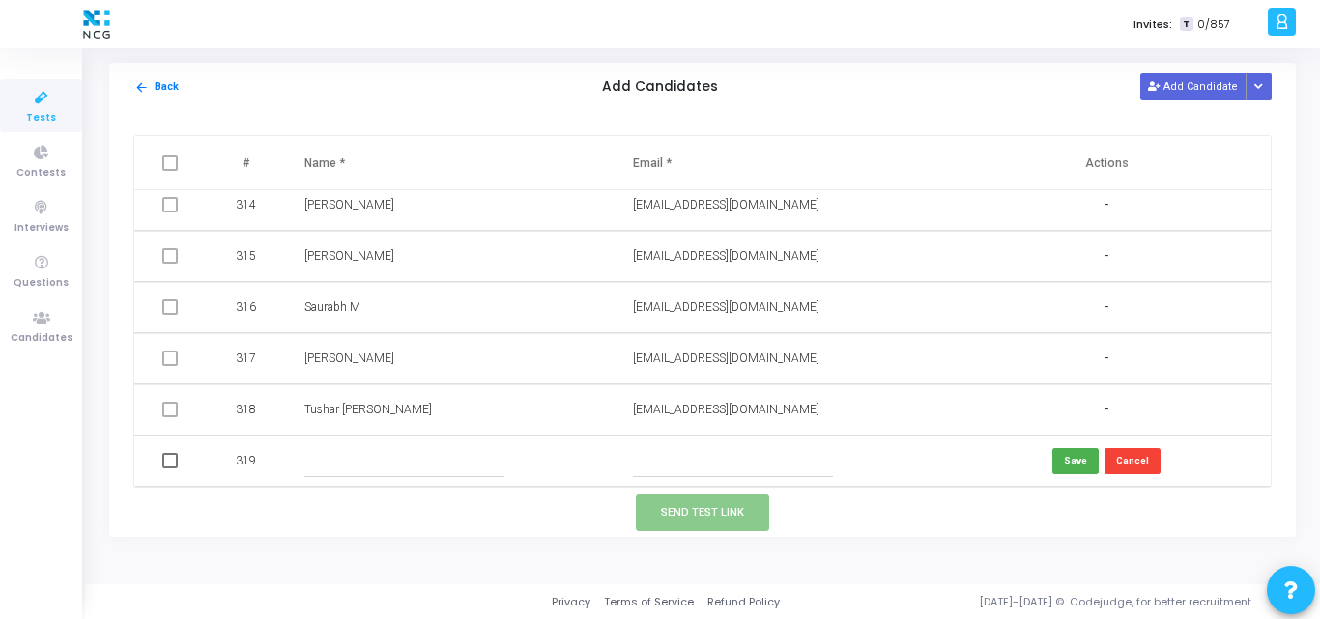
click at [673, 450] on input "text" at bounding box center [733, 461] width 200 height 32
paste input "[EMAIL_ADDRESS][DOMAIN_NAME]"
type input "[EMAIL_ADDRESS][DOMAIN_NAME]"
click at [344, 453] on input "text" at bounding box center [404, 461] width 200 height 32
paste input "[PERSON_NAME]"
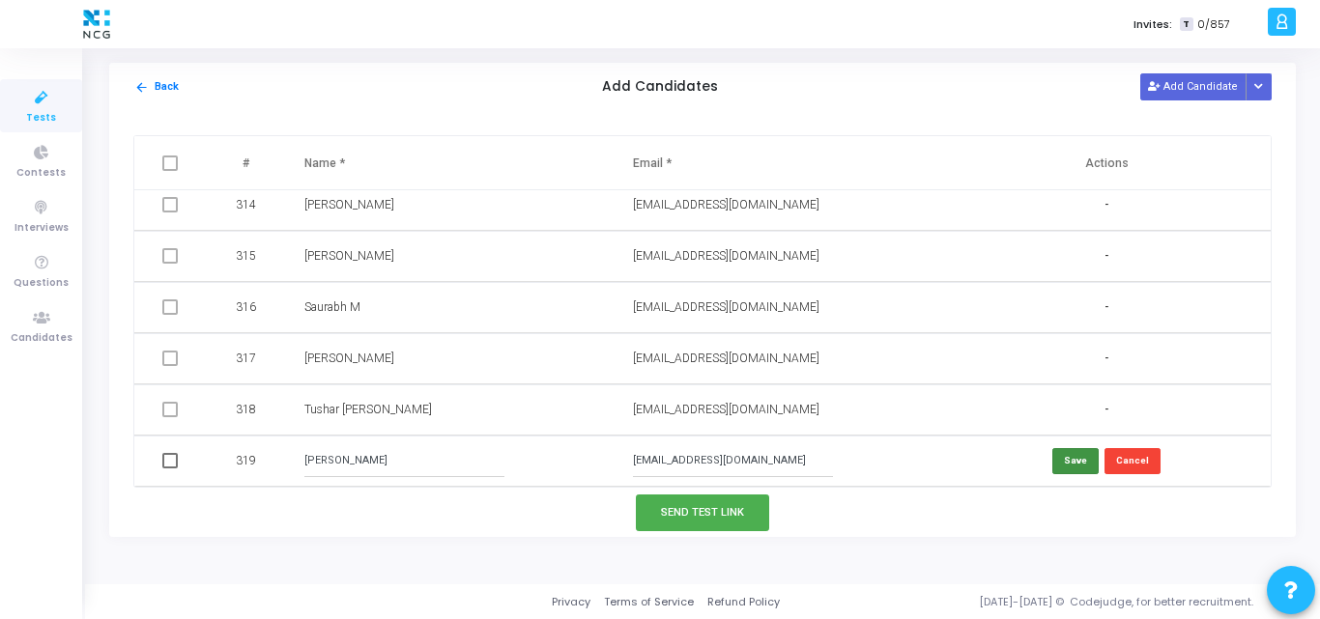
type input "[PERSON_NAME]"
click at [1079, 459] on button "Save" at bounding box center [1075, 461] width 46 height 26
click at [1177, 79] on button "Add Candidate" at bounding box center [1193, 86] width 106 height 26
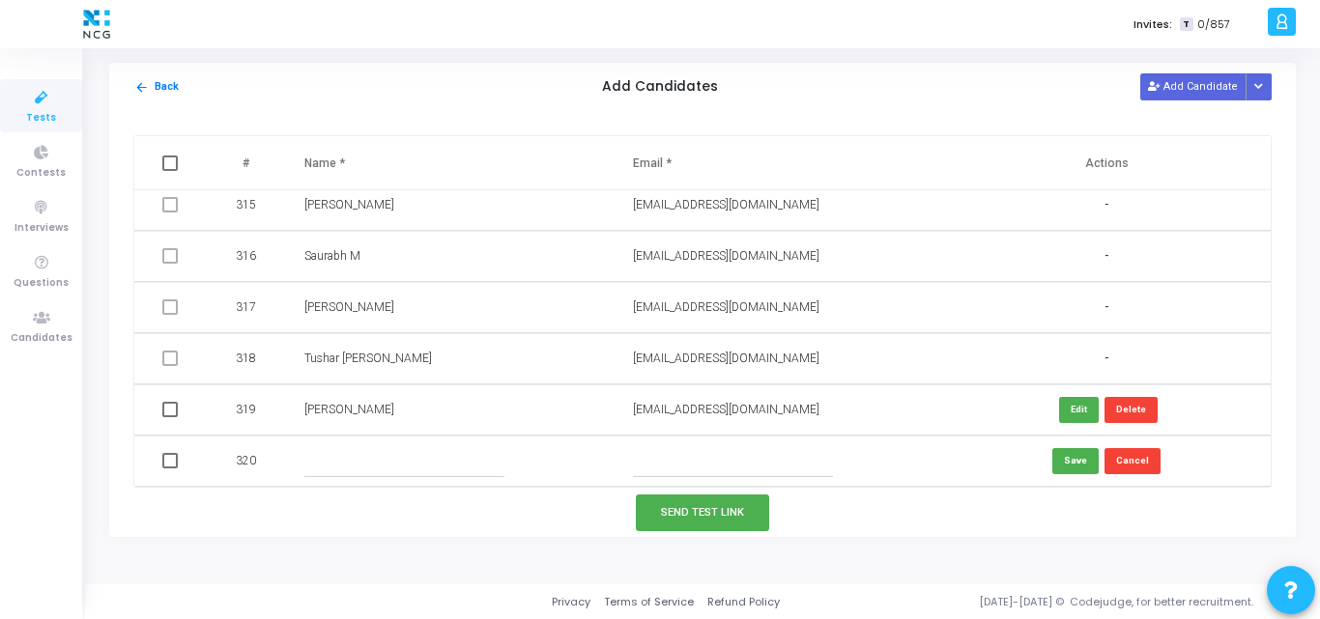
paste input "[EMAIL_ADDRESS][DOMAIN_NAME]"
click at [651, 464] on input "text" at bounding box center [733, 461] width 200 height 32
drag, startPoint x: 650, startPoint y: 468, endPoint x: 431, endPoint y: 416, distance: 225.2
type input "[EMAIL_ADDRESS][DOMAIN_NAME]"
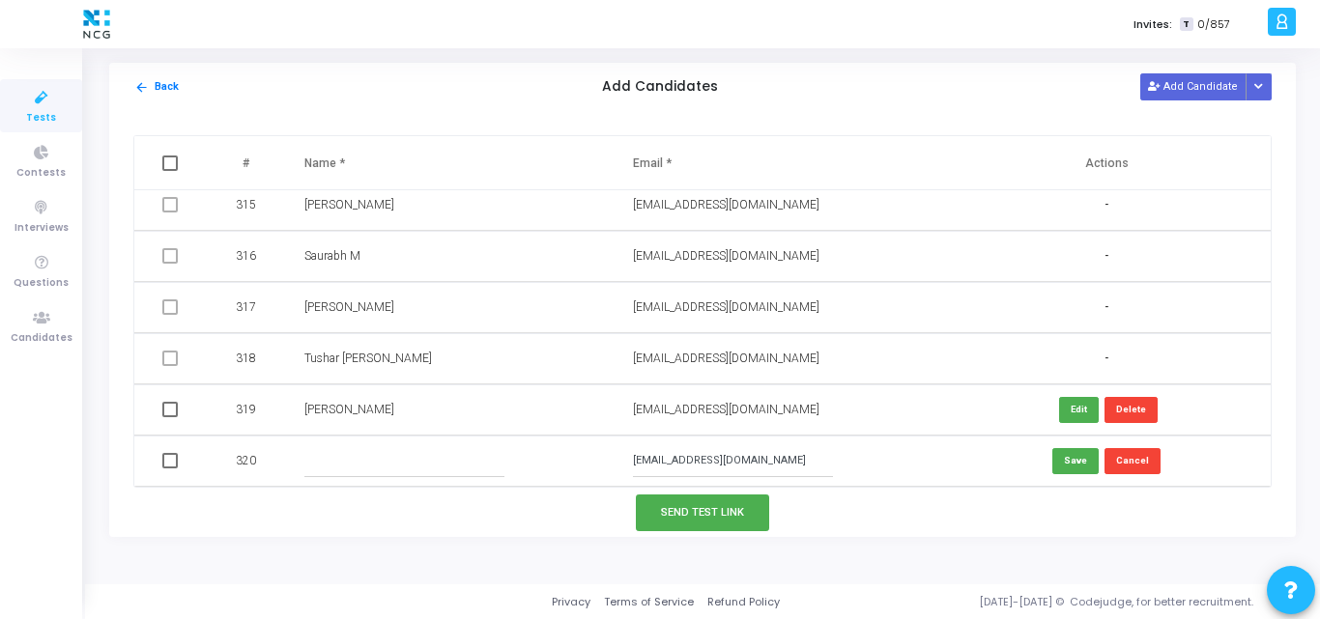
click at [423, 457] on input "text" at bounding box center [404, 461] width 200 height 32
paste input "[PERSON_NAME]"
type input "[PERSON_NAME]"
click at [1067, 459] on button "Save" at bounding box center [1075, 461] width 46 height 26
click at [1201, 90] on button "Add Candidate" at bounding box center [1193, 86] width 106 height 26
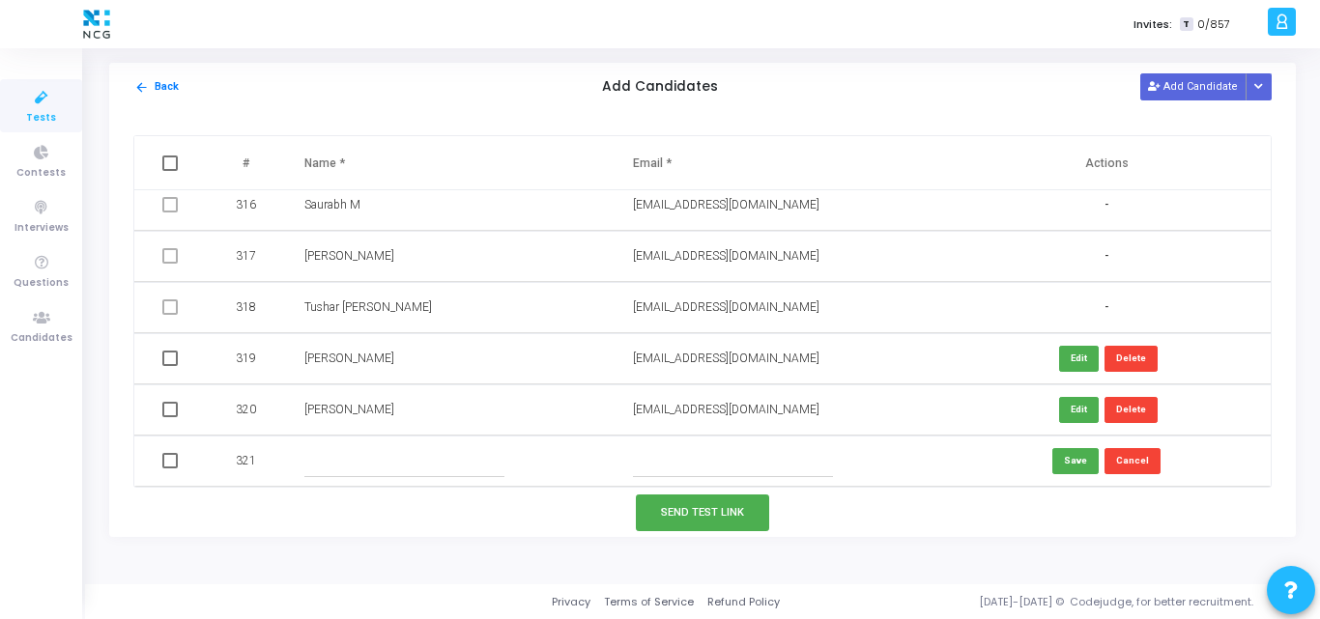
click at [653, 466] on input "text" at bounding box center [733, 461] width 200 height 32
paste input "[PERSON_NAME][EMAIL_ADDRESS][DOMAIN_NAME]"
drag, startPoint x: 650, startPoint y: 459, endPoint x: 417, endPoint y: 483, distance: 234.1
click at [417, 483] on tr "321 [PERSON_NAME][EMAIL_ADDRESS][DOMAIN_NAME] Save Cancel" at bounding box center [702, 461] width 1136 height 51
type input "[PERSON_NAME][EMAIL_ADDRESS][DOMAIN_NAME]"
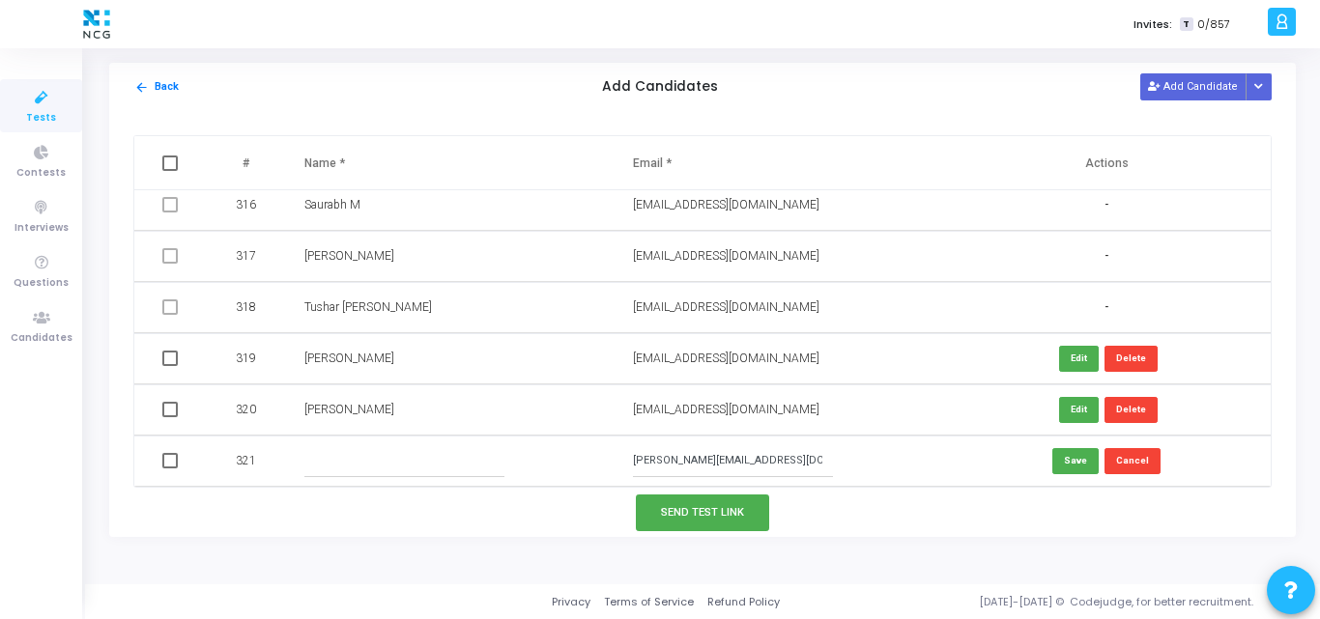
paste input "[PERSON_NAME]"
click at [382, 465] on input "[PERSON_NAME]" at bounding box center [404, 461] width 200 height 32
type input "[PERSON_NAME]"
click at [1058, 463] on button "Save" at bounding box center [1075, 461] width 46 height 26
click at [169, 355] on span at bounding box center [169, 358] width 15 height 15
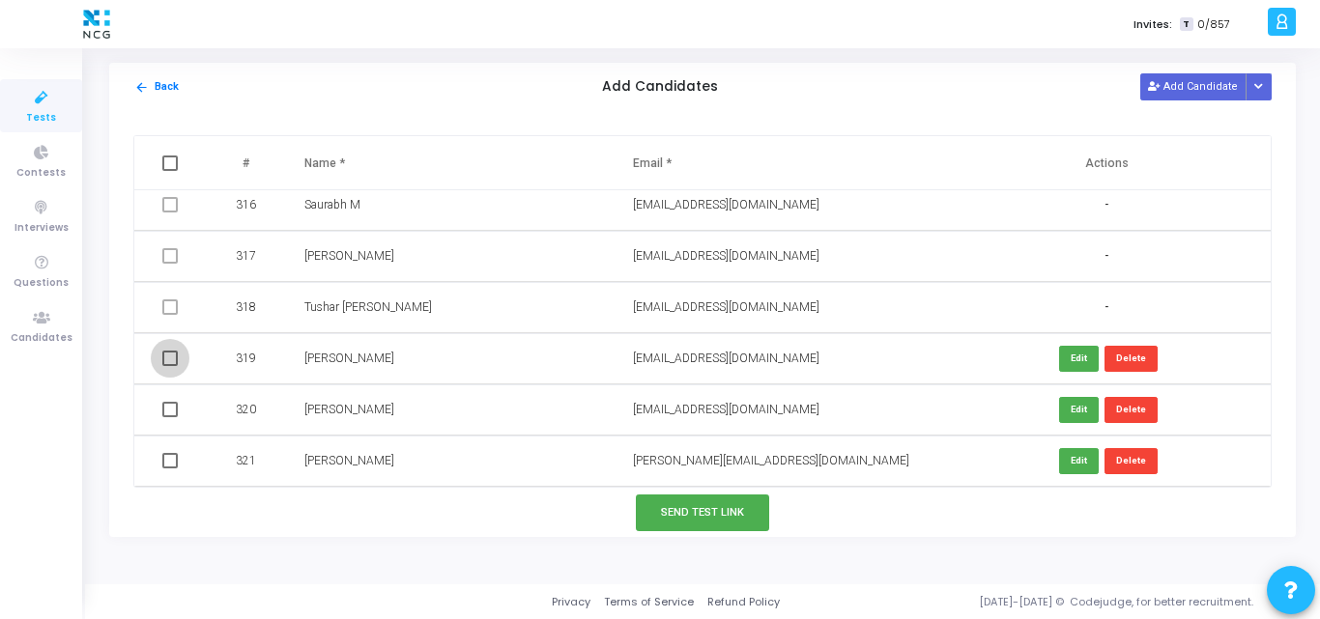
click at [169, 366] on input "checkbox" at bounding box center [169, 366] width 1 height 1
checkbox input "true"
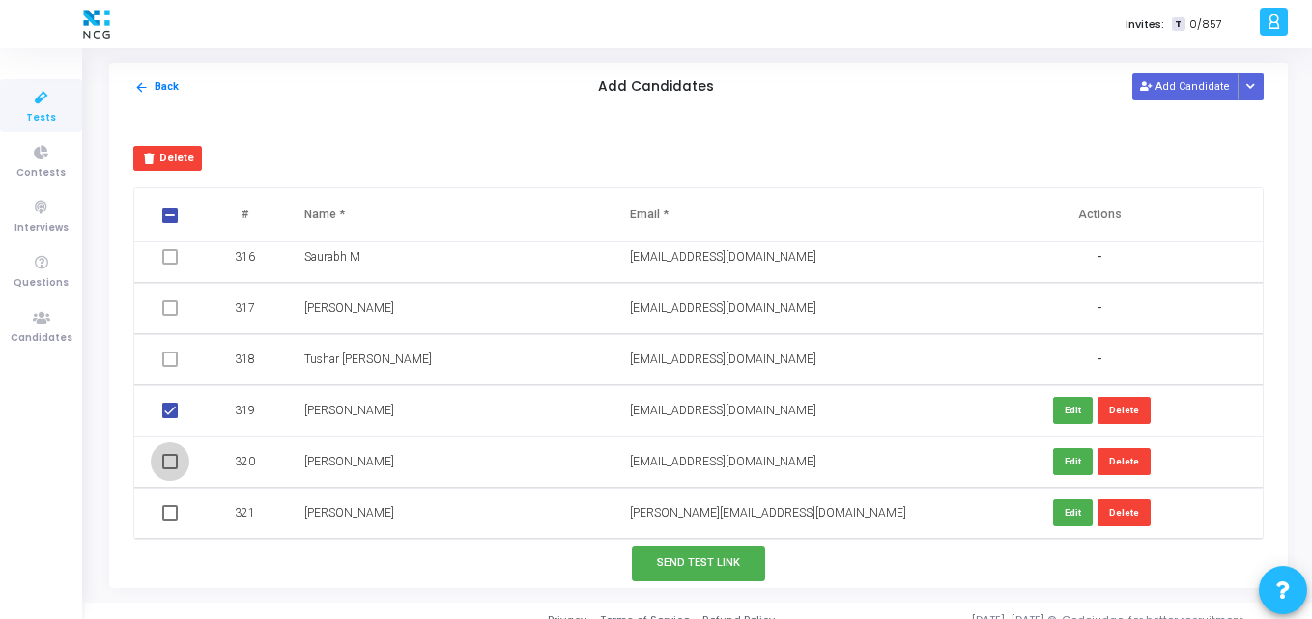
click at [165, 469] on span at bounding box center [169, 461] width 15 height 15
click at [169, 470] on input "checkbox" at bounding box center [169, 470] width 1 height 1
checkbox input "true"
click at [163, 508] on span at bounding box center [169, 512] width 15 height 15
click at [169, 521] on input "checkbox" at bounding box center [169, 521] width 1 height 1
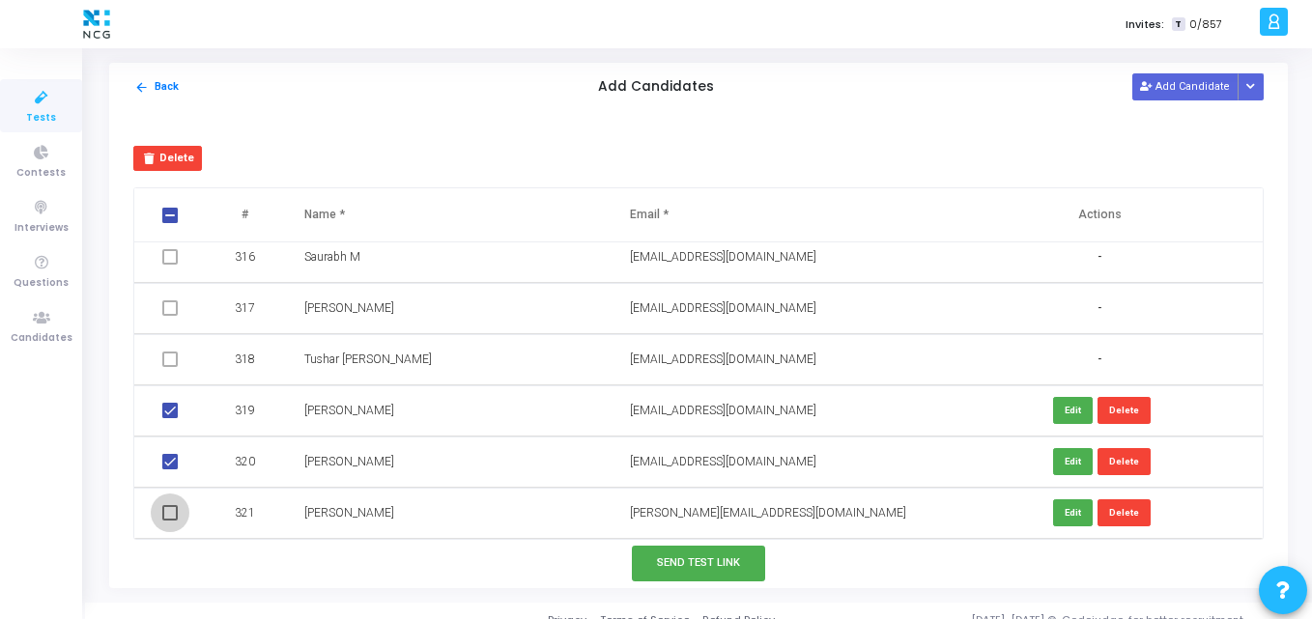
checkbox input "true"
click at [662, 558] on button "Send Test Link" at bounding box center [698, 564] width 133 height 36
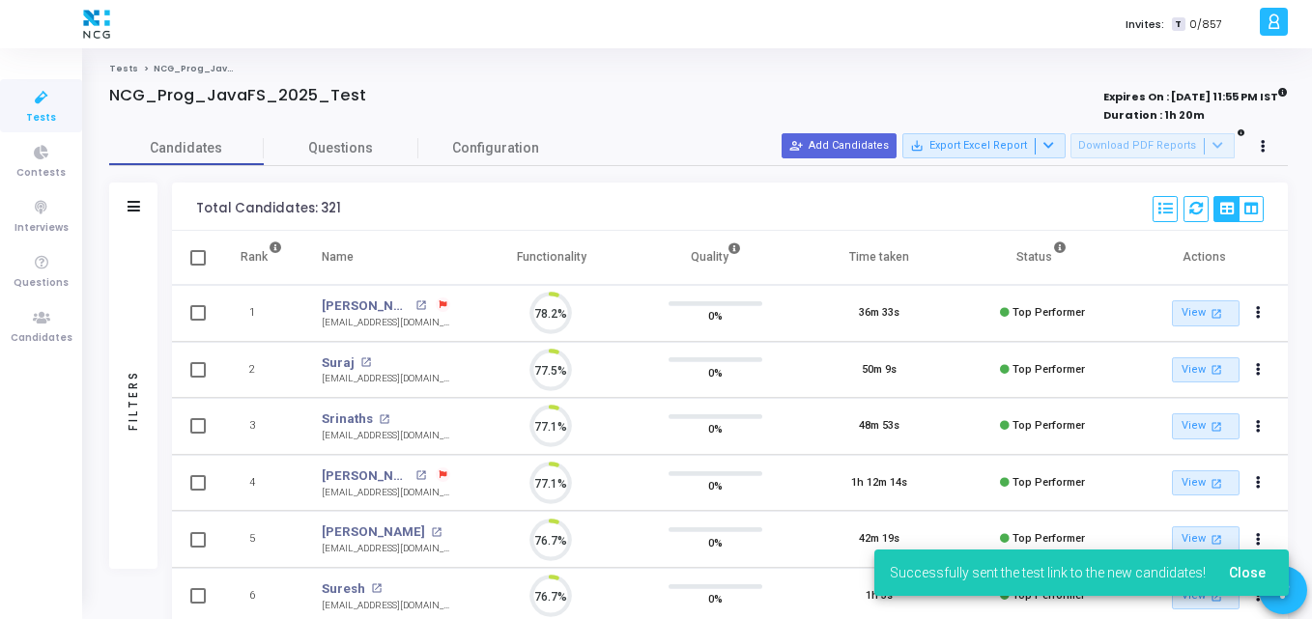
scroll to position [41, 49]
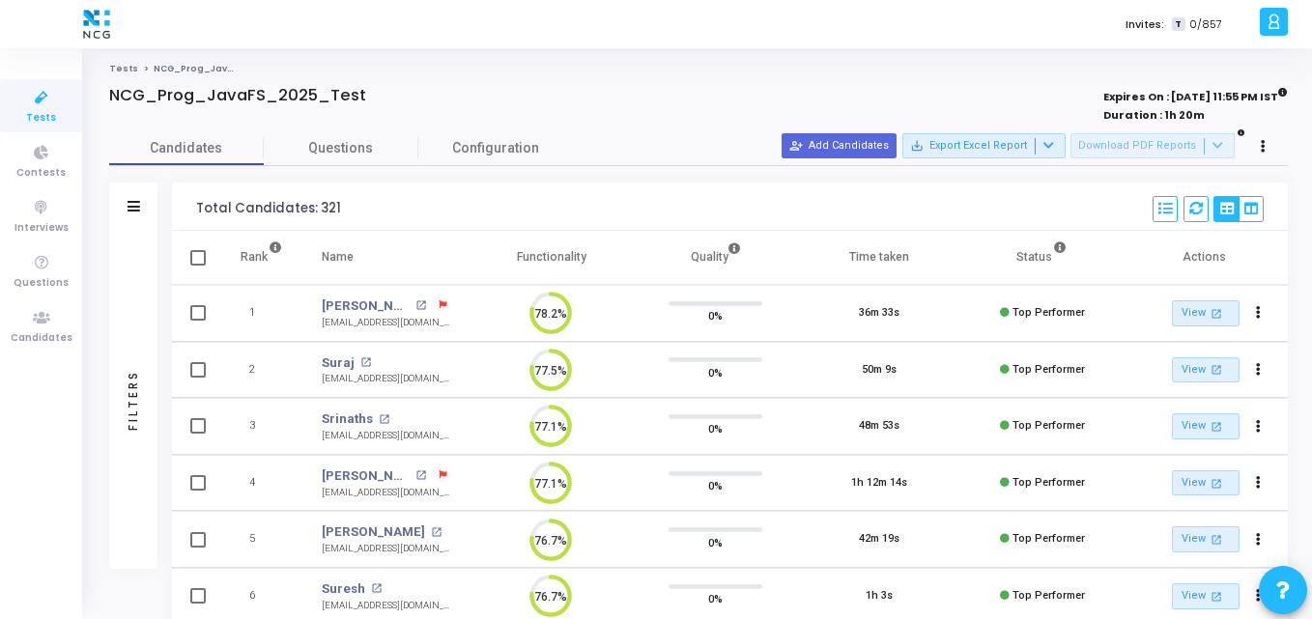
click at [662, 558] on div "0%" at bounding box center [715, 540] width 125 height 48
click at [692, 559] on div "0%" at bounding box center [715, 540] width 125 height 48
